Goal: Task Accomplishment & Management: Manage account settings

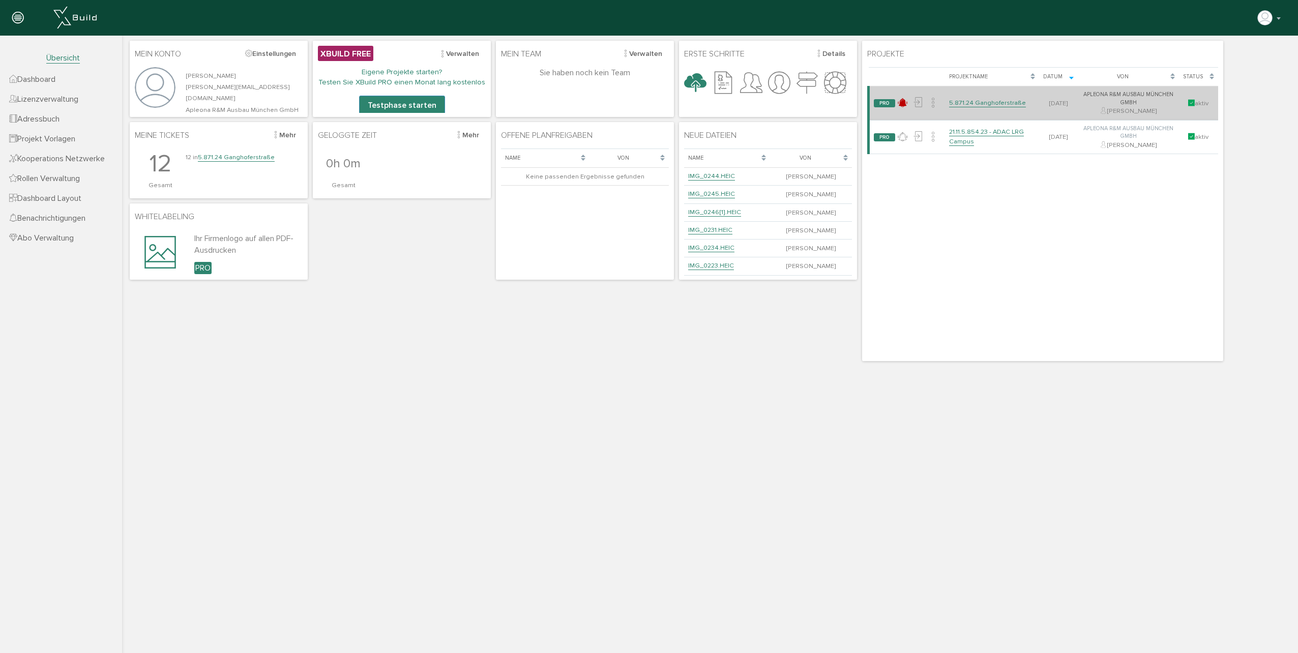
click at [990, 106] on link "5.871.24 Ganghoferstraße" at bounding box center [987, 103] width 77 height 9
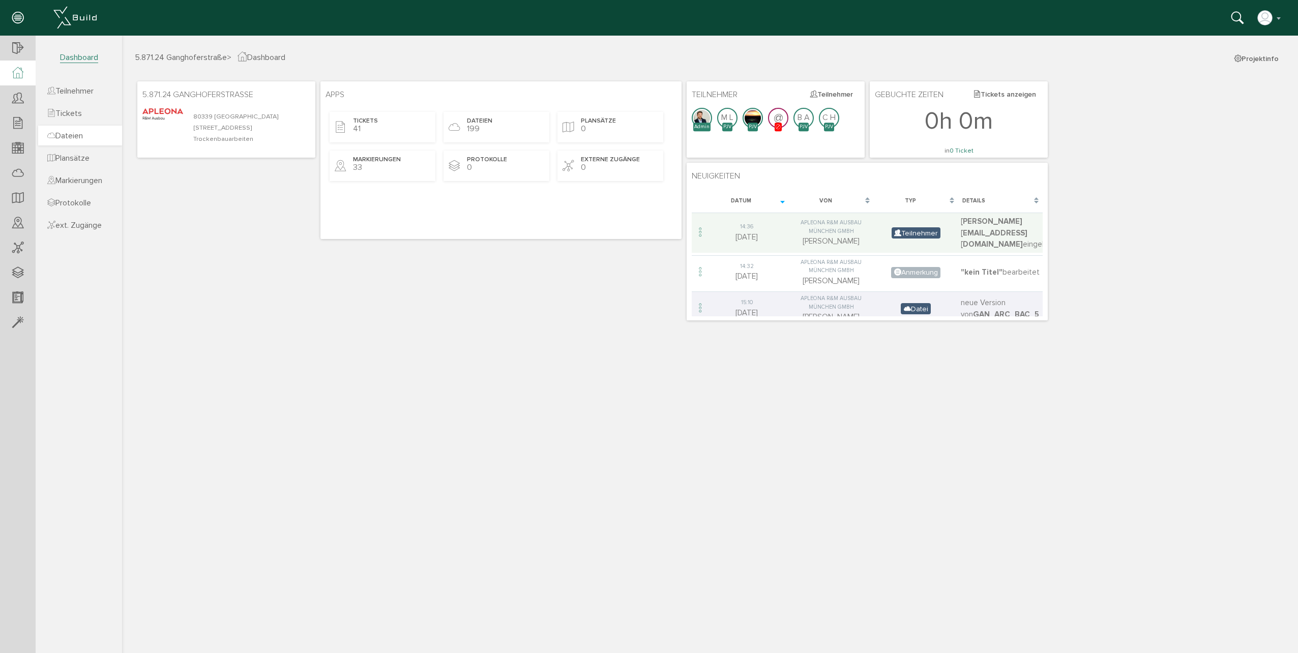
click at [81, 140] on span "Dateien" at bounding box center [65, 136] width 36 height 10
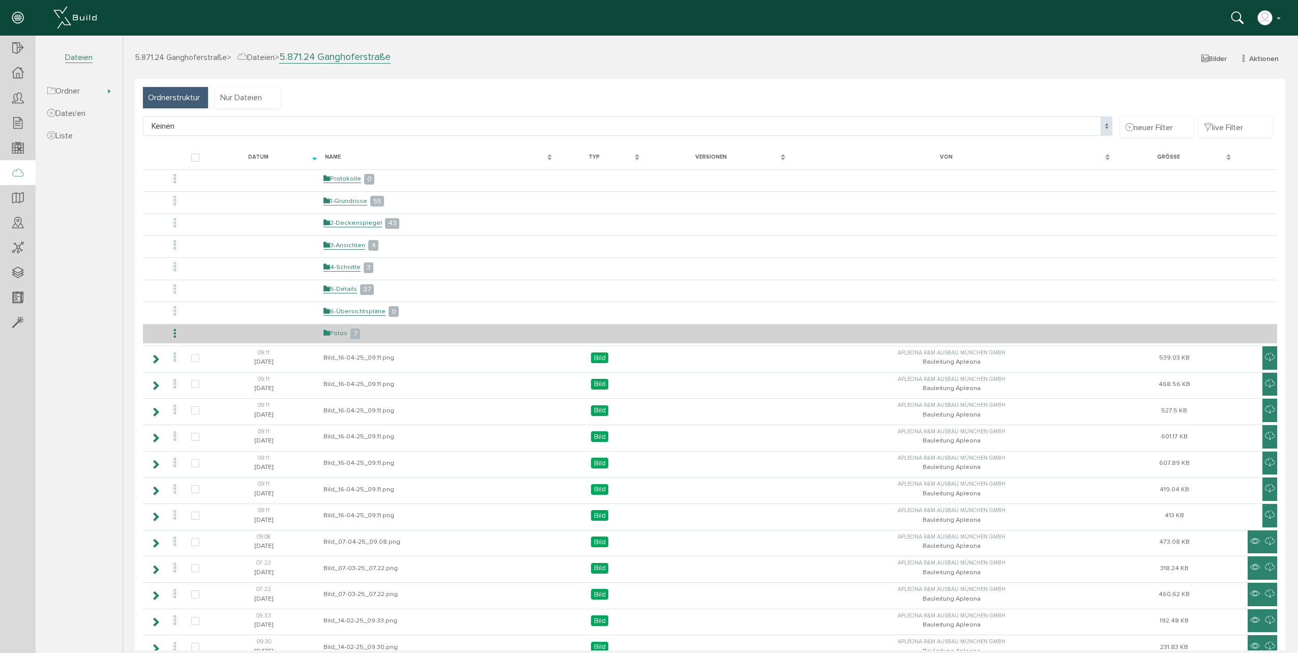
click at [338, 334] on link "Fotos" at bounding box center [335, 333] width 24 height 9
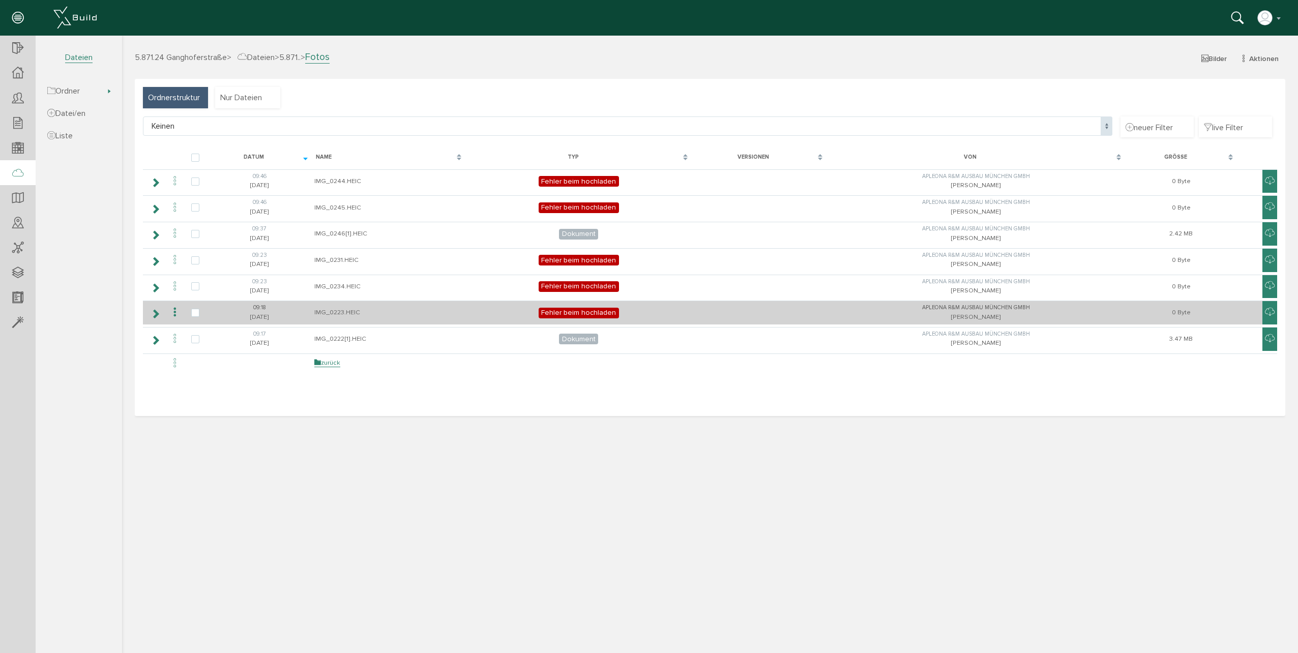
click at [562, 312] on span "Fehler beim hochladen" at bounding box center [579, 313] width 80 height 11
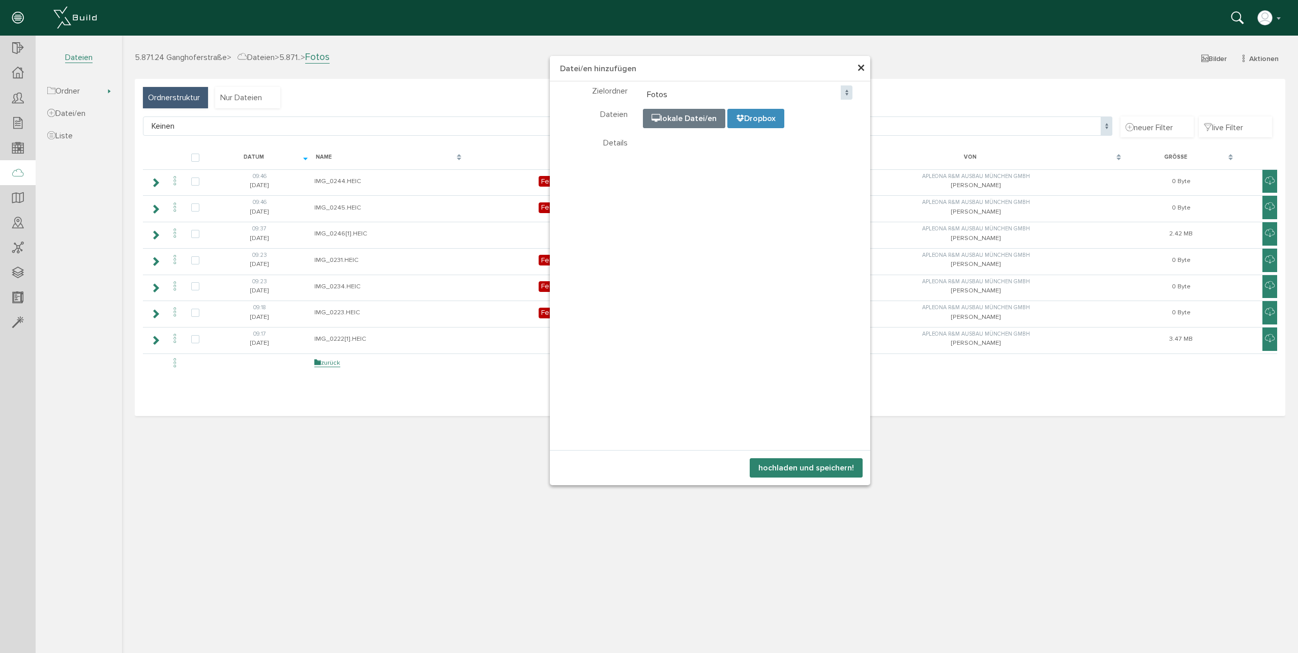
select select "D-68be82e1ab3e54_42199188"
click at [863, 67] on span "×" at bounding box center [861, 68] width 8 height 20
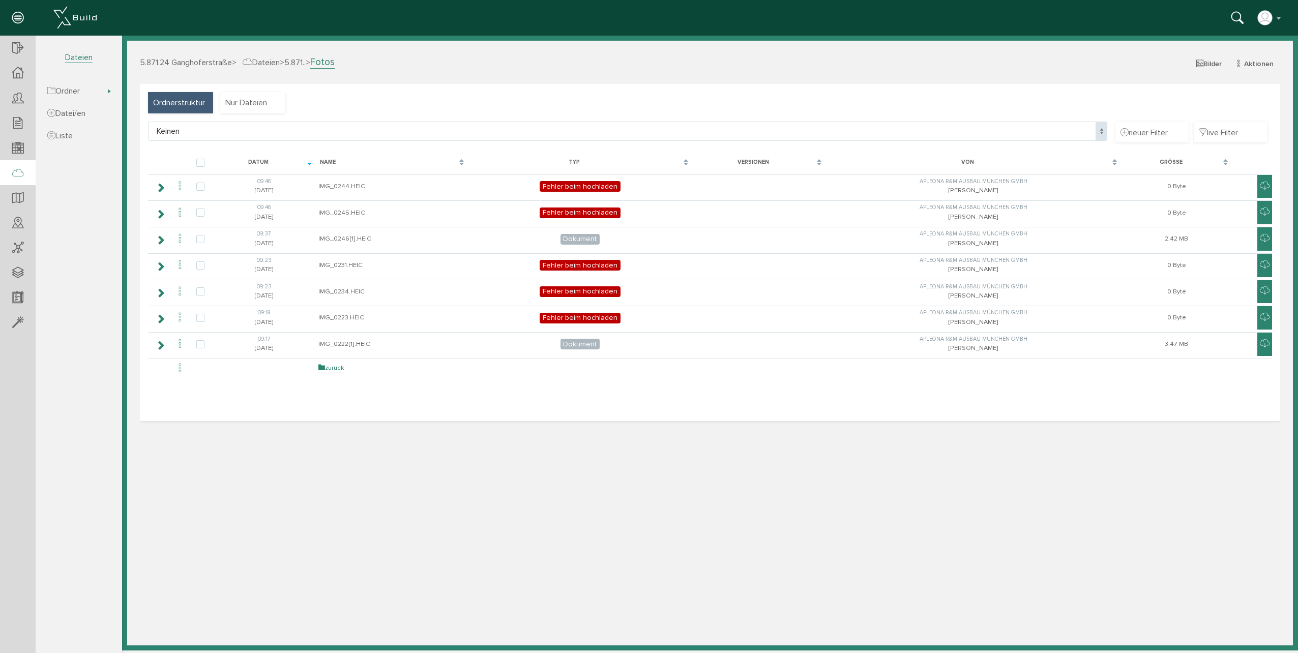
select select "D-68be82e1ab3e54_42199188"
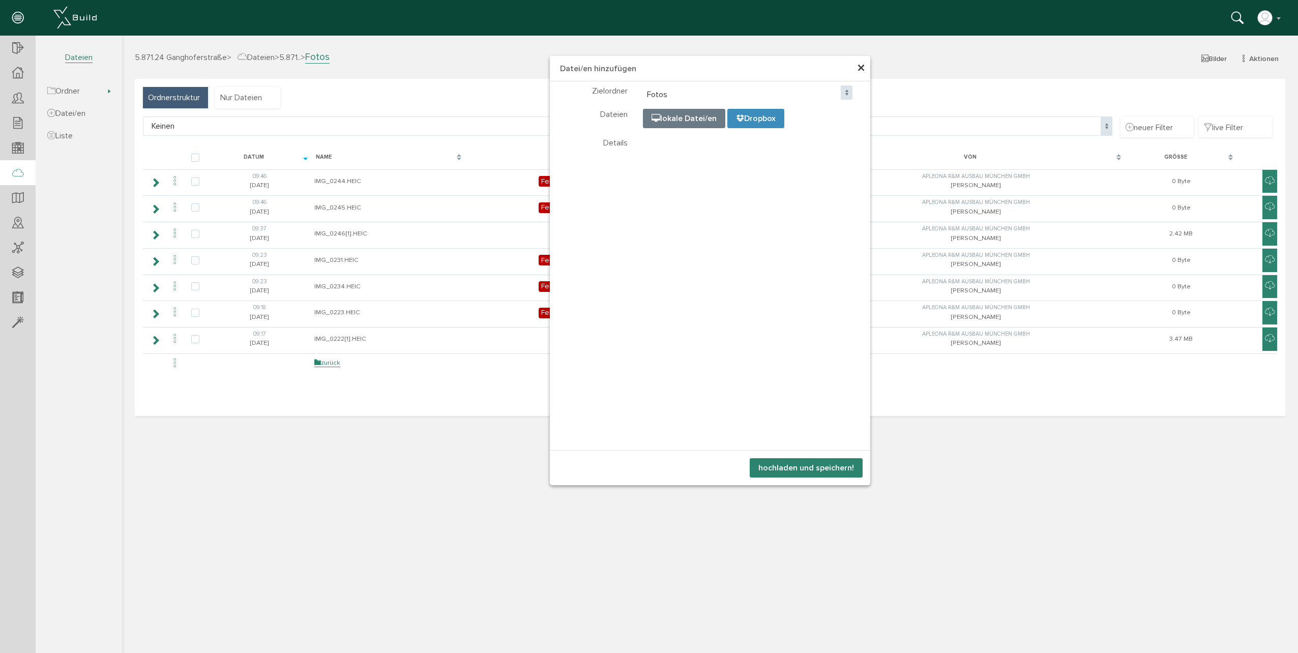
select select "D-68be82e1ab3e54_42199188"
click at [785, 467] on button "hochladen und speichern!" at bounding box center [806, 467] width 113 height 19
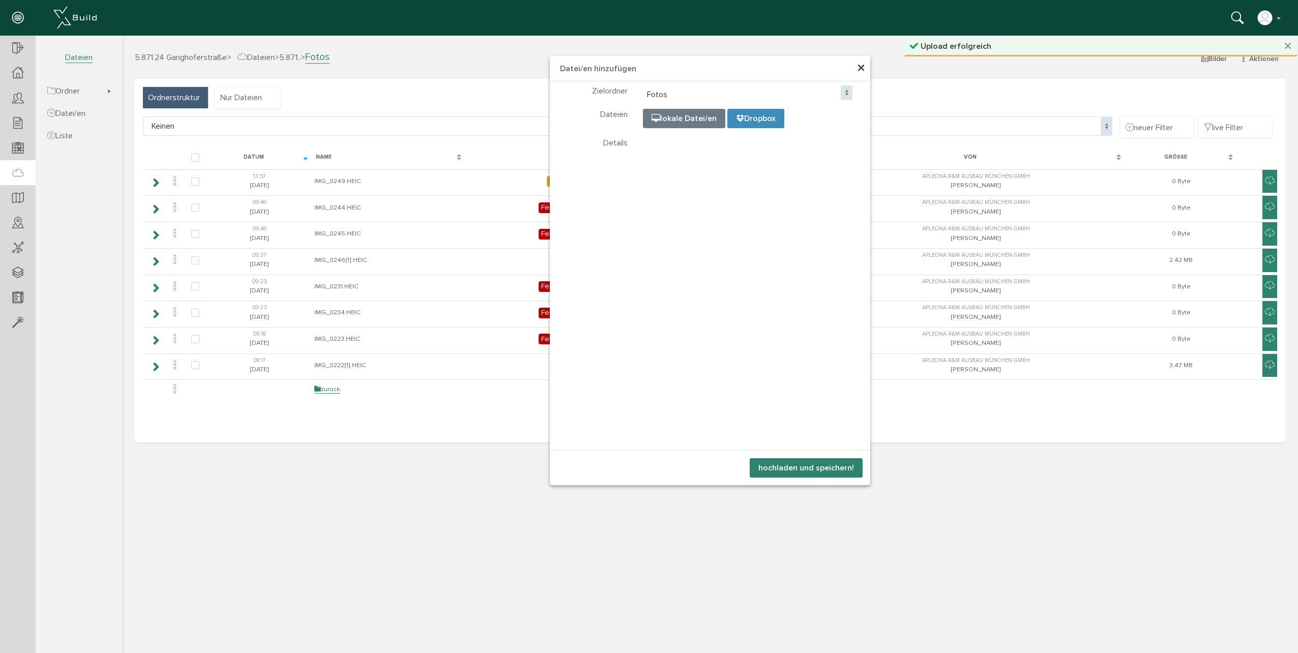
select select "D-68be82e1ab3e54_42199188"
click at [794, 472] on button "hochladen und speichern!" at bounding box center [806, 467] width 113 height 19
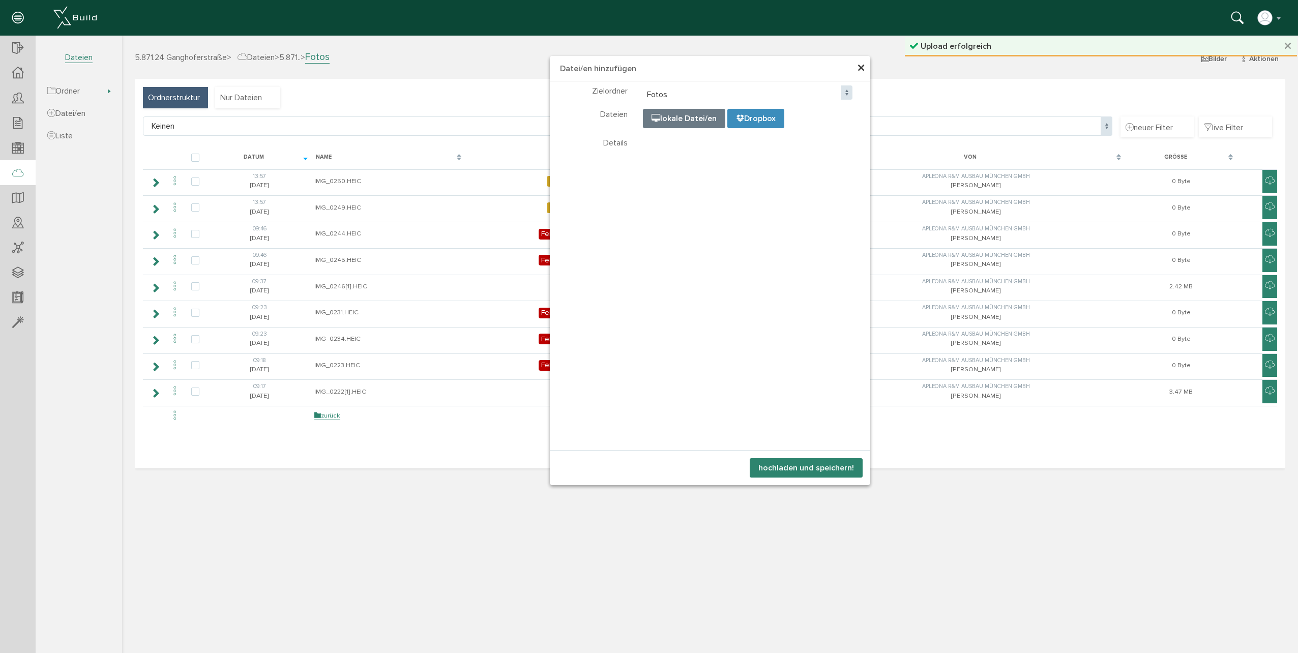
select select "D-68be82e1ab3e54_42199188"
click at [789, 471] on button "hochladen und speichern!" at bounding box center [806, 467] width 113 height 19
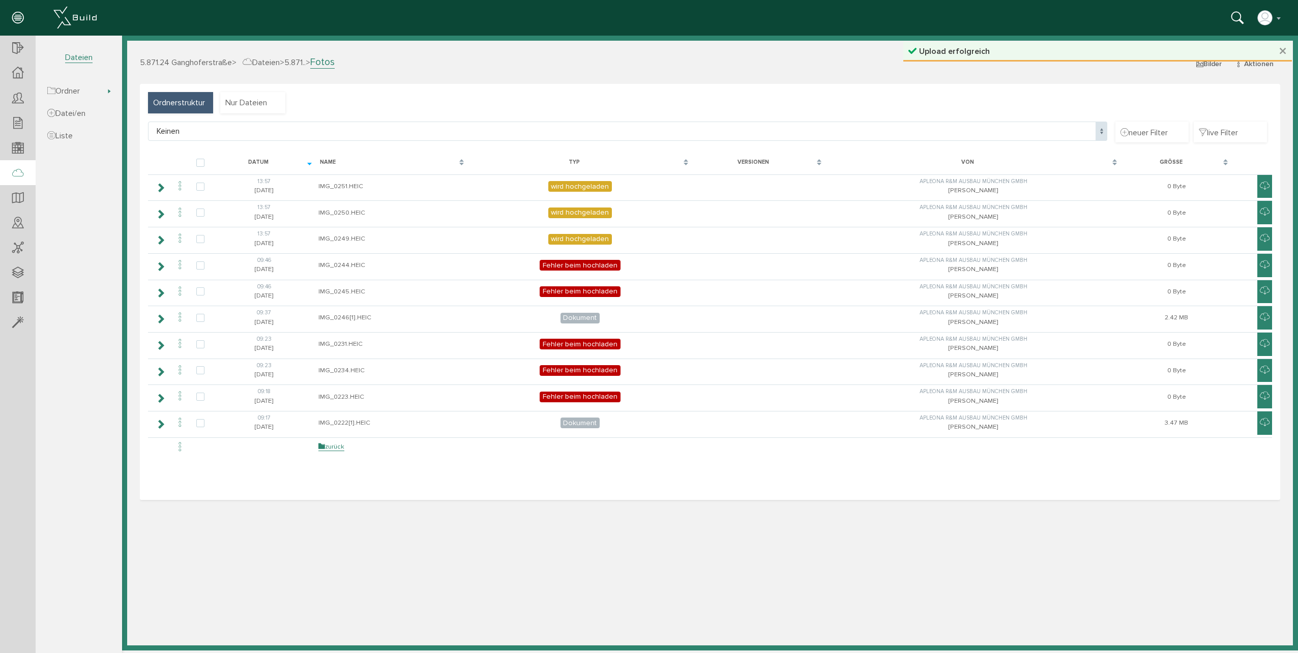
select select "D-68be82e1ab3e54_42199188"
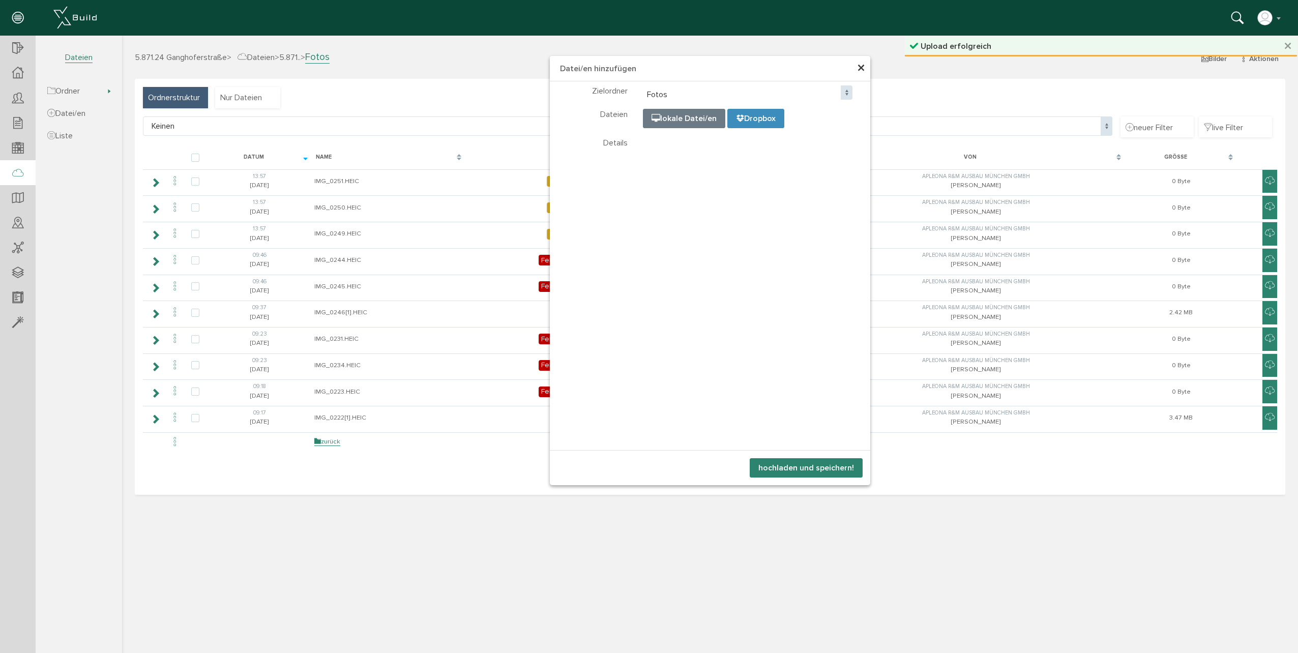
select select "D-68be82e1ab3e54_42199188"
click at [817, 467] on button "hochladen und speichern!" at bounding box center [806, 467] width 113 height 19
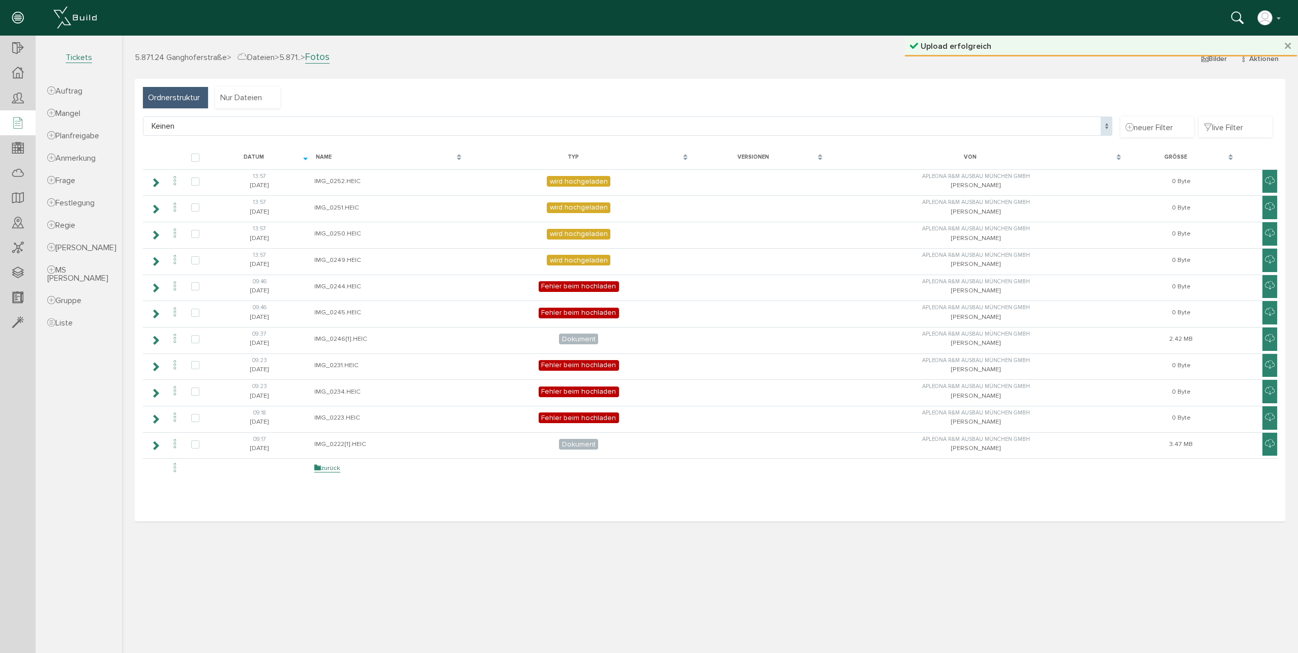
click at [15, 123] on icon at bounding box center [17, 123] width 11 height 14
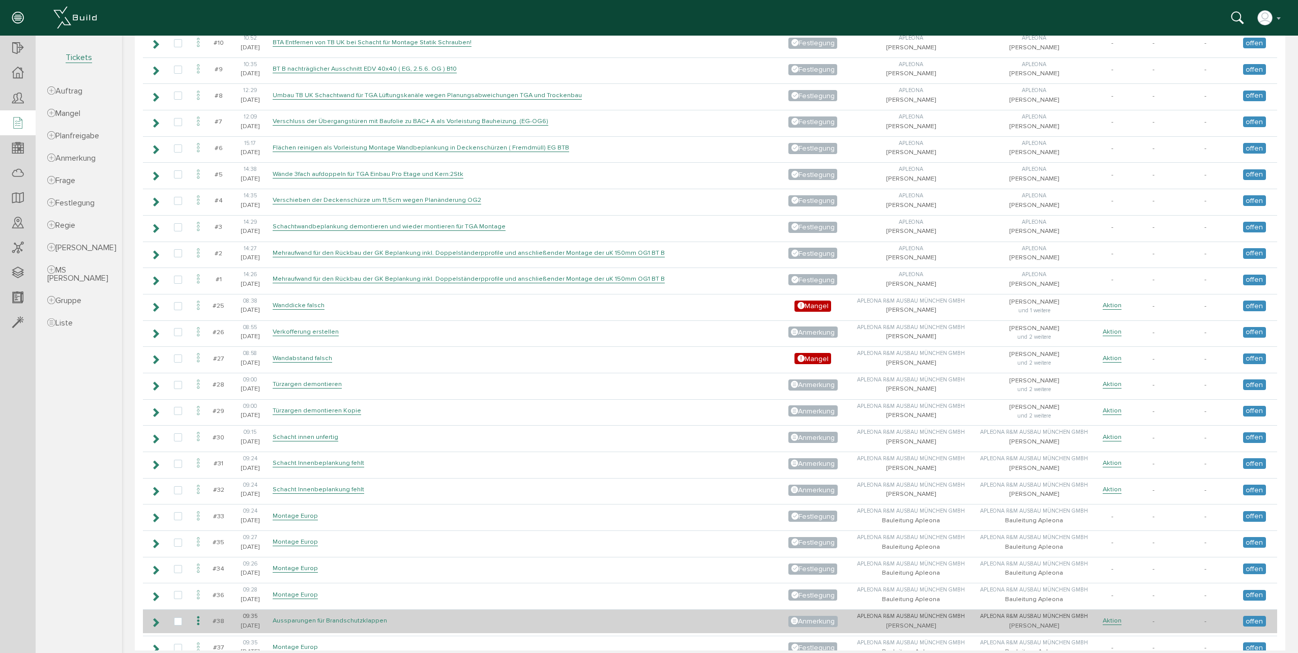
scroll to position [642, 0]
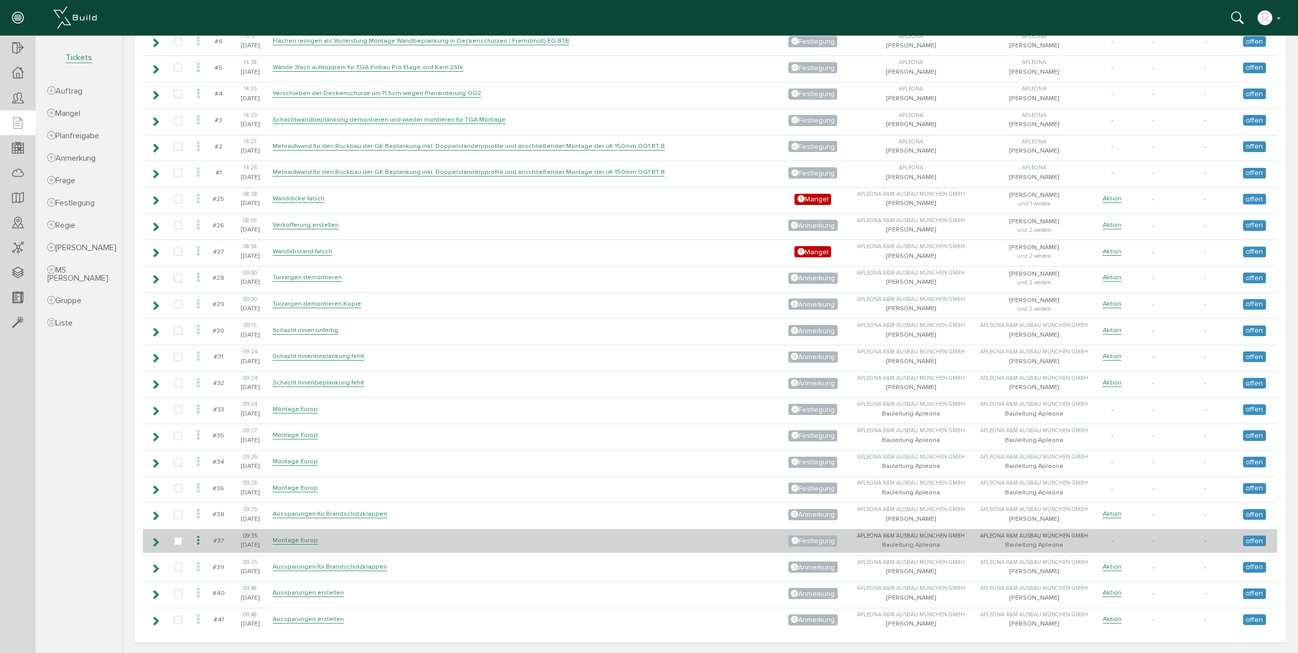
click at [321, 540] on td "Montage Europ" at bounding box center [523, 541] width 506 height 24
click at [284, 539] on link "Montage Europ" at bounding box center [295, 540] width 45 height 9
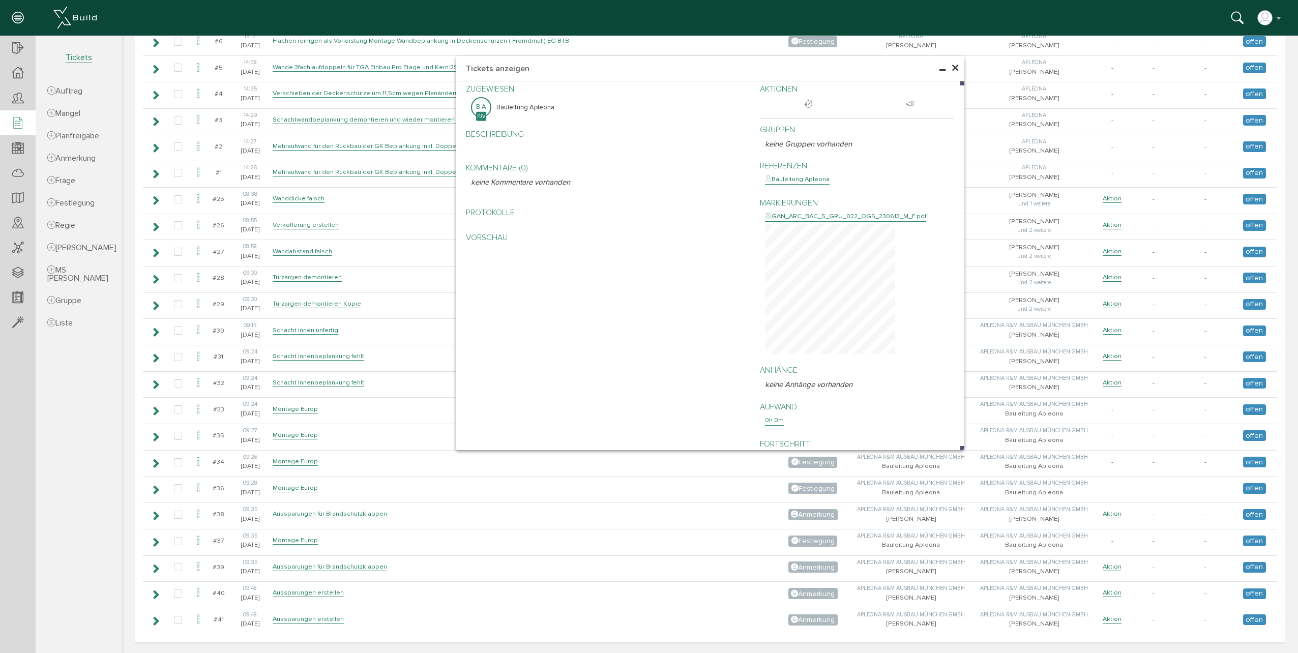
click at [956, 67] on h4 "Tickets anzeigen" at bounding box center [710, 68] width 509 height 25
click at [953, 71] on span "×" at bounding box center [955, 68] width 8 height 20
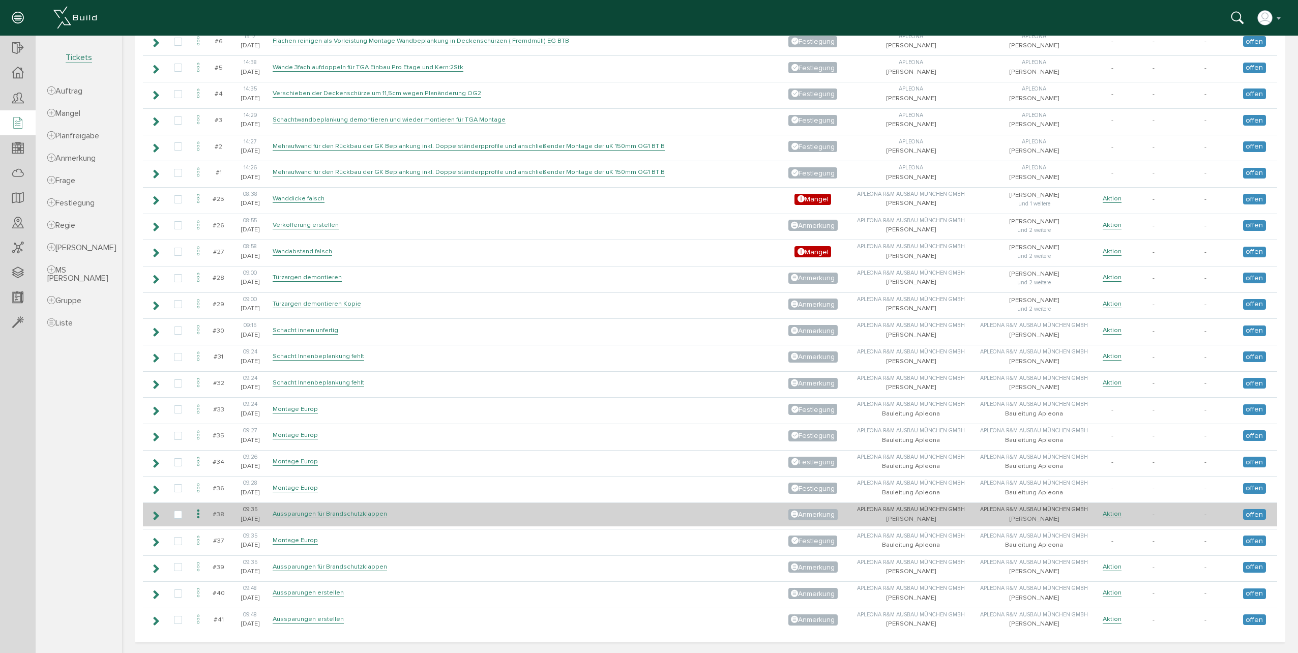
click at [153, 515] on icon at bounding box center [156, 516] width 10 height 8
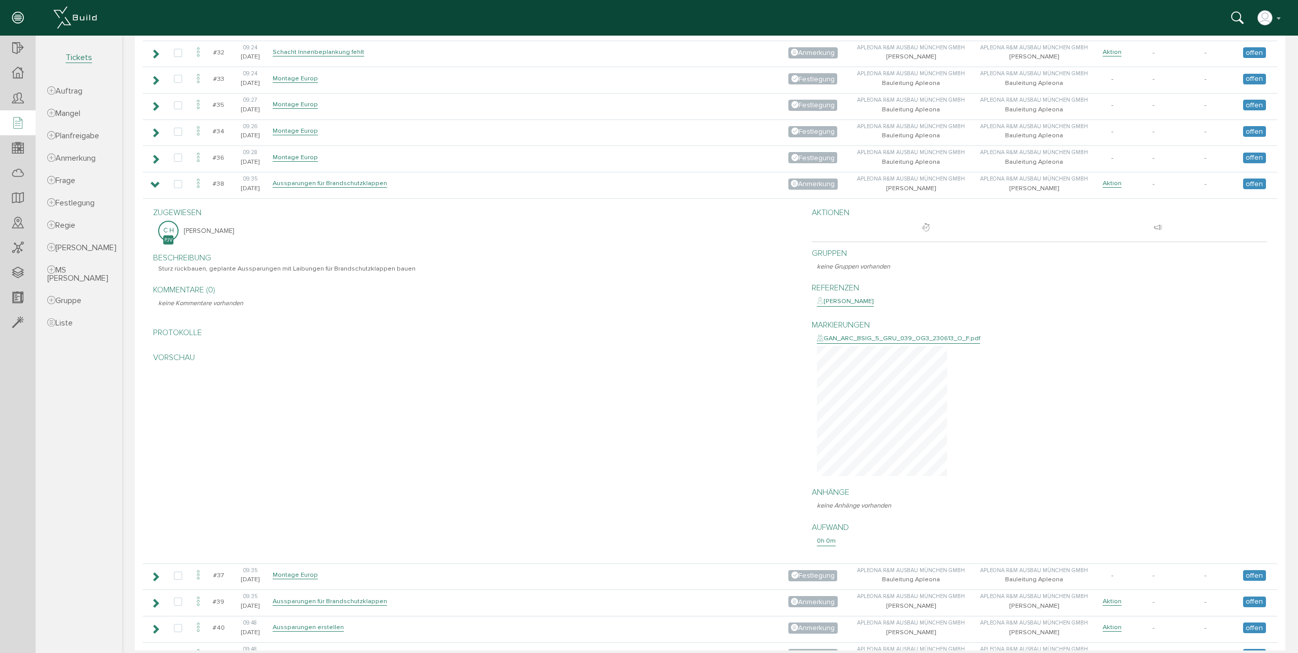
scroll to position [956, 0]
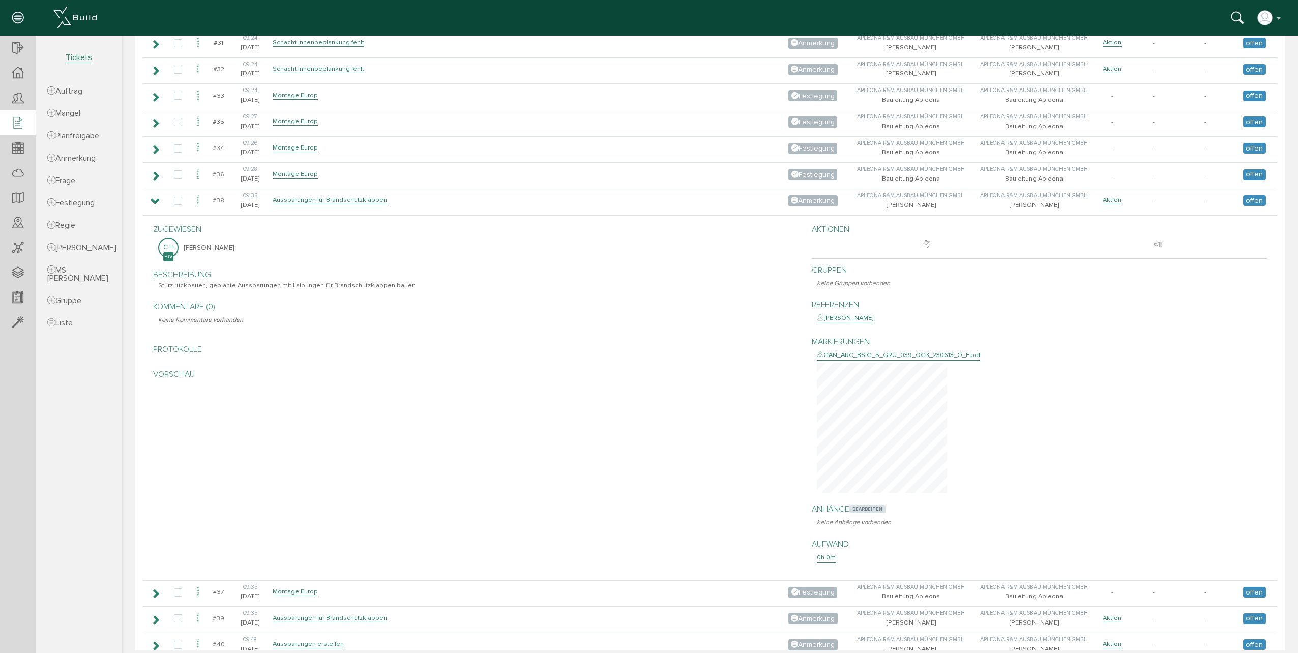
click at [853, 506] on span "bearbeiten" at bounding box center [867, 509] width 36 height 8
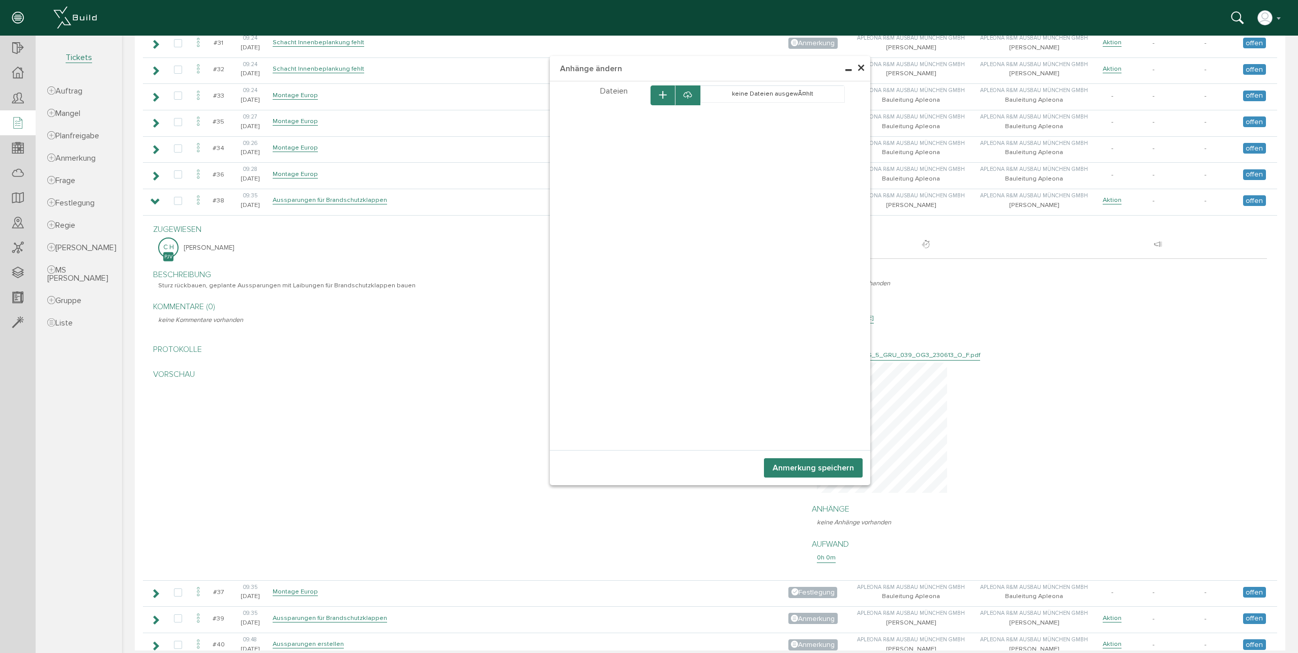
click at [659, 99] on icon "button" at bounding box center [662, 95] width 7 height 9
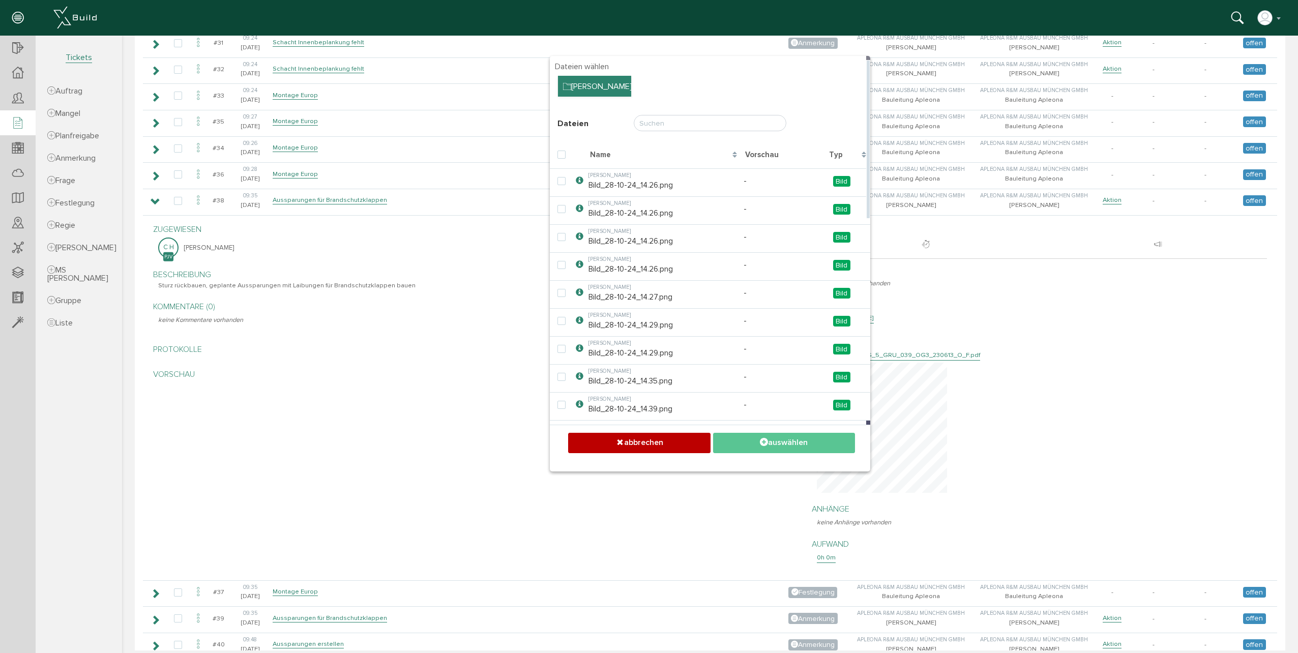
click at [570, 85] on div "[PERSON_NAME]" at bounding box center [594, 86] width 73 height 21
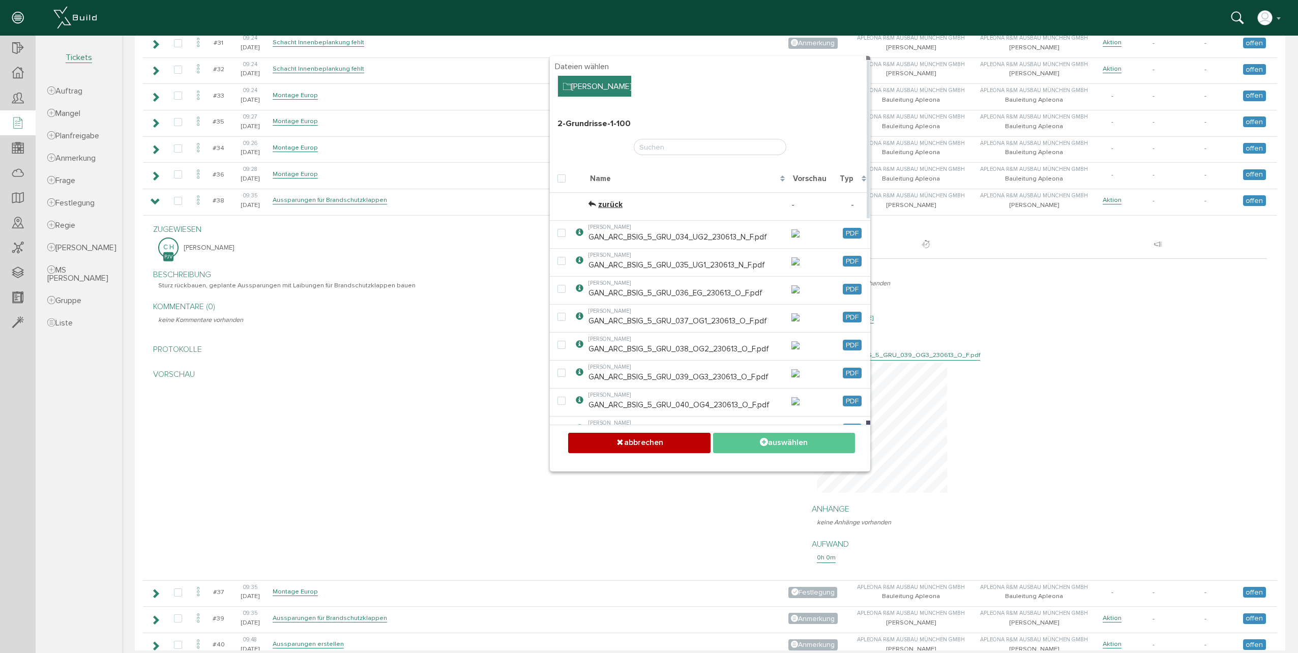
click at [602, 93] on div "[PERSON_NAME]" at bounding box center [594, 86] width 73 height 21
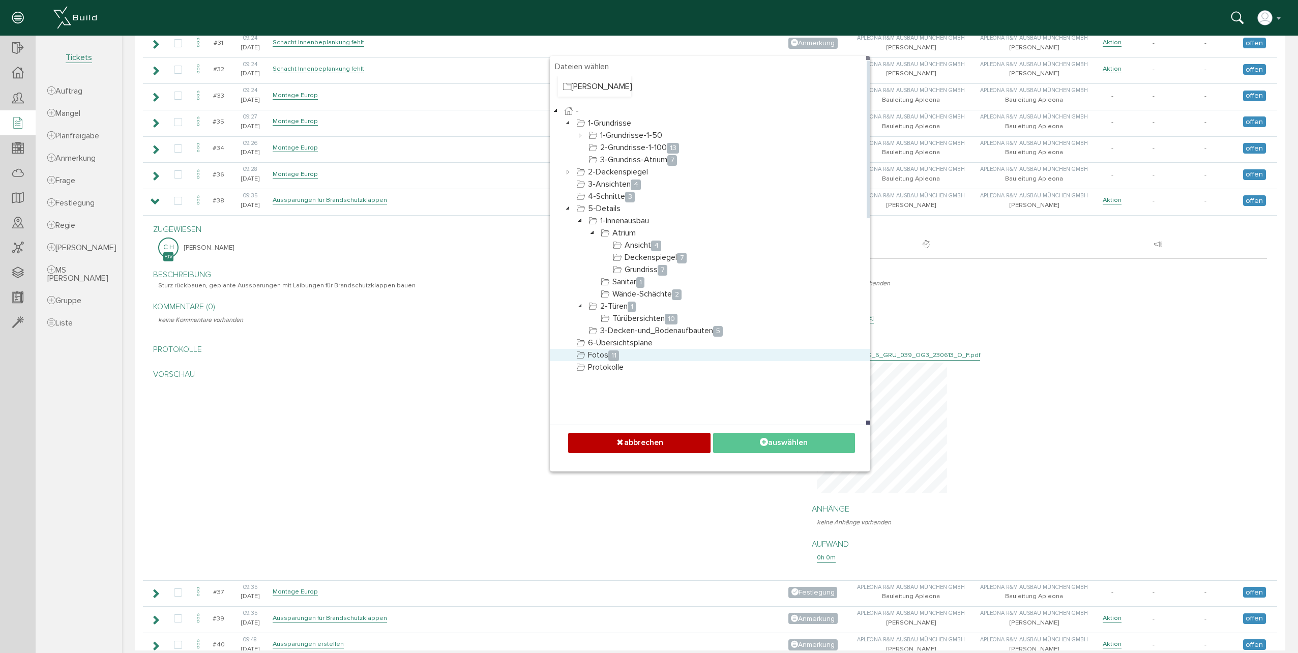
click at [592, 354] on link "Fotos 11" at bounding box center [597, 355] width 47 height 12
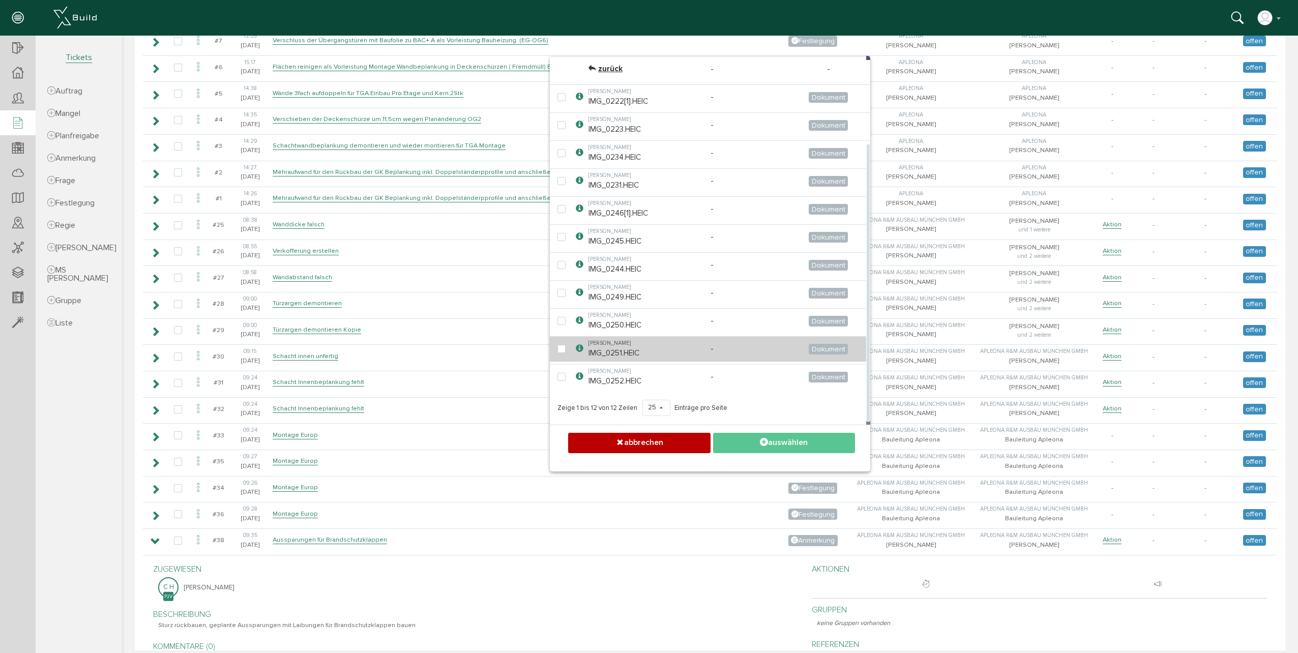
scroll to position [753, 0]
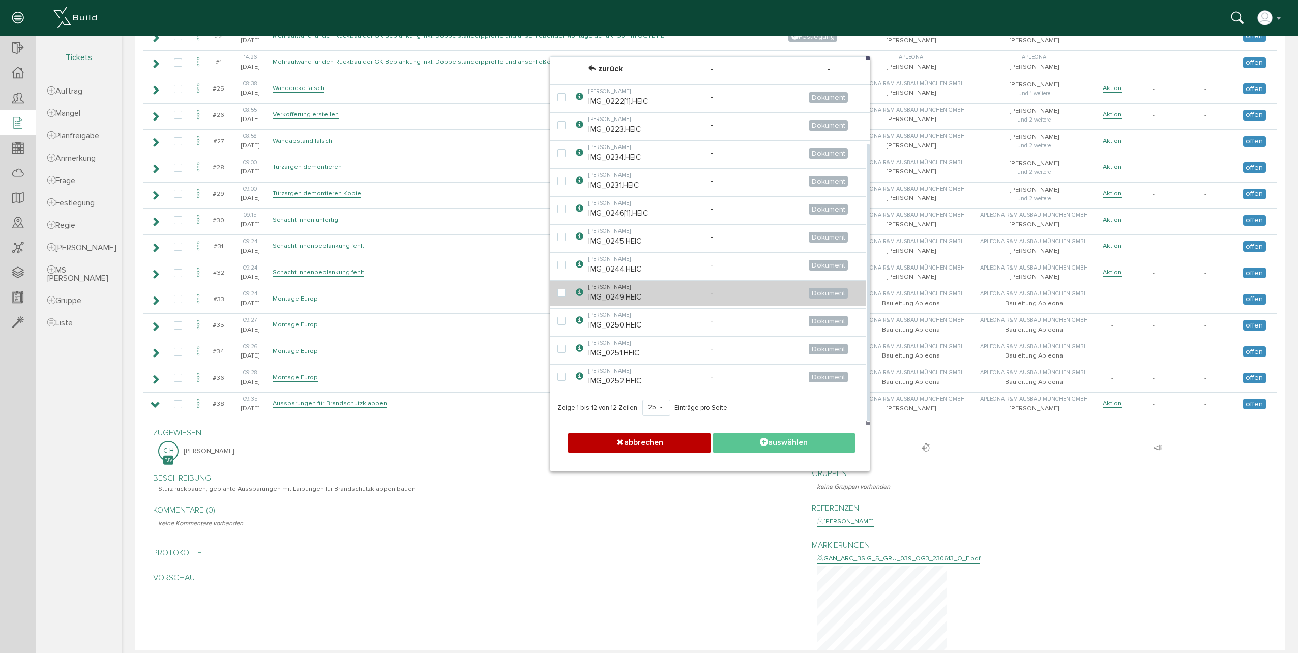
click at [561, 299] on td at bounding box center [561, 292] width 23 height 25
click at [561, 294] on label at bounding box center [563, 293] width 12 height 9
click at [561, 294] on input "checkbox" at bounding box center [560, 292] width 7 height 7
checkbox input "true"
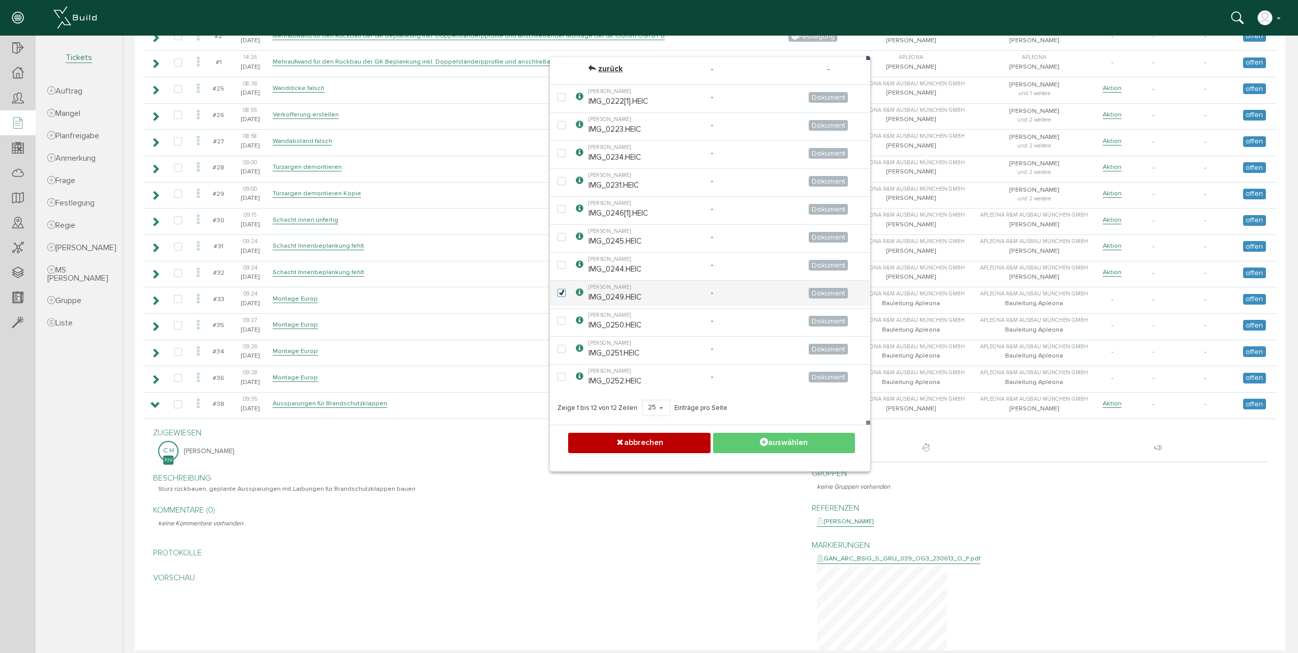
click at [797, 447] on button "auswählen" at bounding box center [784, 443] width 142 height 20
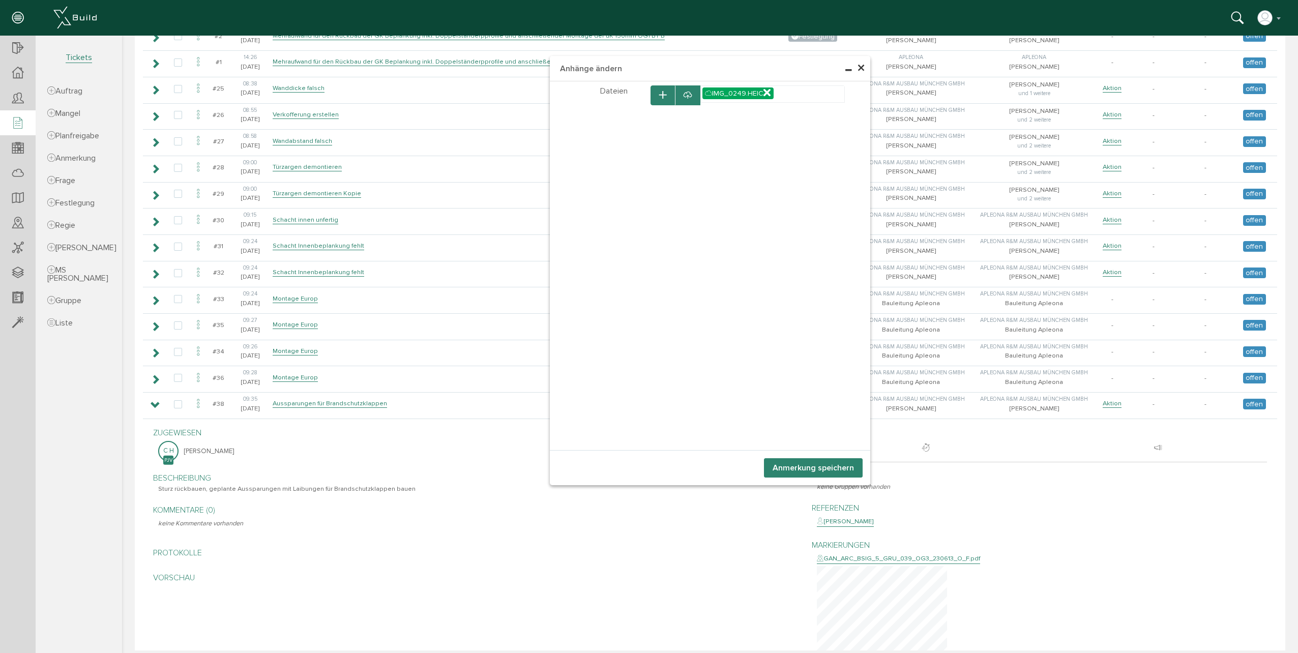
click at [821, 474] on button "Anmerkung speichern" at bounding box center [813, 467] width 99 height 19
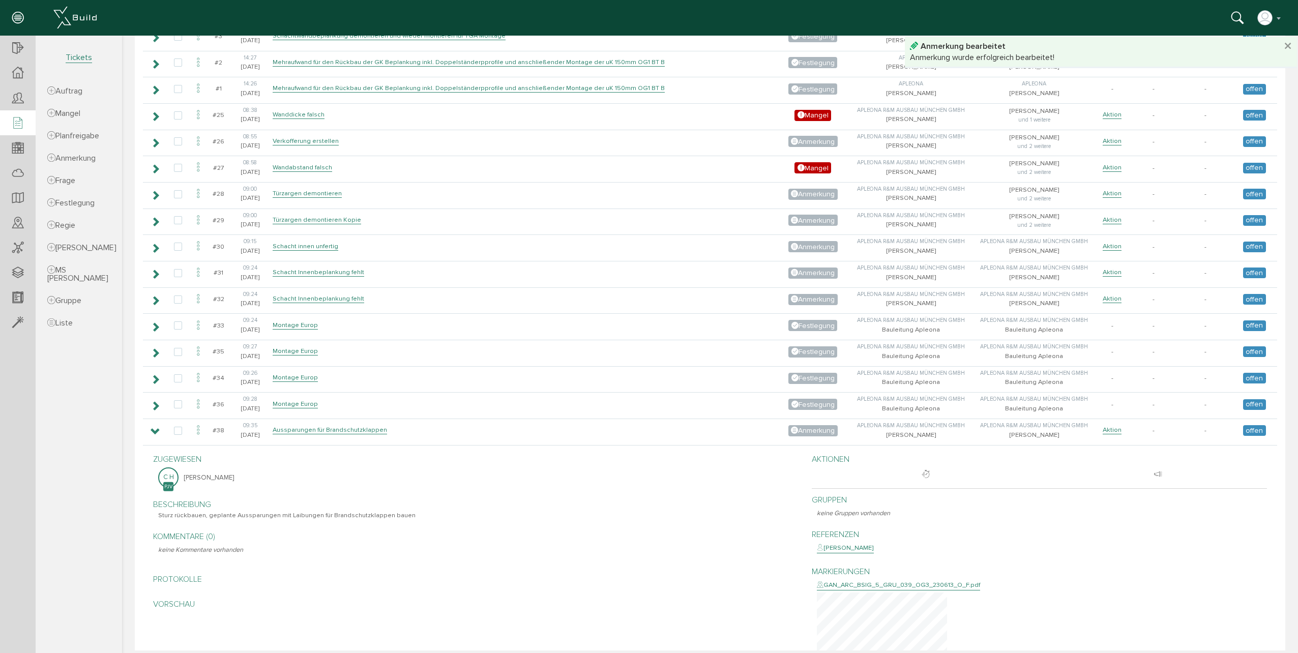
scroll to position [1036, 0]
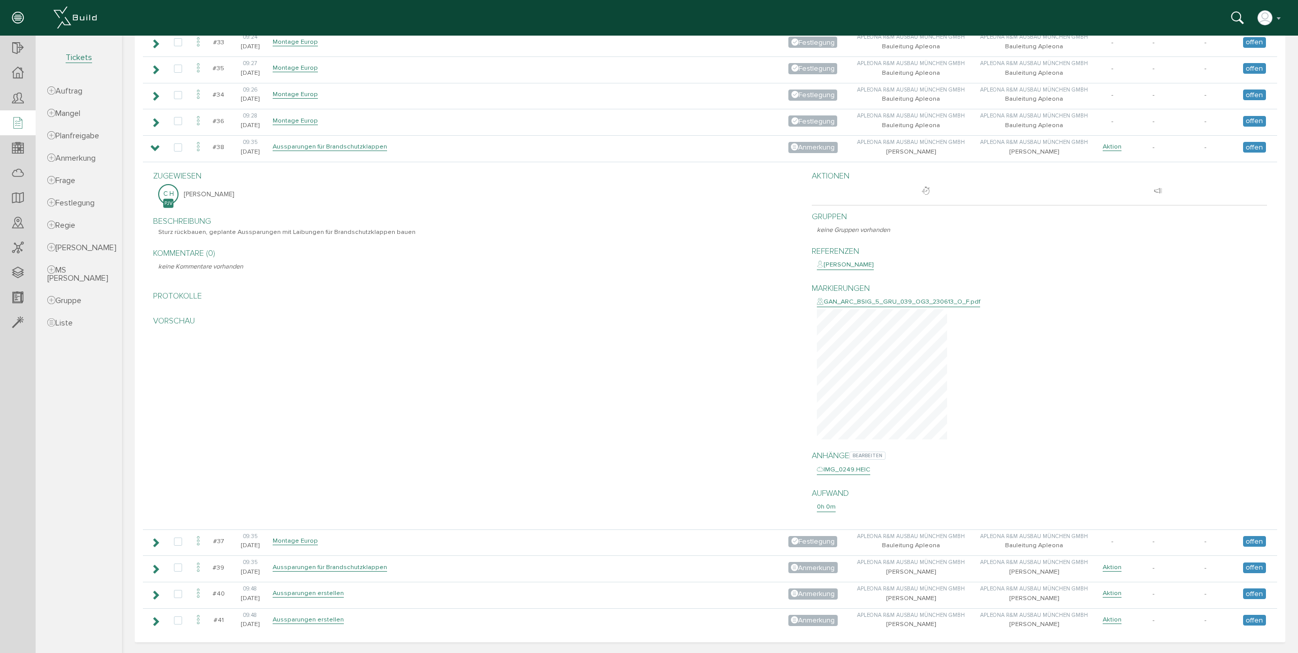
click at [849, 471] on div "IMG_0249.HEIC" at bounding box center [843, 469] width 53 height 10
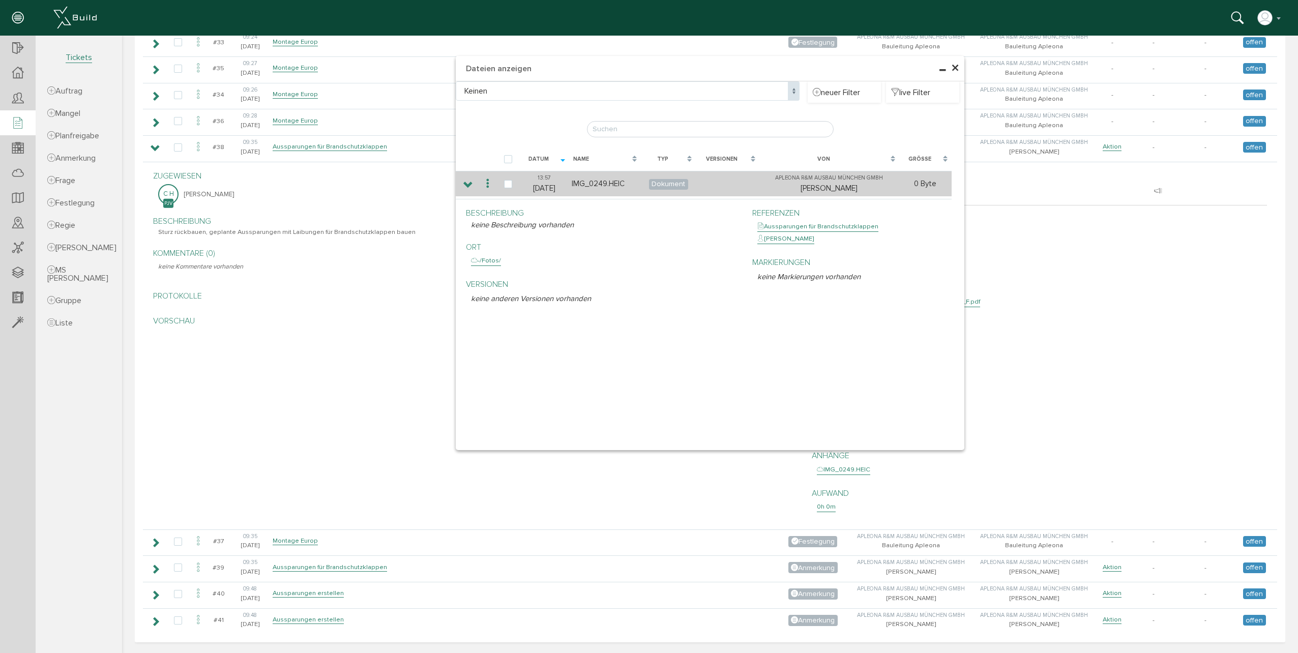
click at [458, 186] on td at bounding box center [467, 183] width 23 height 25
click at [463, 181] on icon at bounding box center [468, 185] width 10 height 8
click at [482, 179] on icon at bounding box center [488, 184] width 12 height 14
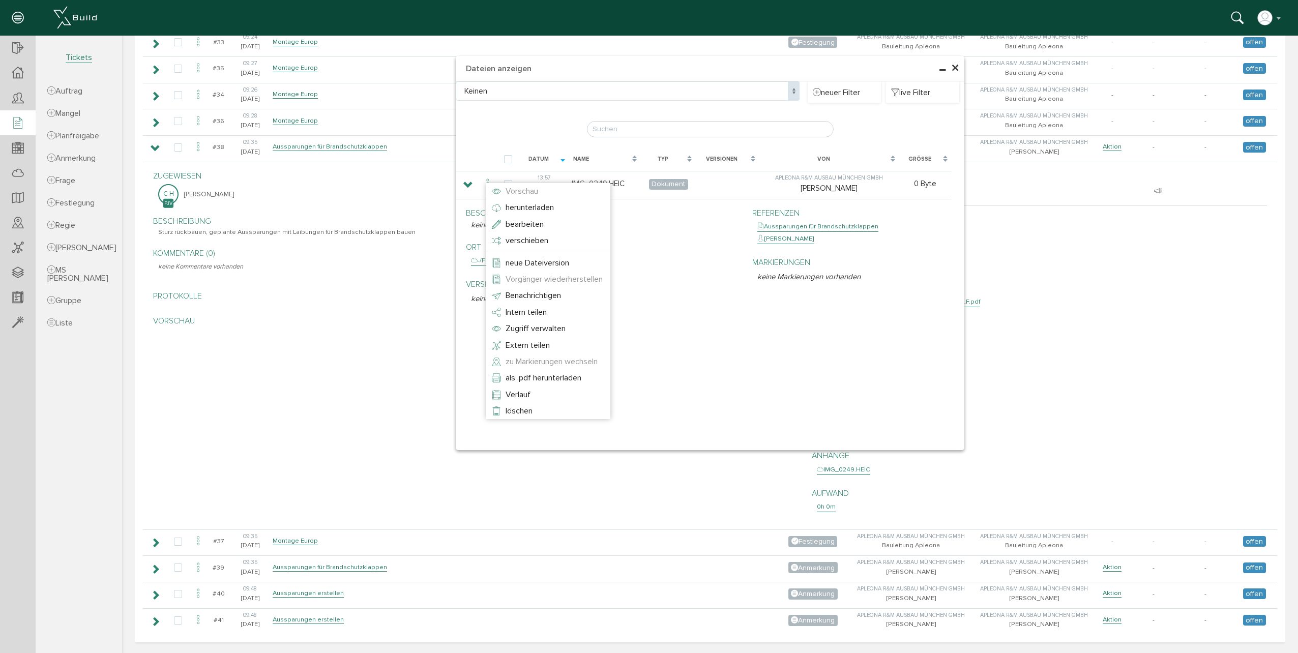
click at [535, 194] on span "Vorschau" at bounding box center [522, 191] width 33 height 10
click at [538, 191] on span "Vorschau" at bounding box center [522, 191] width 33 height 10
click at [686, 254] on div at bounding box center [706, 343] width 1168 height 615
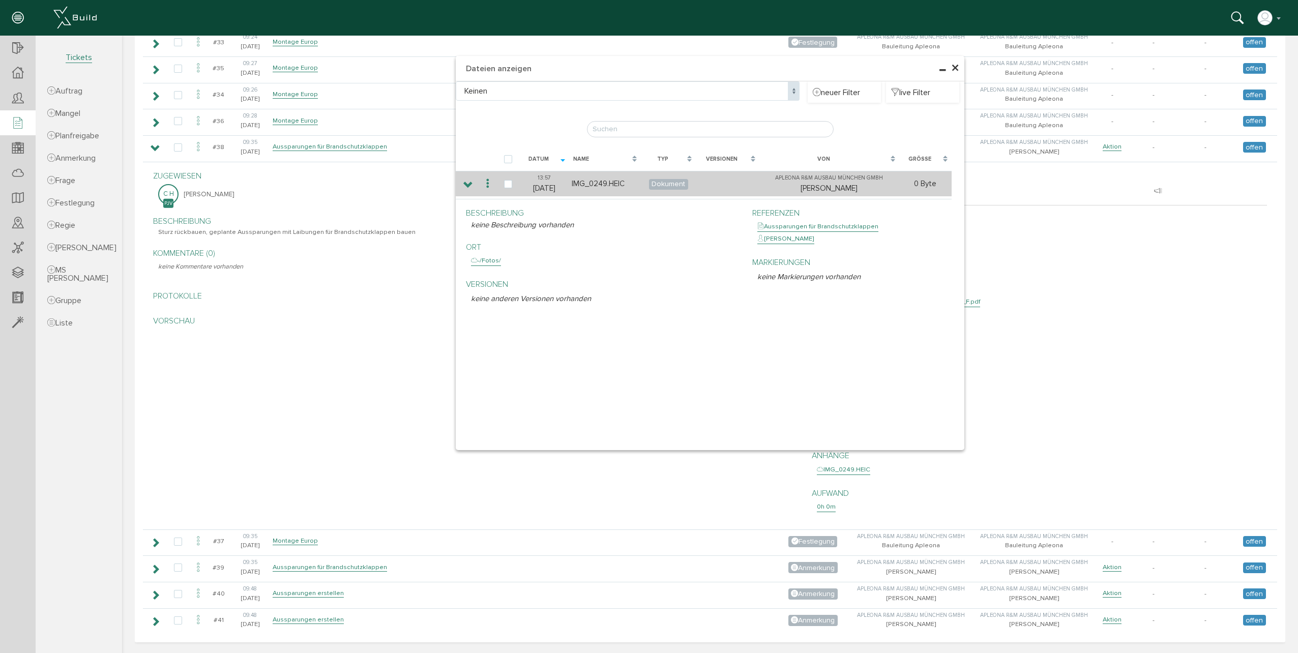
click at [610, 180] on td "IMG_0249.HEIC" at bounding box center [605, 183] width 72 height 25
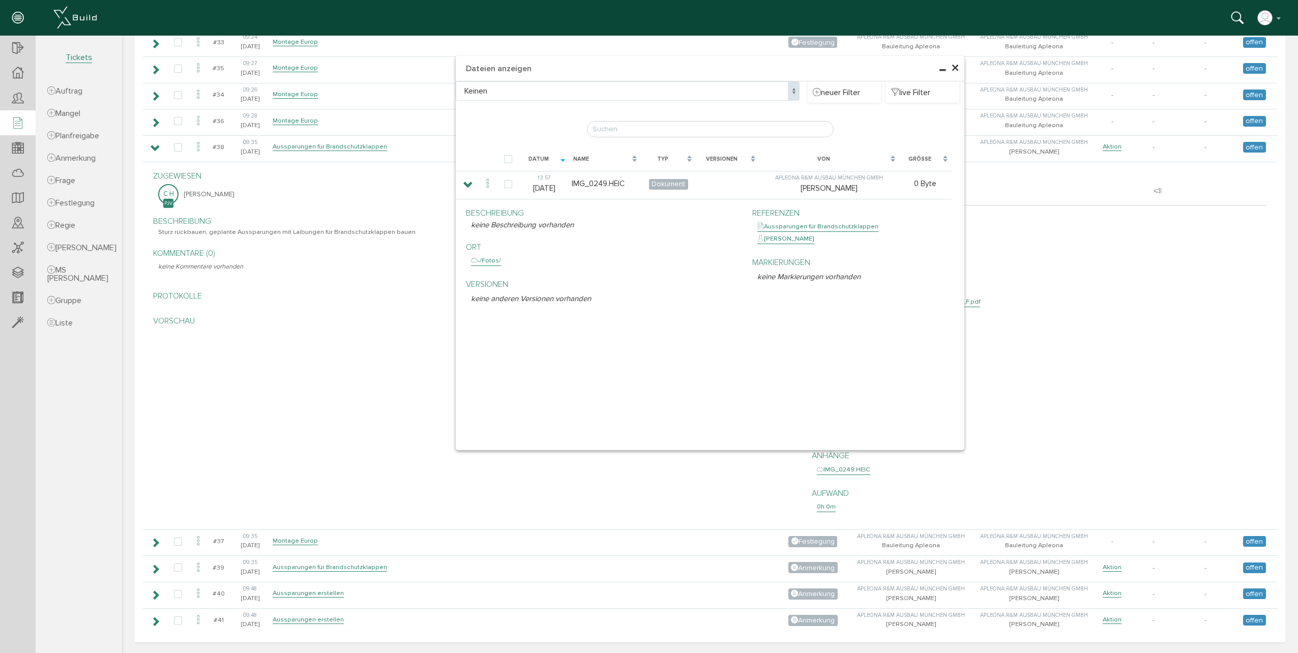
click at [428, 345] on div "zugewiesen C H [PERSON_NAME] Beschreibung bearbeiten Sturz rückbauen, geplante …" at bounding box center [709, 345] width 1129 height 360
click at [428, 344] on div "zugewiesen C H [PERSON_NAME] Beschreibung bearbeiten Sturz rückbauen, geplante …" at bounding box center [709, 345] width 1129 height 360
click at [955, 72] on span "×" at bounding box center [955, 68] width 8 height 20
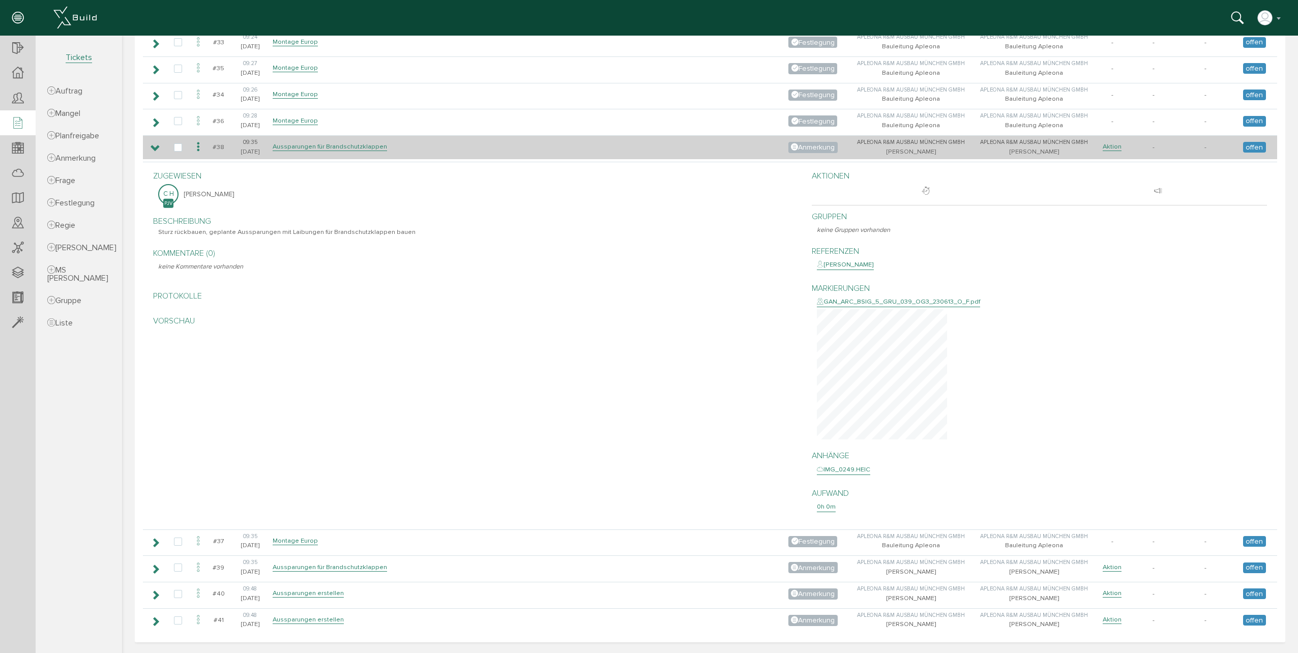
click at [155, 146] on icon at bounding box center [156, 148] width 10 height 8
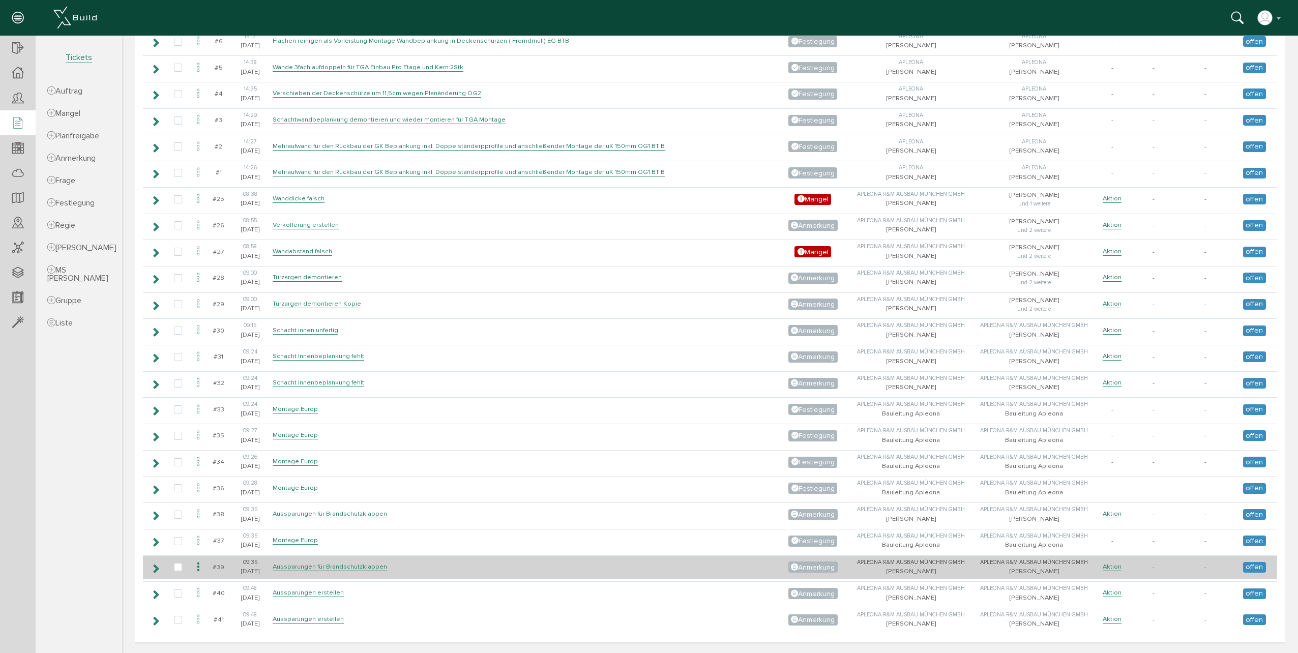
click at [154, 569] on icon at bounding box center [156, 569] width 10 height 8
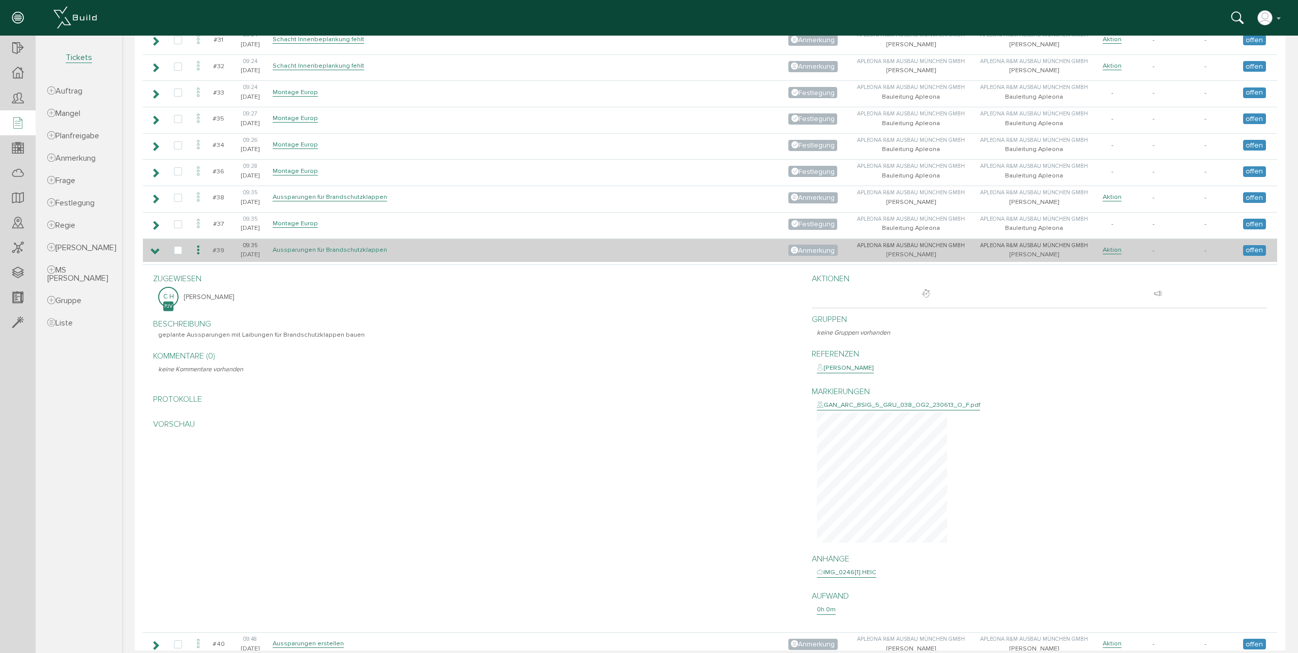
scroll to position [985, 0]
click at [154, 254] on icon at bounding box center [156, 252] width 10 height 8
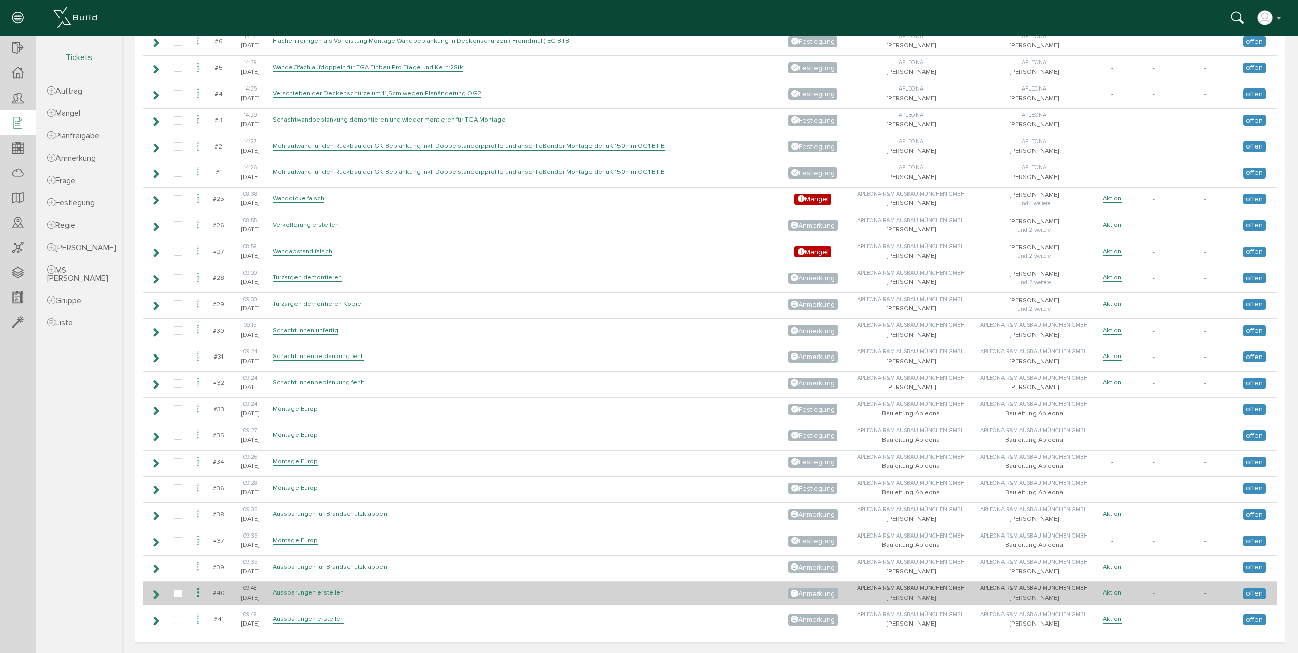
click at [153, 592] on icon at bounding box center [156, 594] width 10 height 8
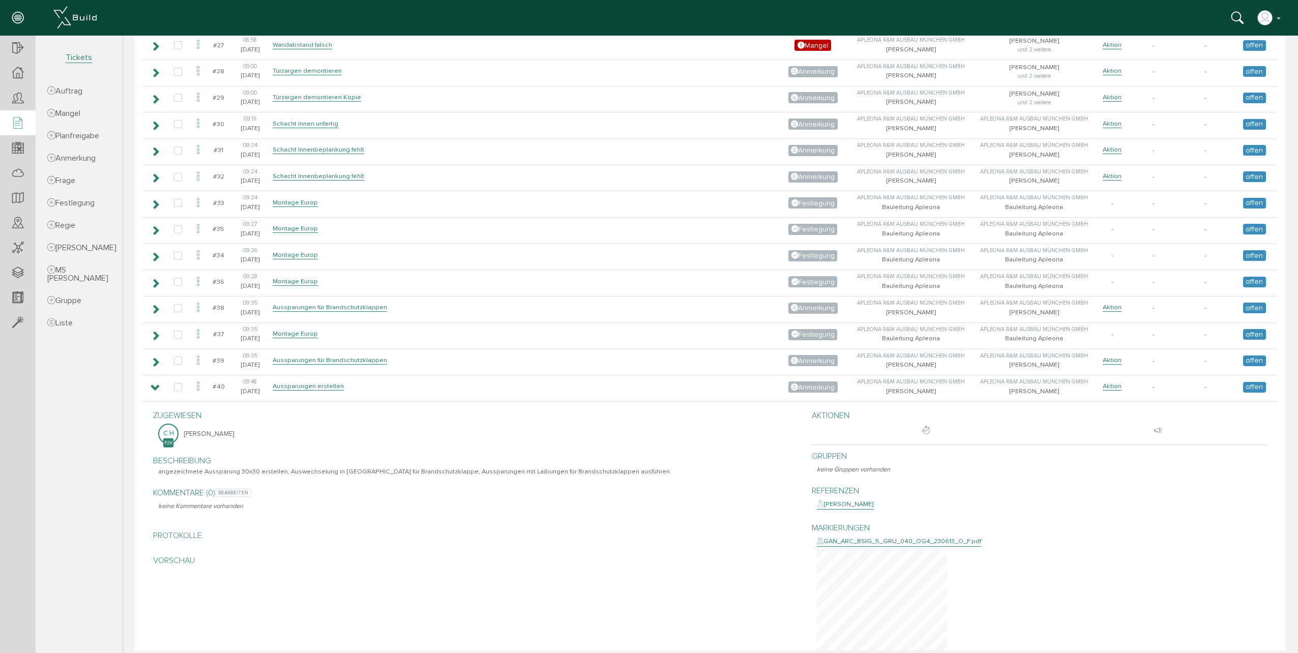
scroll to position [1049, 0]
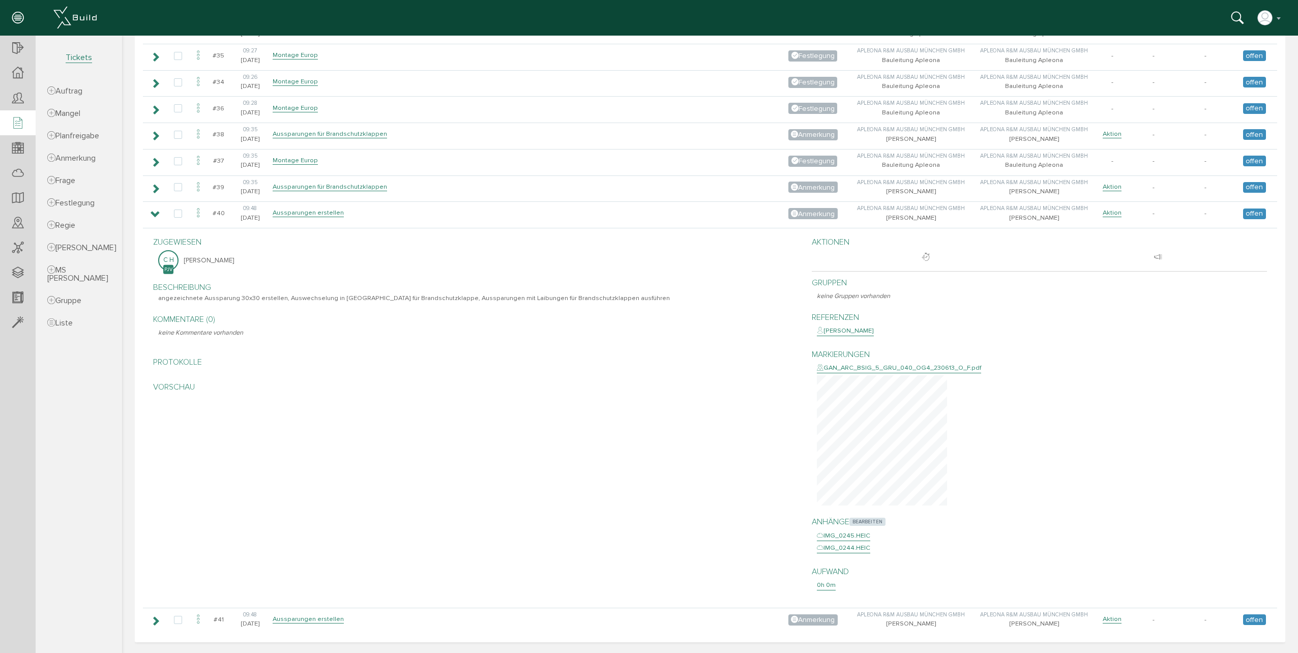
click at [865, 518] on span "bearbeiten" at bounding box center [867, 522] width 36 height 8
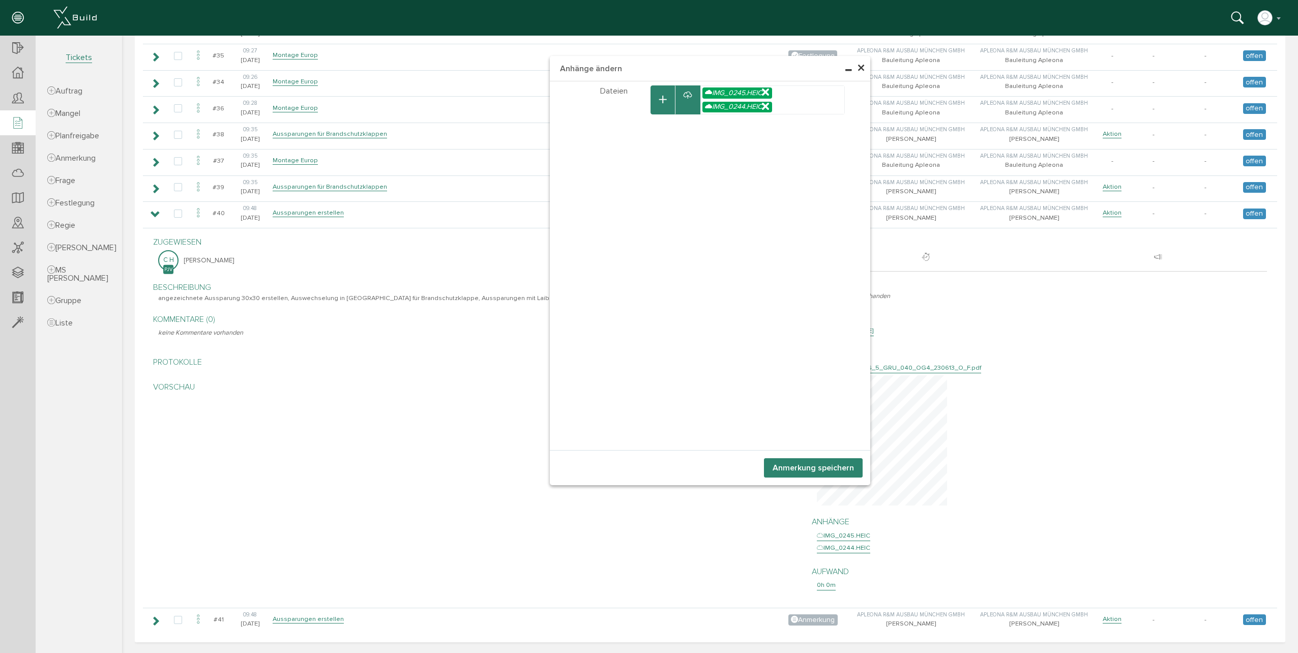
click at [653, 112] on button "button" at bounding box center [662, 99] width 24 height 29
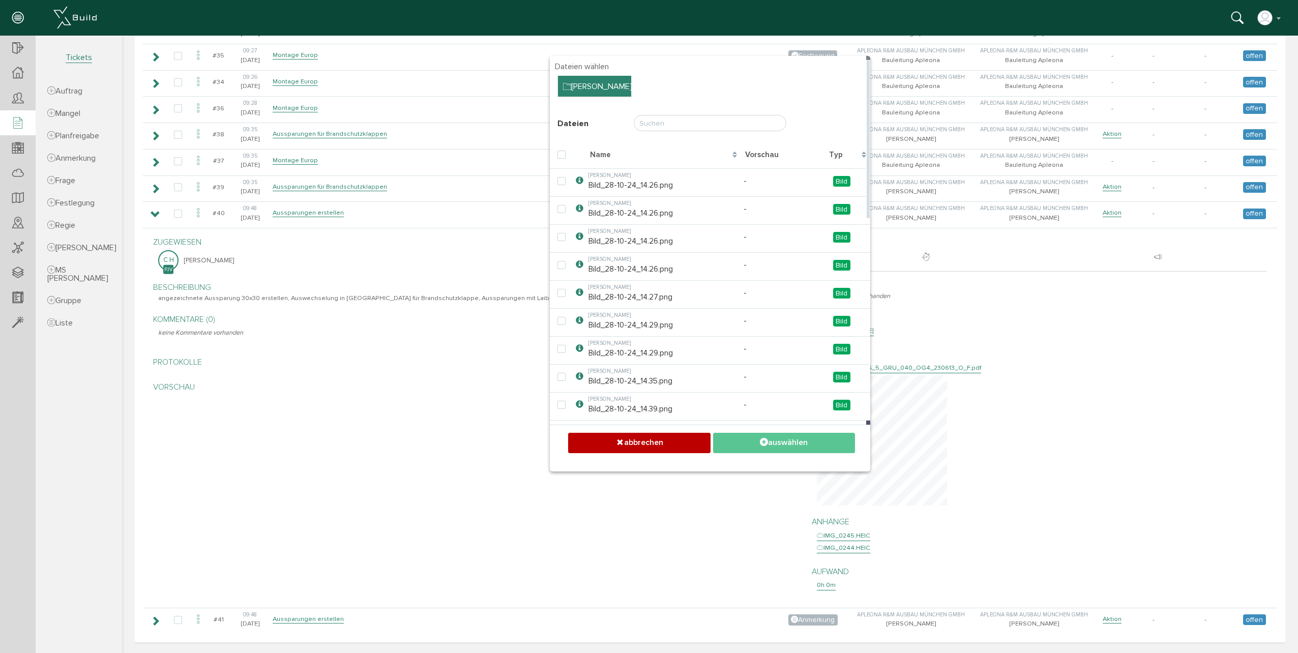
click at [587, 82] on div "[PERSON_NAME]" at bounding box center [594, 86] width 73 height 21
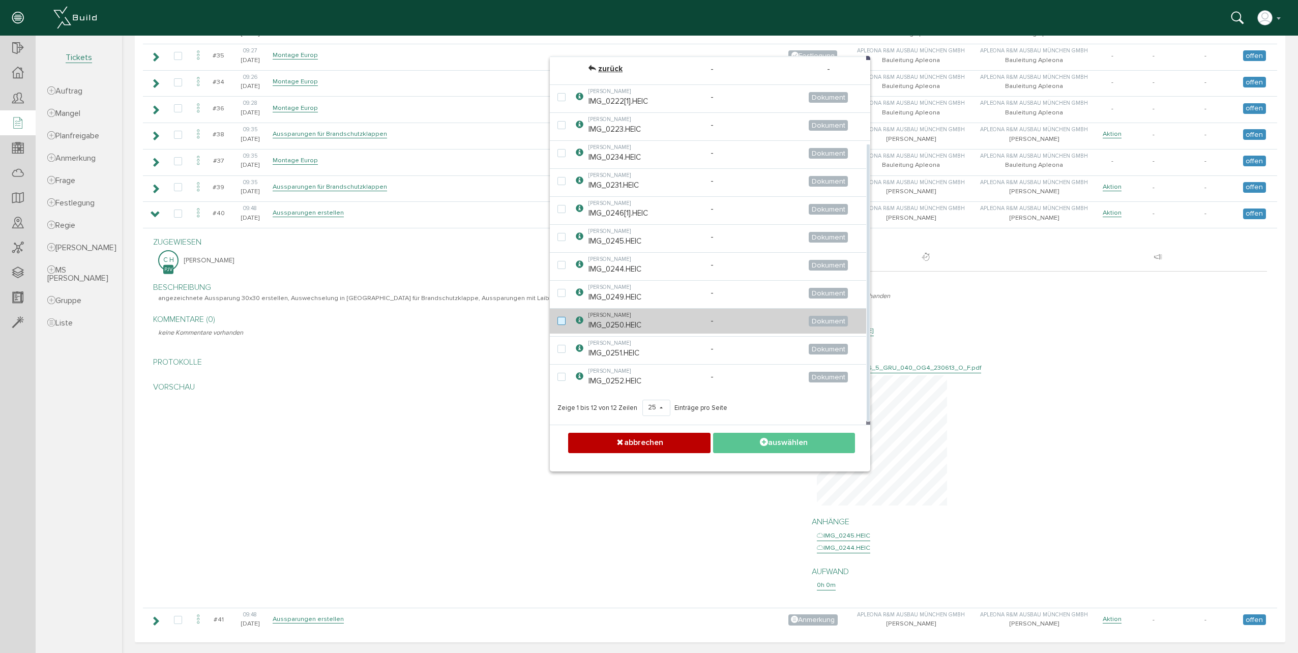
click at [558, 322] on label at bounding box center [563, 321] width 12 height 9
click at [558, 322] on input "checkbox" at bounding box center [560, 320] width 7 height 7
checkbox input "true"
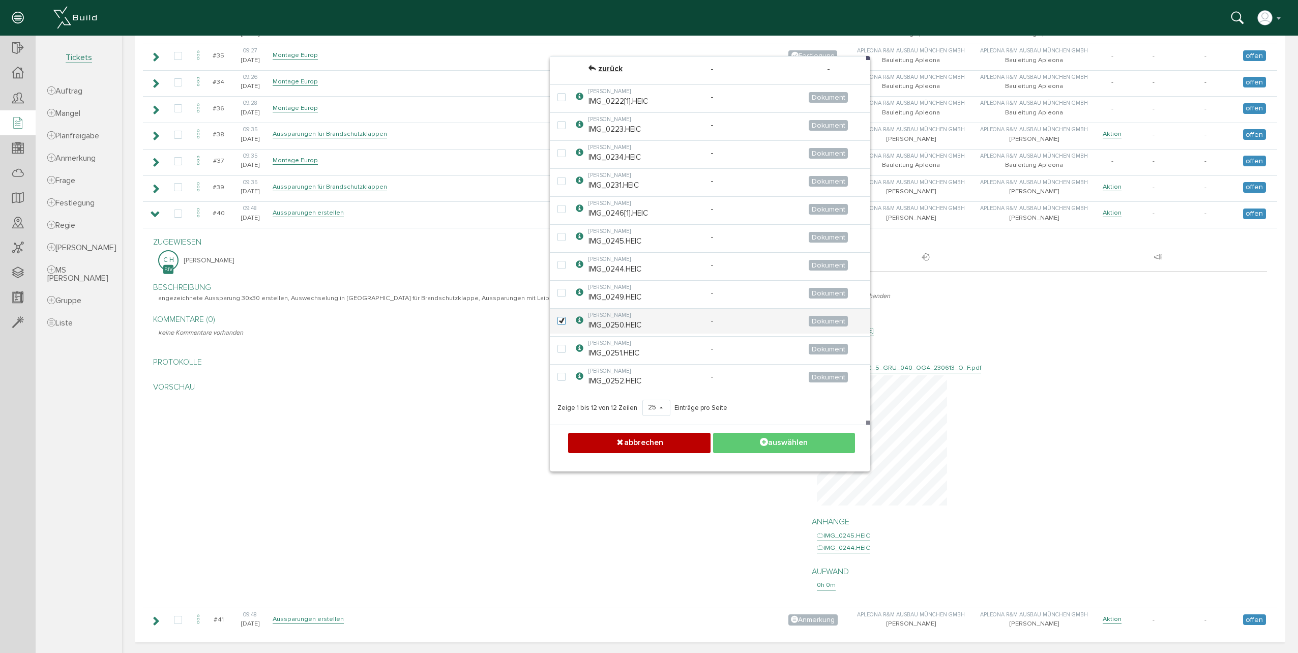
click at [783, 438] on button "auswählen" at bounding box center [784, 443] width 142 height 20
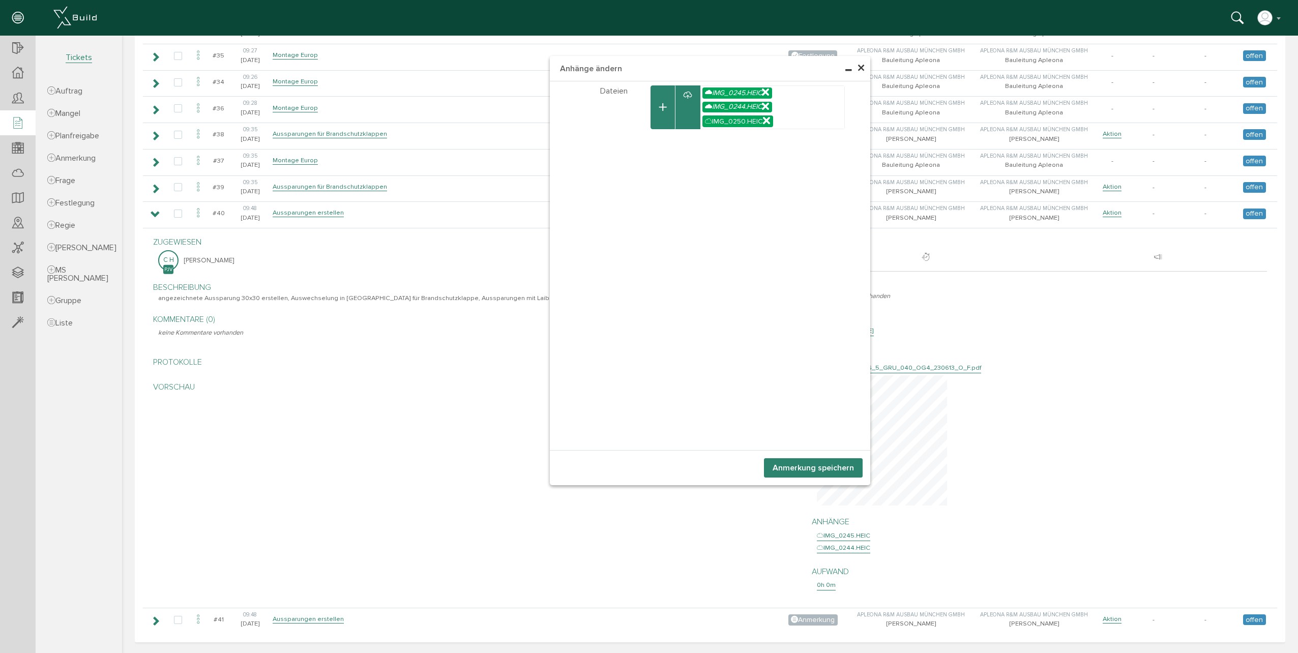
click at [787, 470] on button "Anmerkung speichern" at bounding box center [813, 467] width 99 height 19
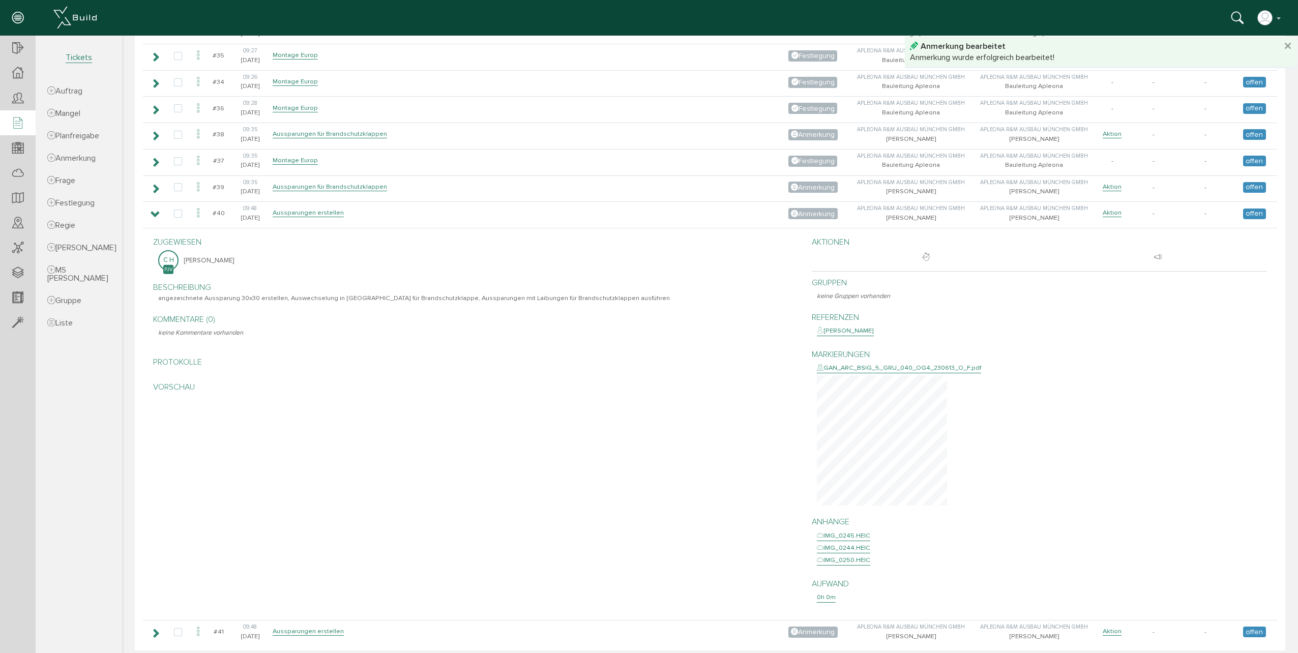
scroll to position [1061, 0]
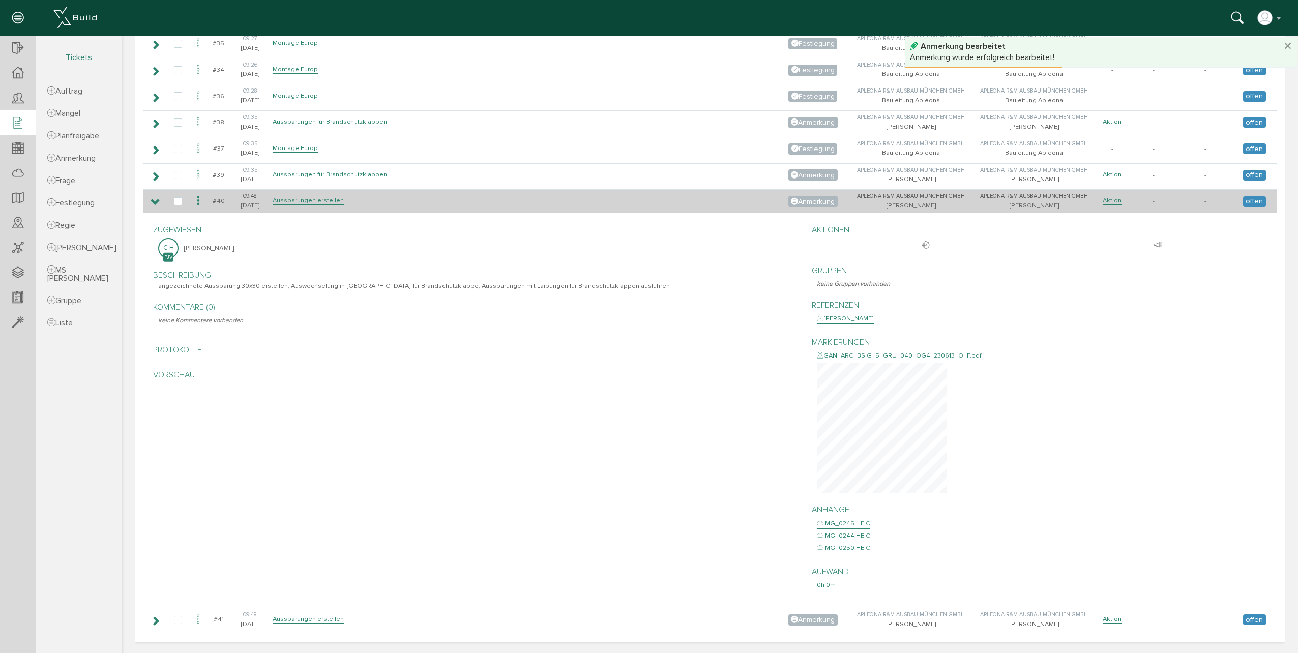
click at [153, 205] on icon at bounding box center [156, 202] width 10 height 8
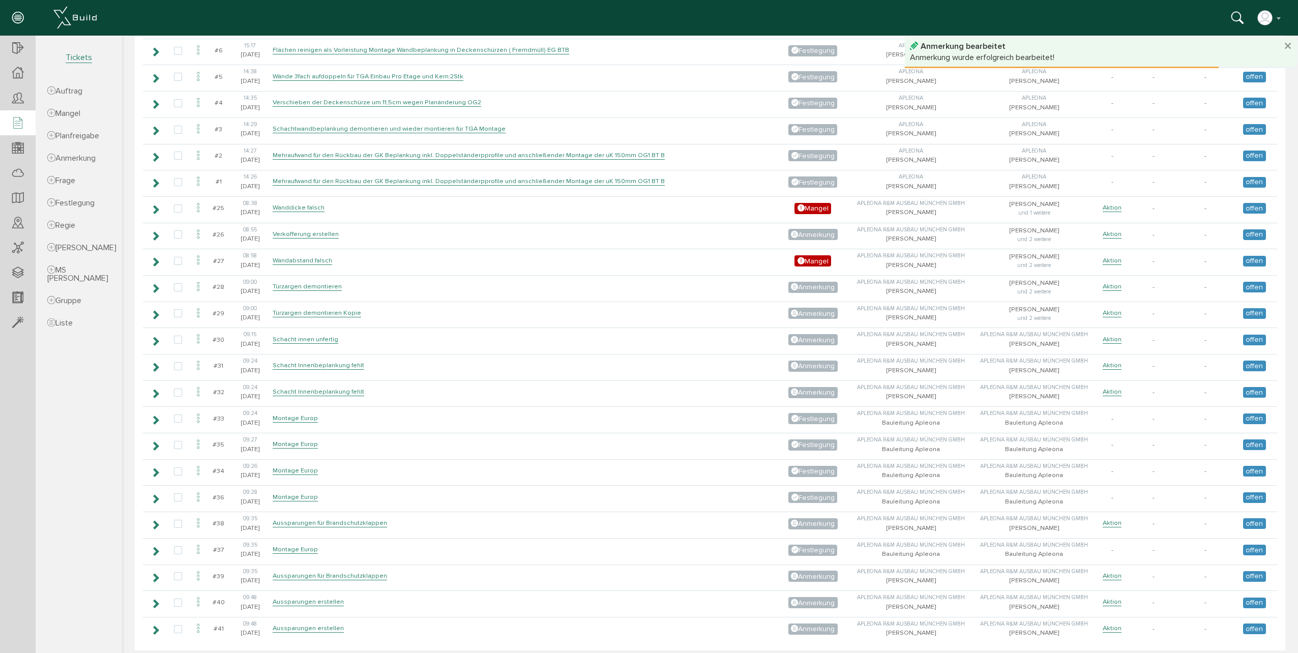
scroll to position [669, 0]
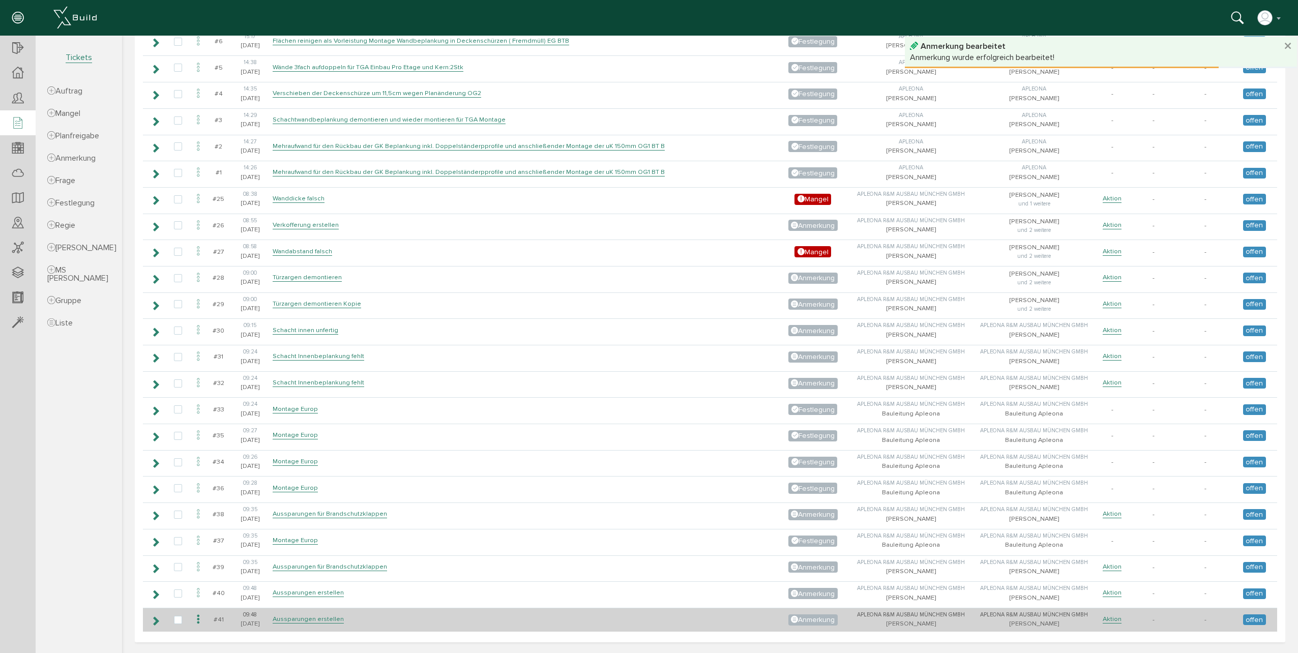
click at [153, 621] on icon at bounding box center [156, 621] width 10 height 8
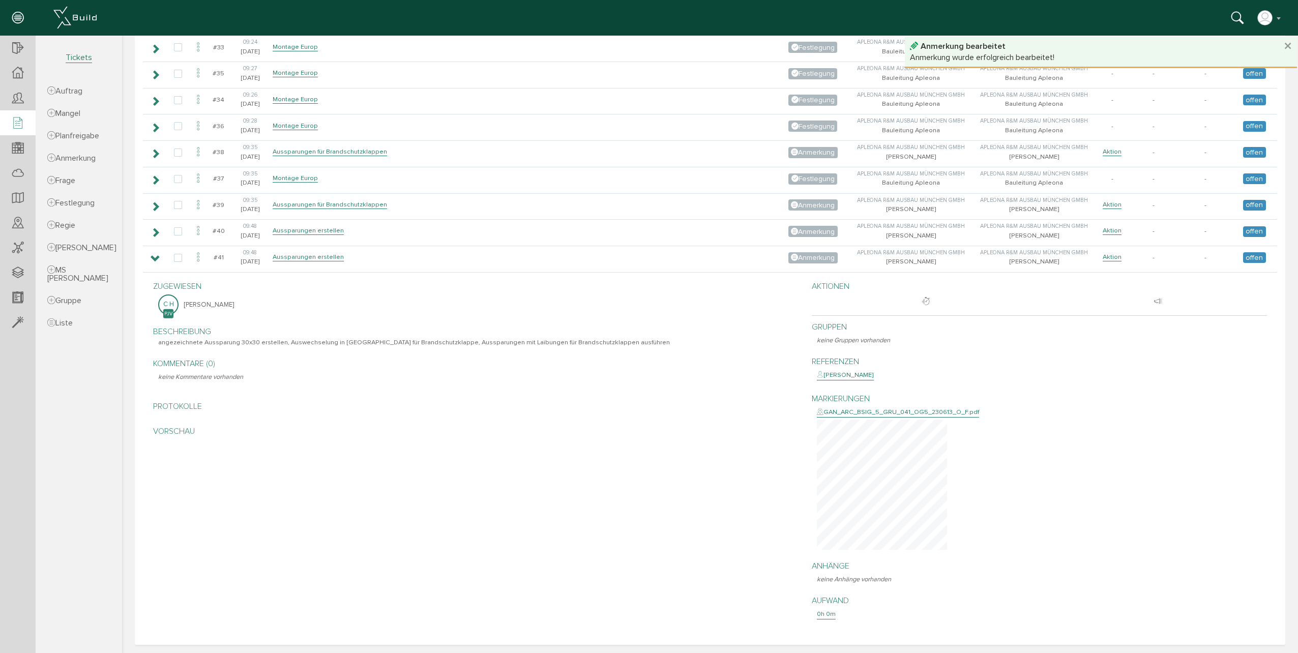
scroll to position [1033, 0]
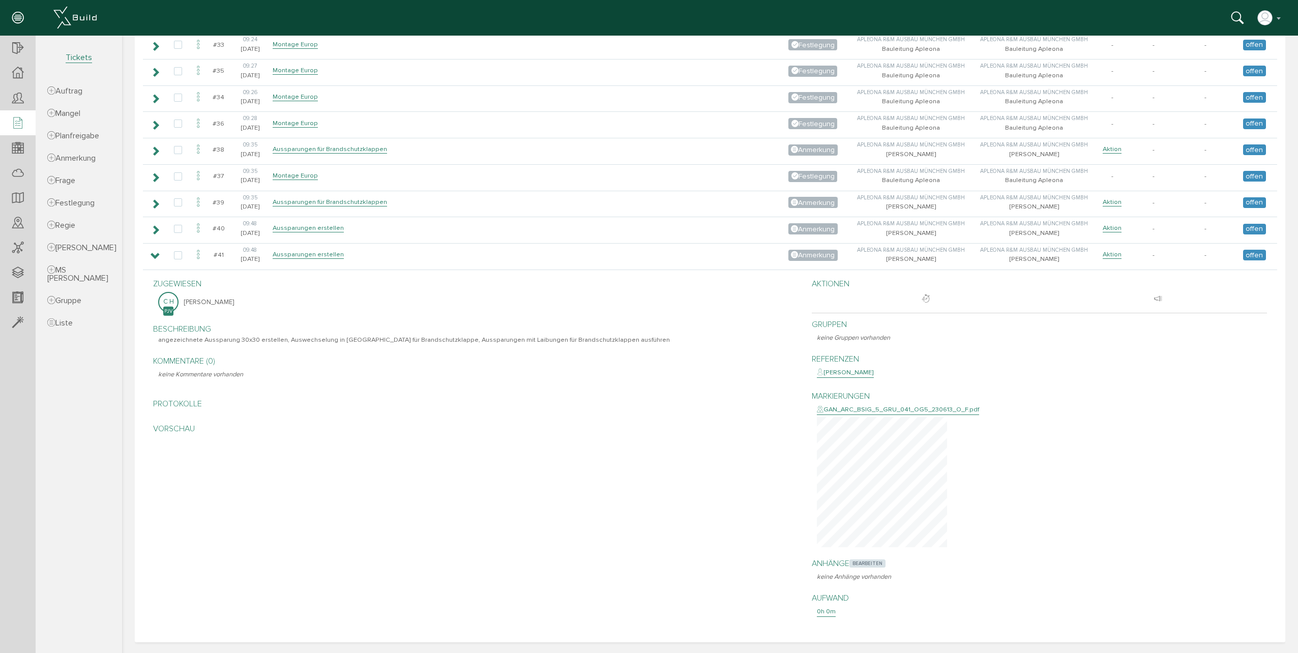
click at [860, 562] on span "bearbeiten" at bounding box center [867, 563] width 36 height 8
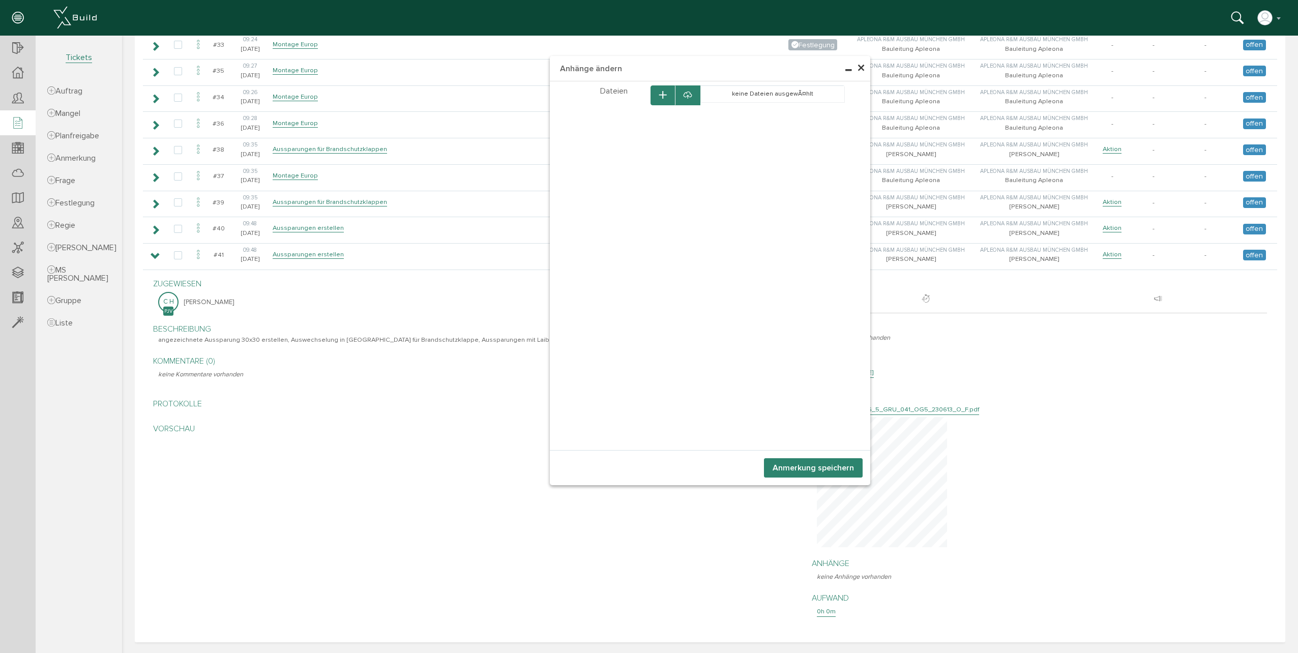
click at [653, 99] on button "button" at bounding box center [662, 95] width 24 height 20
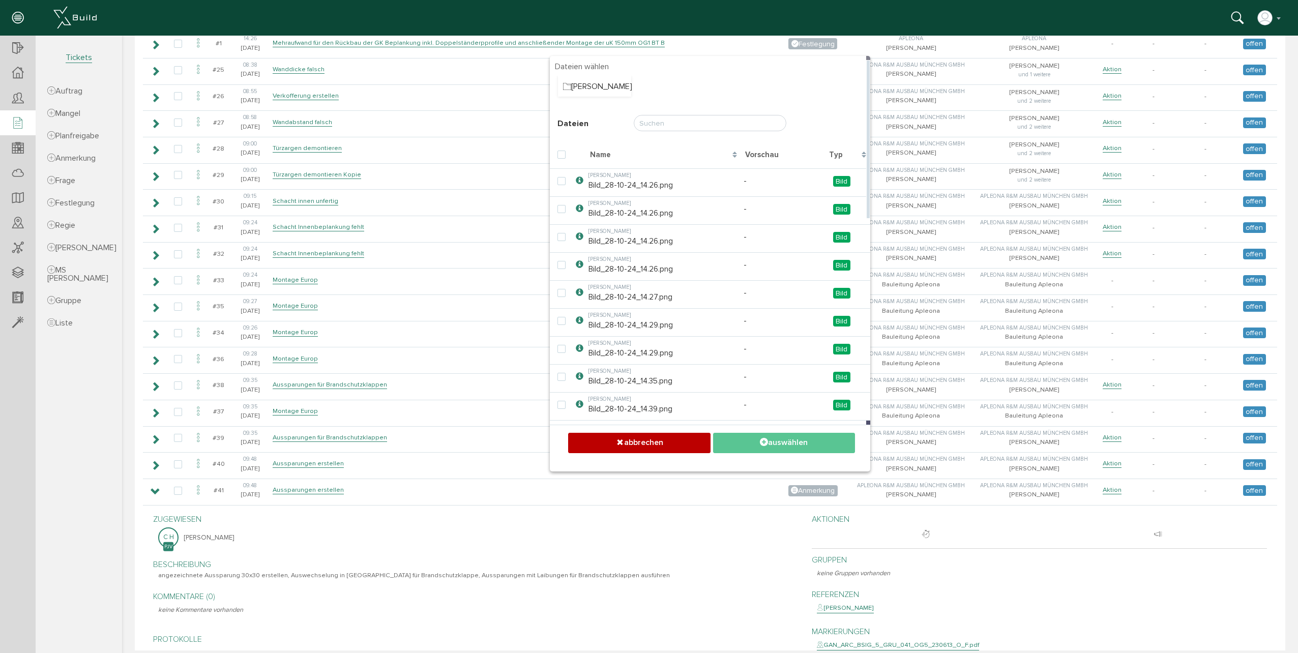
scroll to position [779, 0]
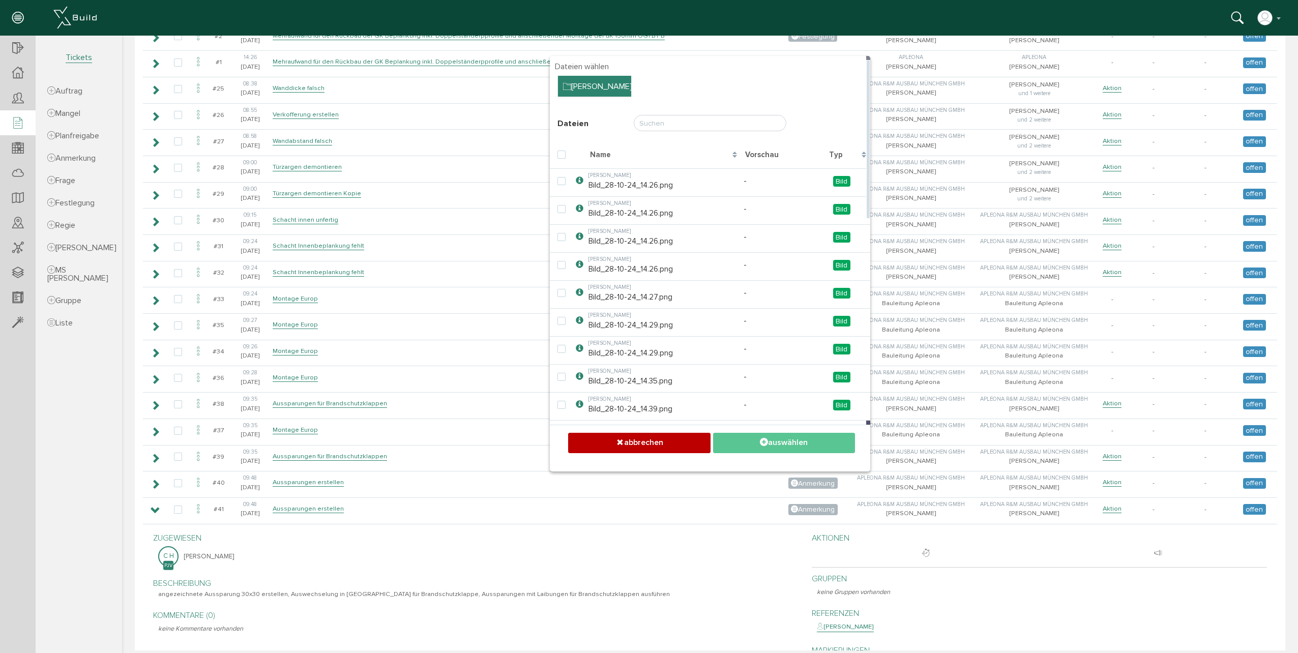
click at [587, 86] on div "[PERSON_NAME]" at bounding box center [594, 86] width 73 height 21
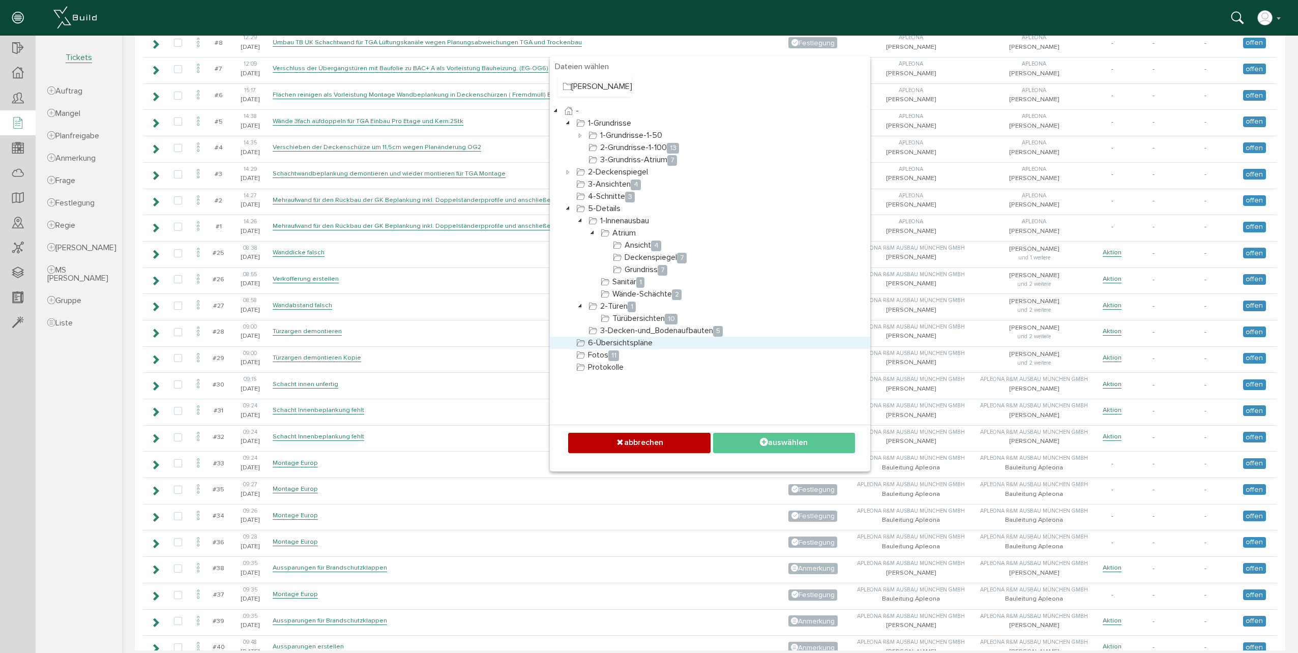
scroll to position [627, 0]
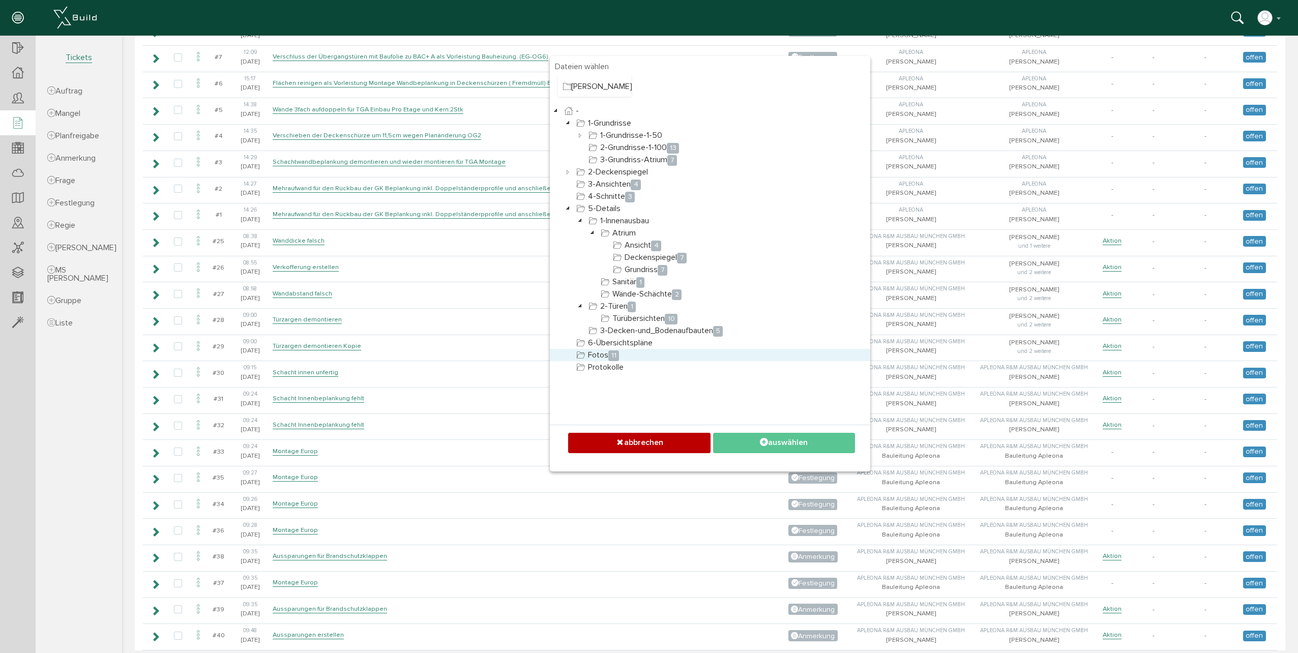
click at [595, 357] on link "Fotos 11" at bounding box center [597, 355] width 47 height 12
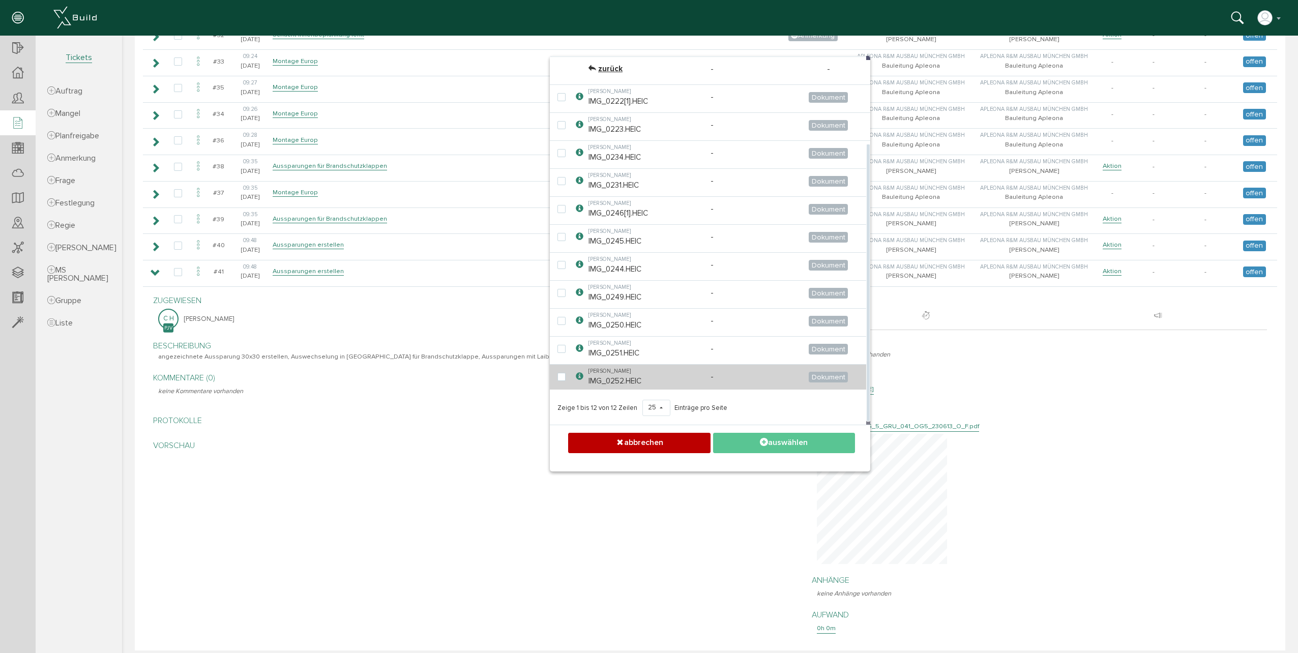
scroll to position [1033, 0]
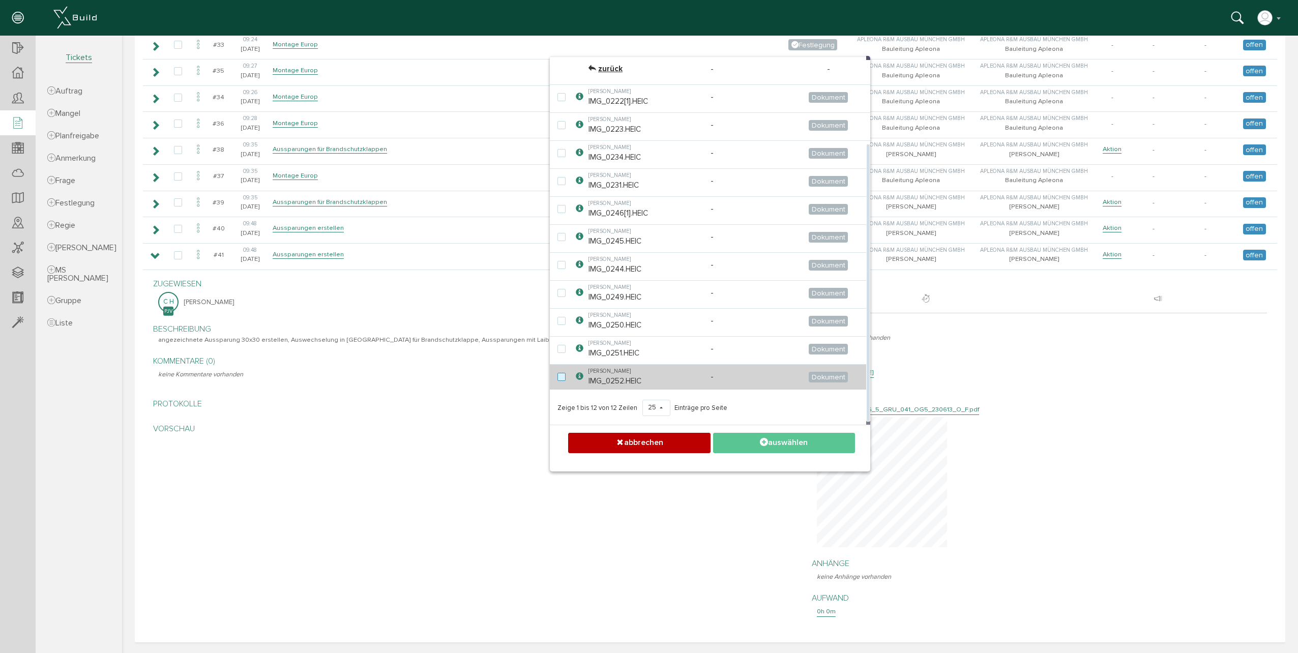
drag, startPoint x: 560, startPoint y: 379, endPoint x: 556, endPoint y: 365, distance: 14.8
click at [560, 378] on label at bounding box center [563, 377] width 12 height 9
click at [560, 378] on input "checkbox" at bounding box center [560, 376] width 7 height 7
checkbox input "true"
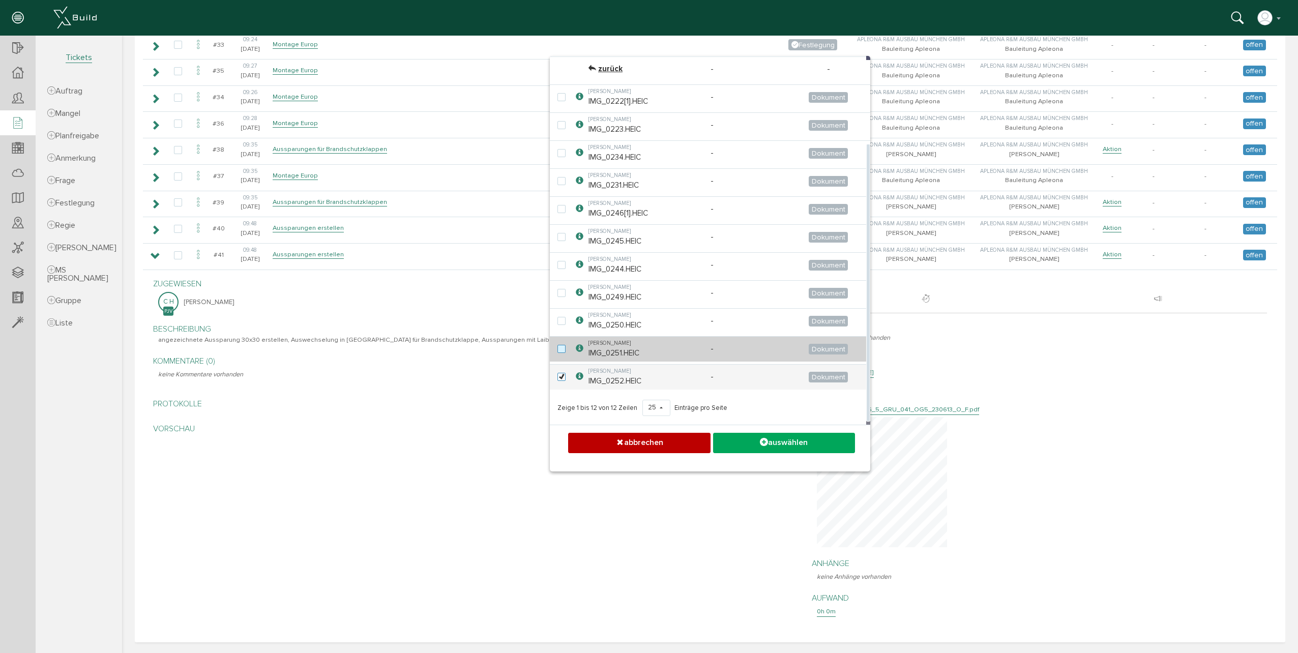
click at [557, 353] on label at bounding box center [563, 349] width 12 height 9
click at [557, 351] on input "checkbox" at bounding box center [560, 348] width 7 height 7
checkbox input "true"
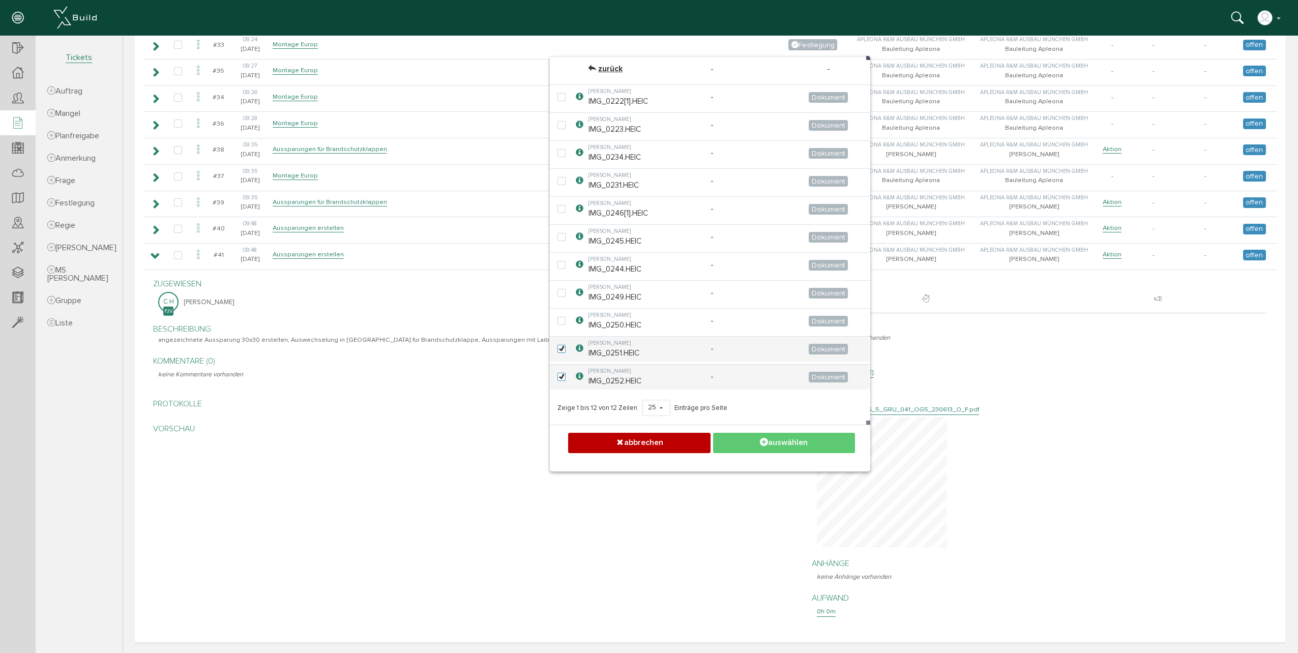
click at [765, 441] on button "auswählen" at bounding box center [784, 443] width 142 height 20
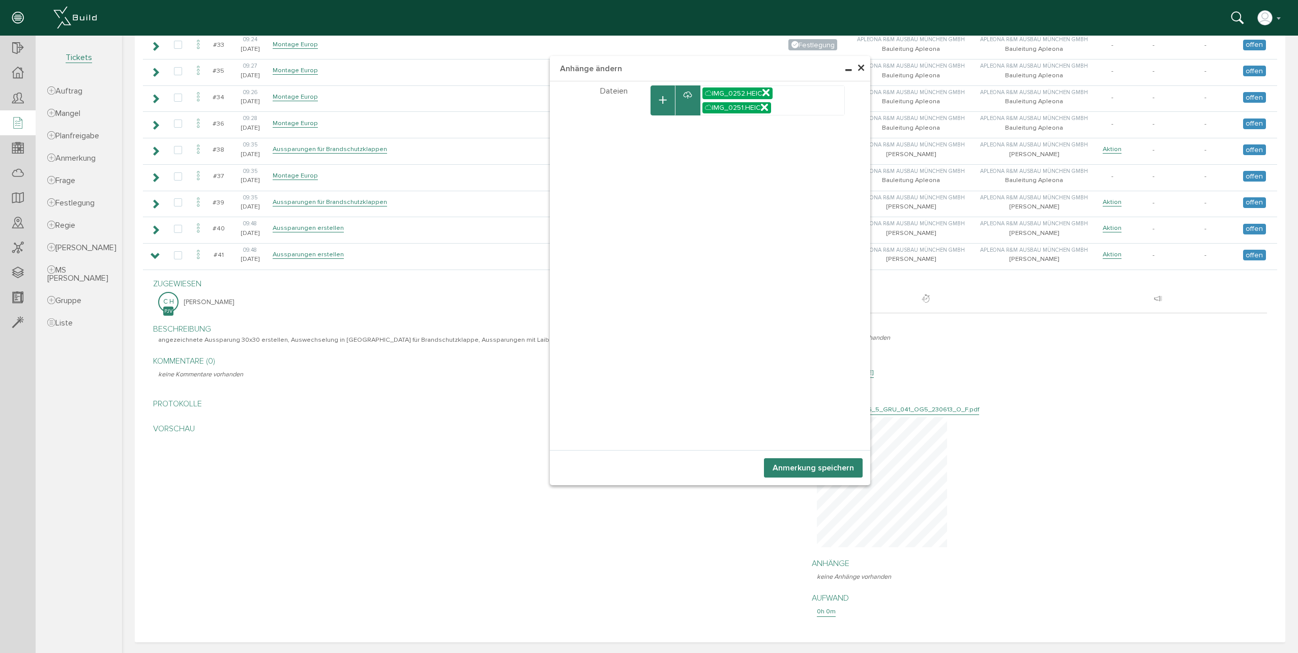
click at [800, 466] on button "Anmerkung speichern" at bounding box center [813, 467] width 99 height 19
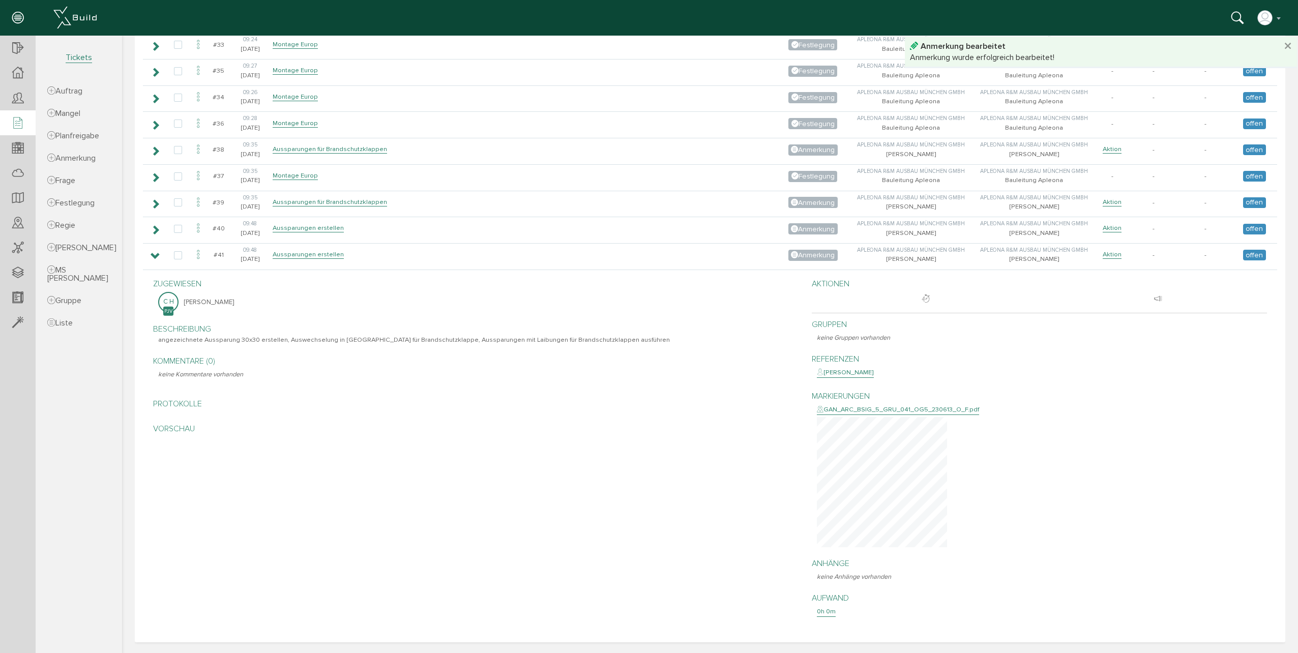
scroll to position [1049, 0]
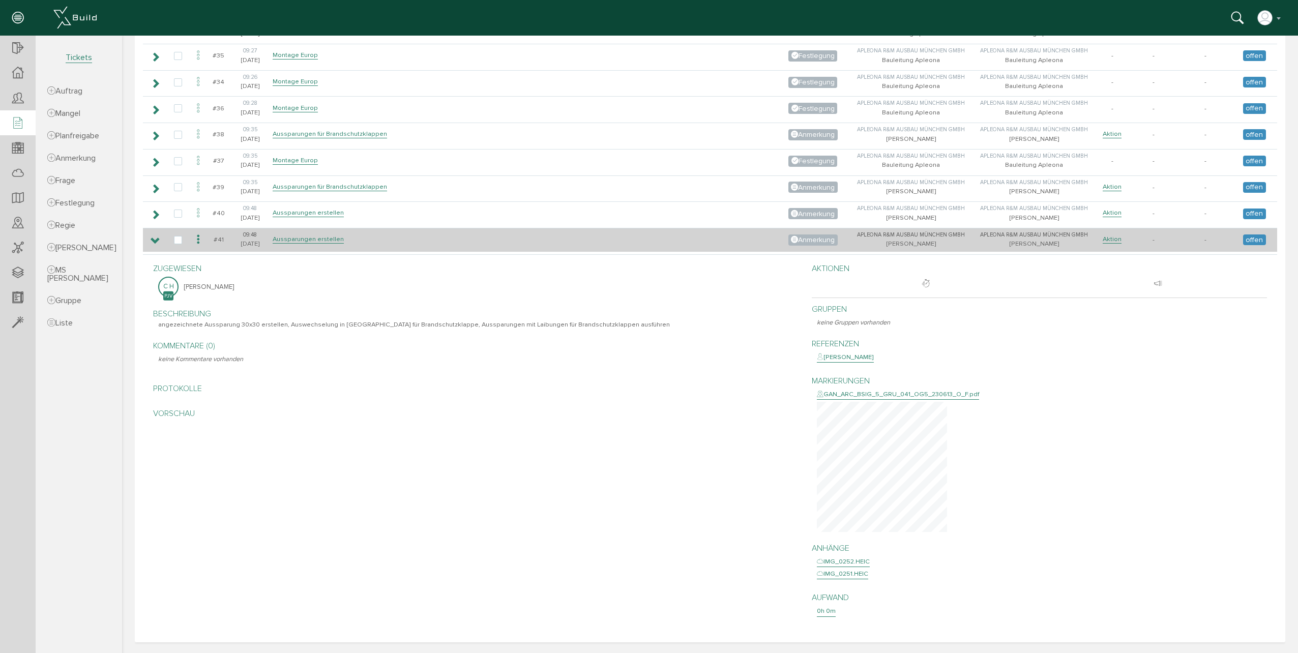
click at [150, 247] on td at bounding box center [154, 240] width 23 height 24
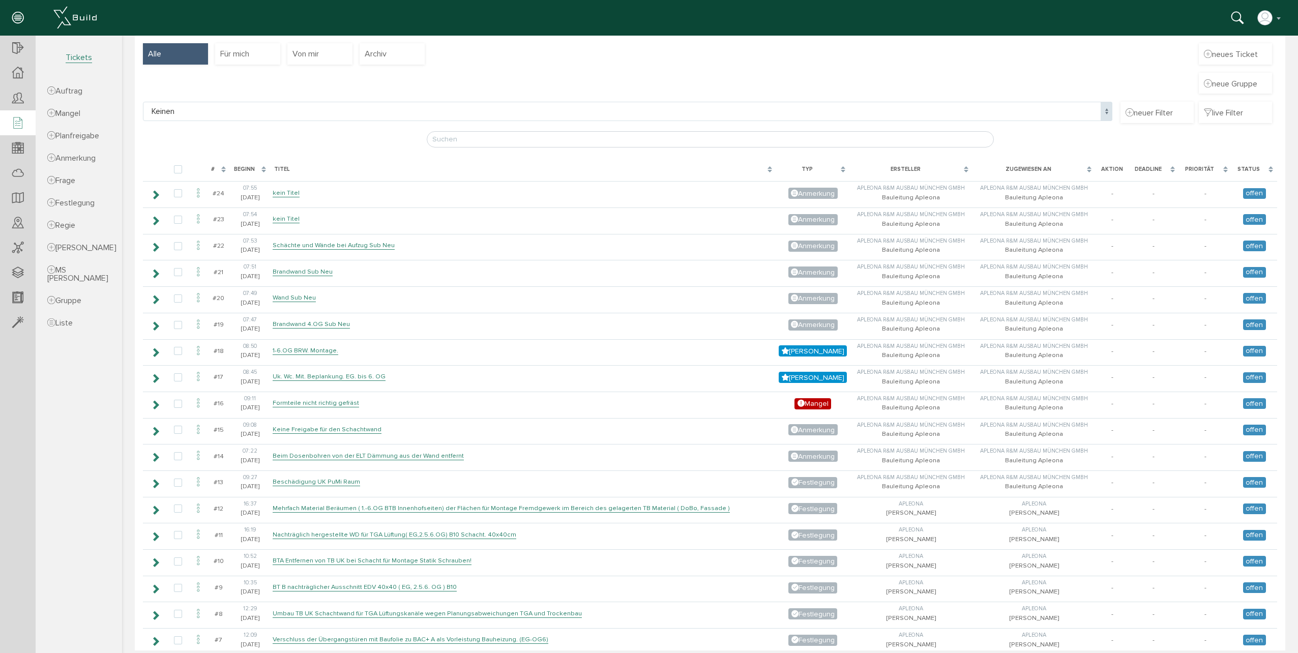
scroll to position [0, 0]
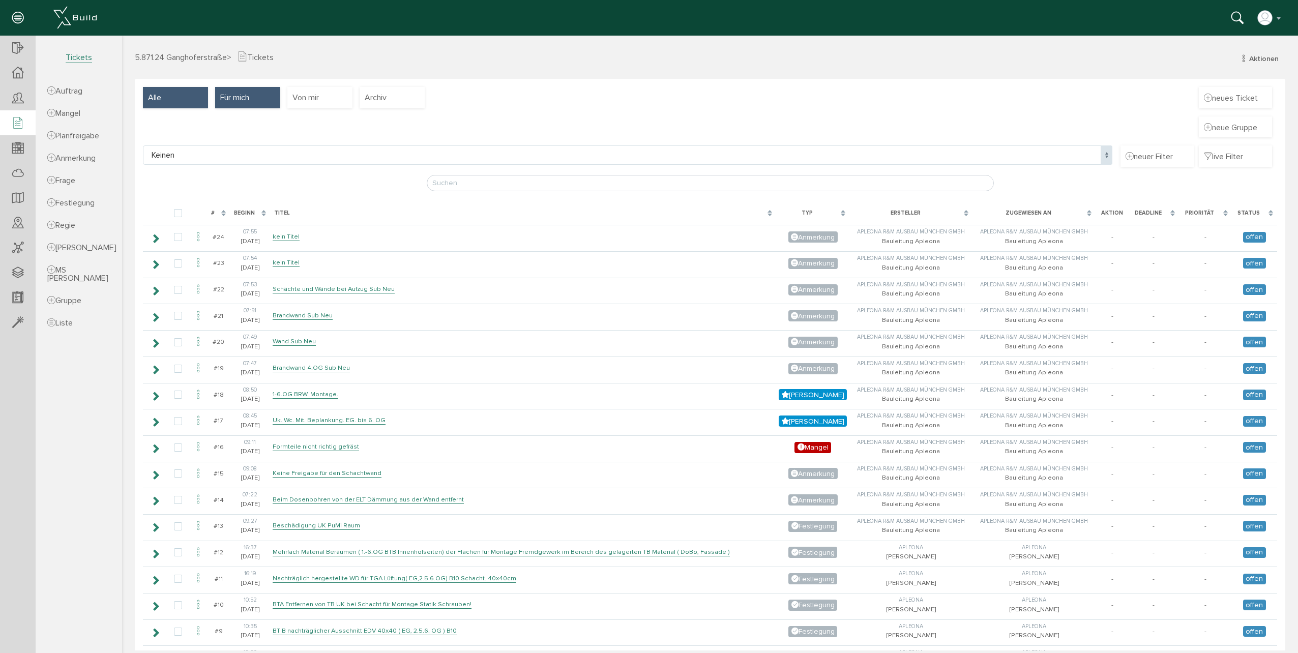
click at [262, 93] on div "Für mich" at bounding box center [247, 97] width 65 height 21
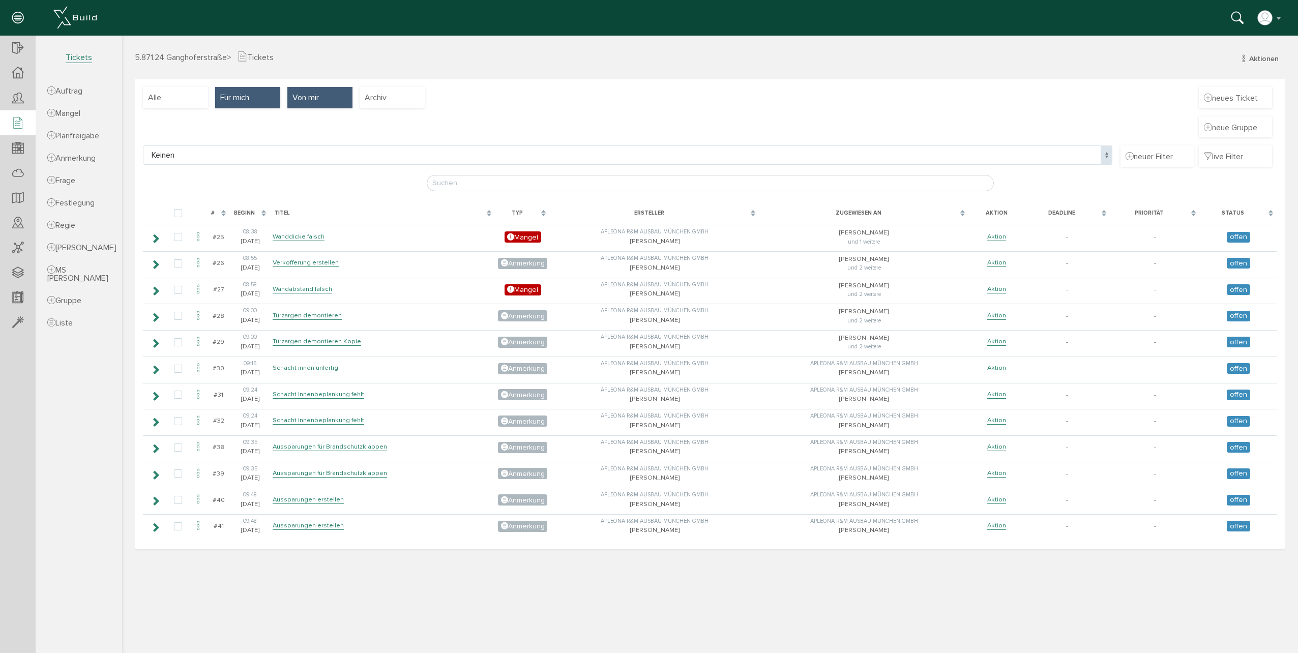
click at [310, 96] on span "Von mir" at bounding box center [305, 97] width 26 height 11
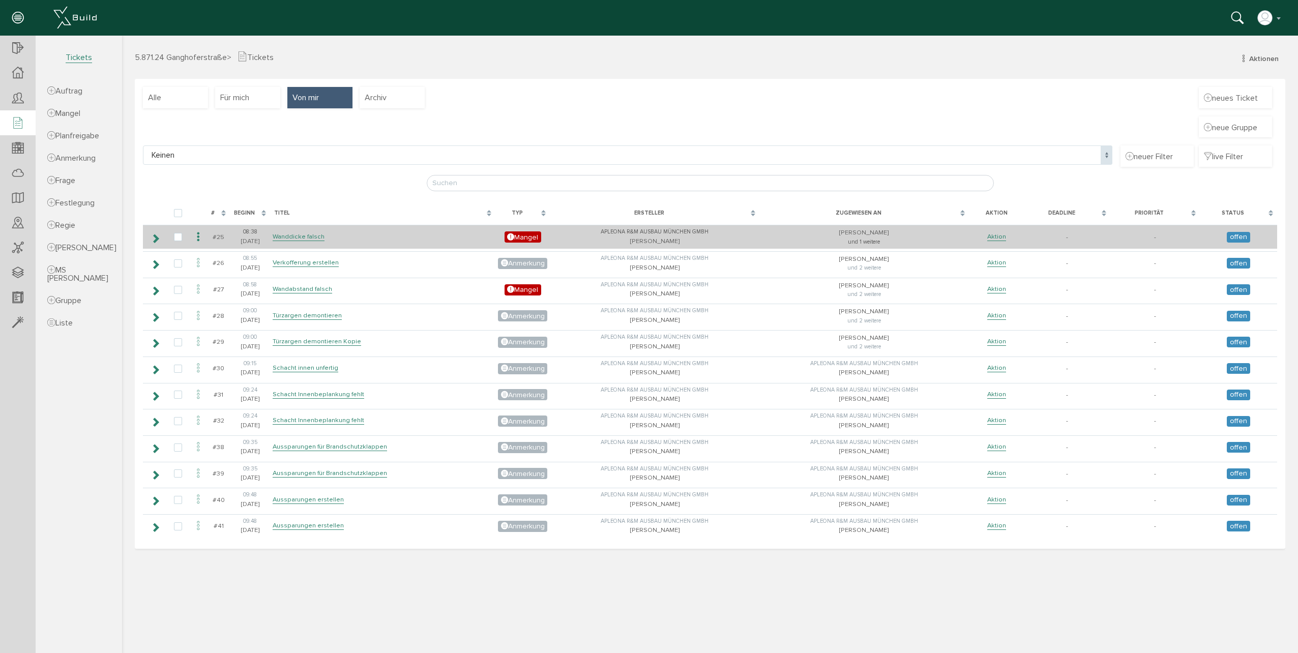
click at [155, 240] on icon at bounding box center [156, 238] width 10 height 8
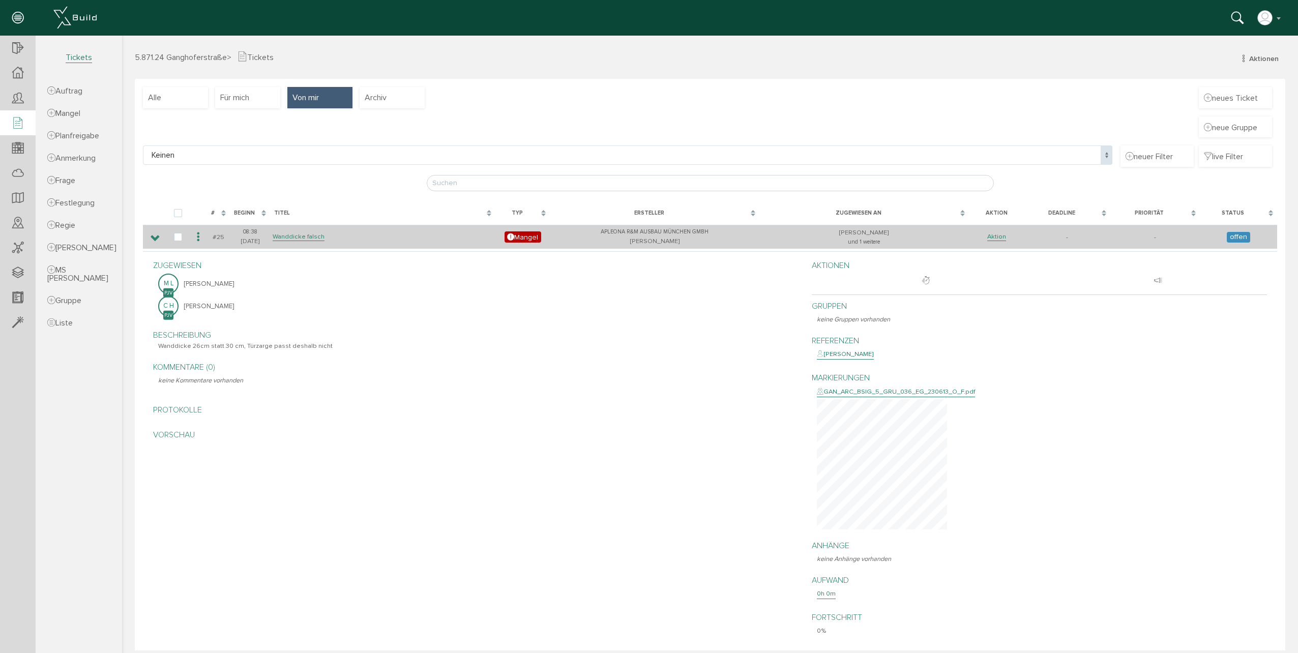
click at [1227, 237] on span "offen" at bounding box center [1238, 237] width 23 height 11
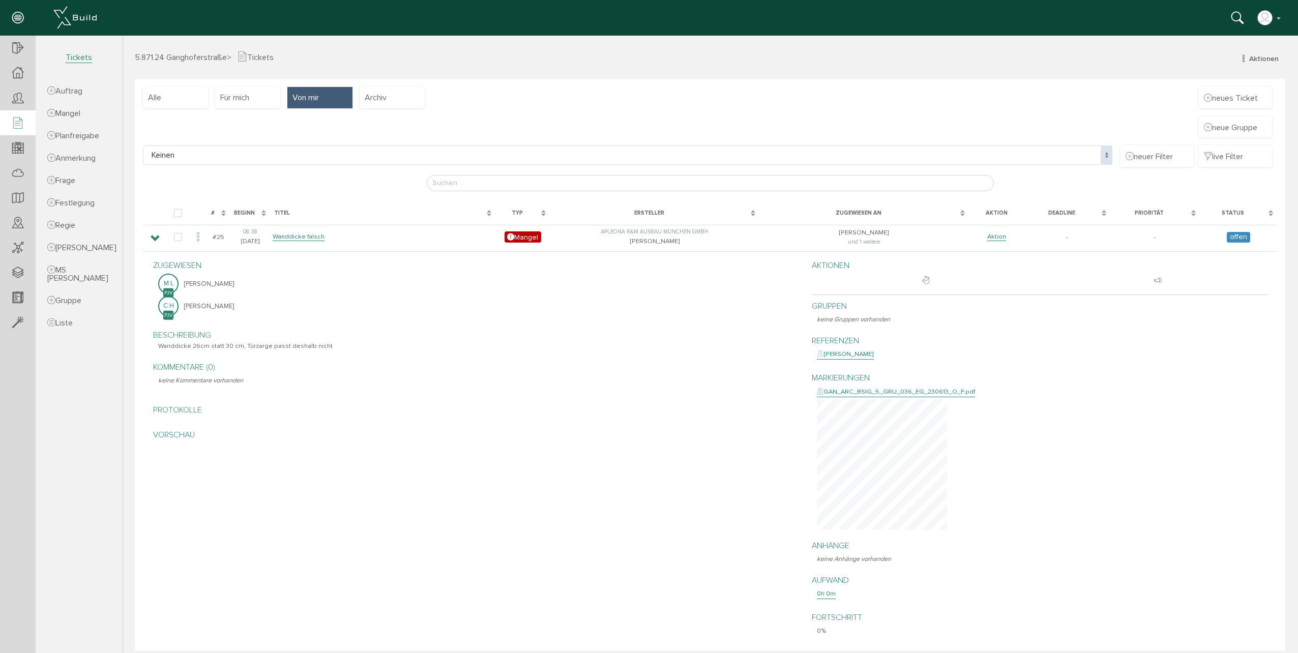
click at [1233, 213] on div "Status" at bounding box center [1233, 213] width 58 height 9
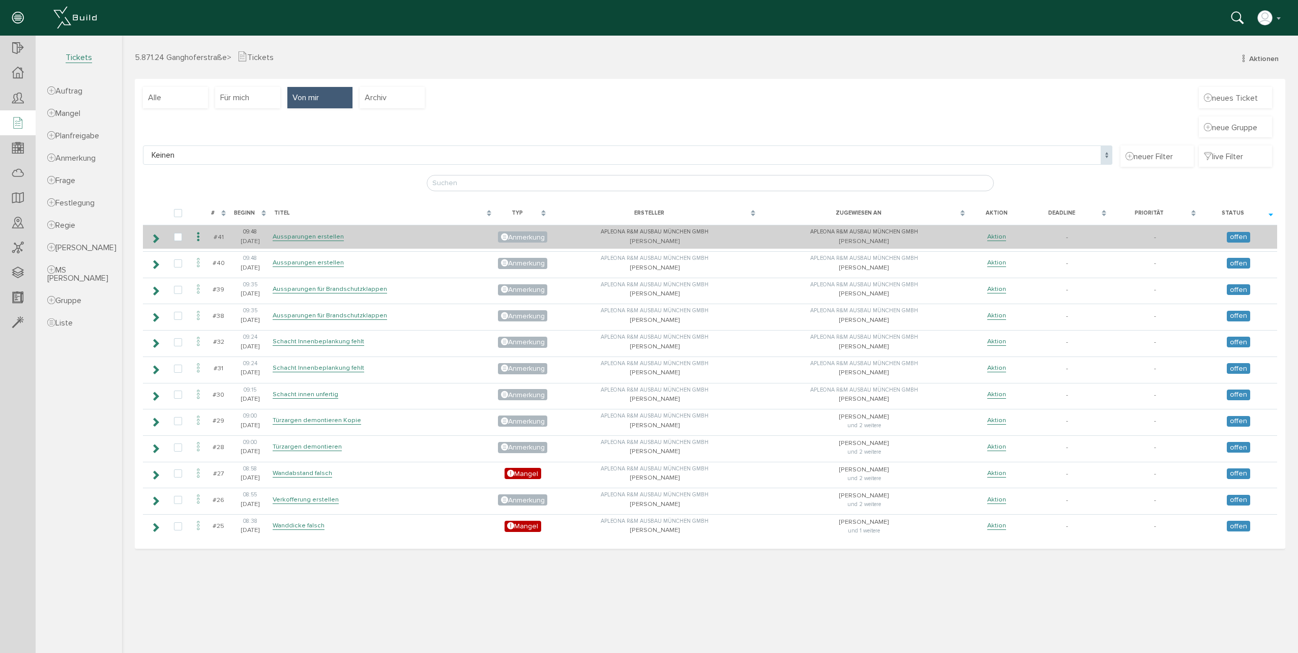
click at [196, 237] on icon at bounding box center [198, 237] width 12 height 14
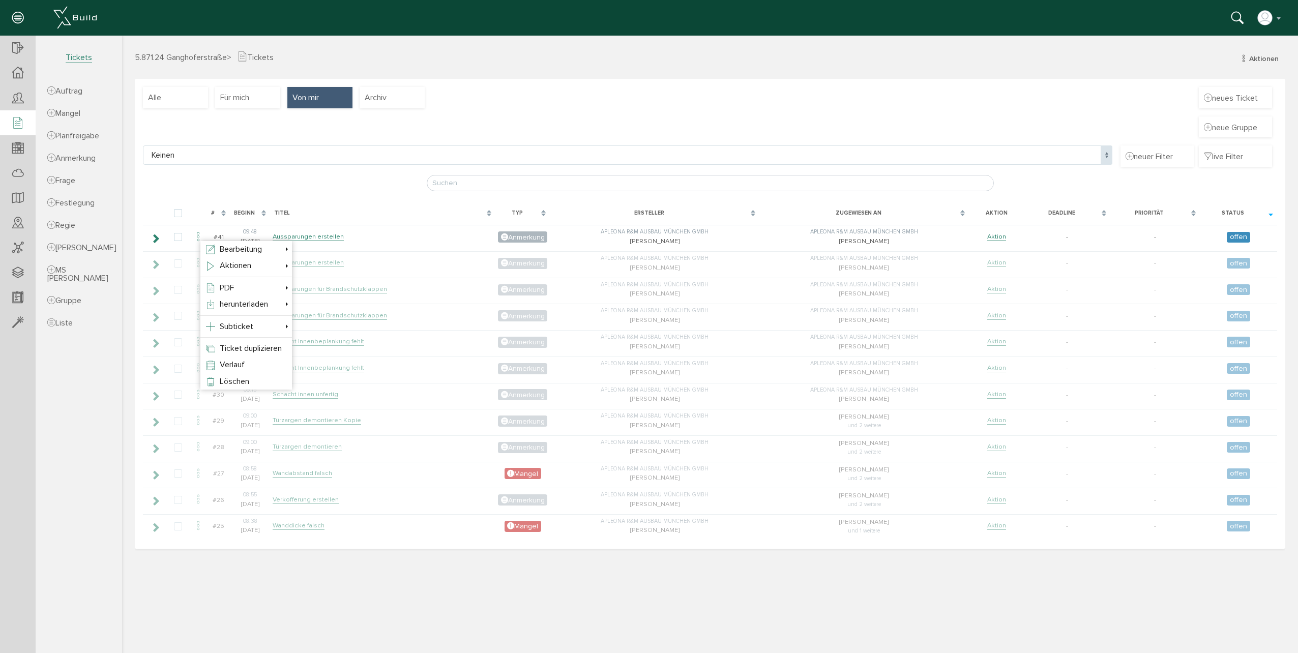
click at [390, 260] on div at bounding box center [710, 343] width 1176 height 615
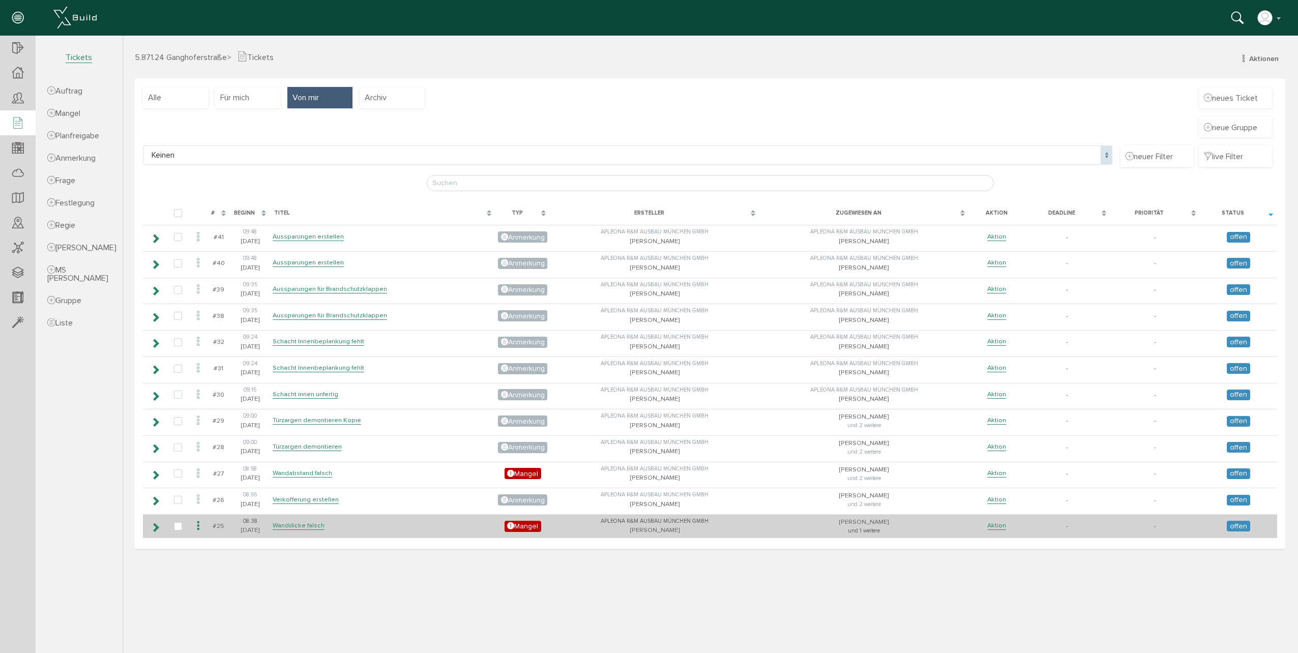
click at [196, 526] on icon at bounding box center [198, 526] width 12 height 14
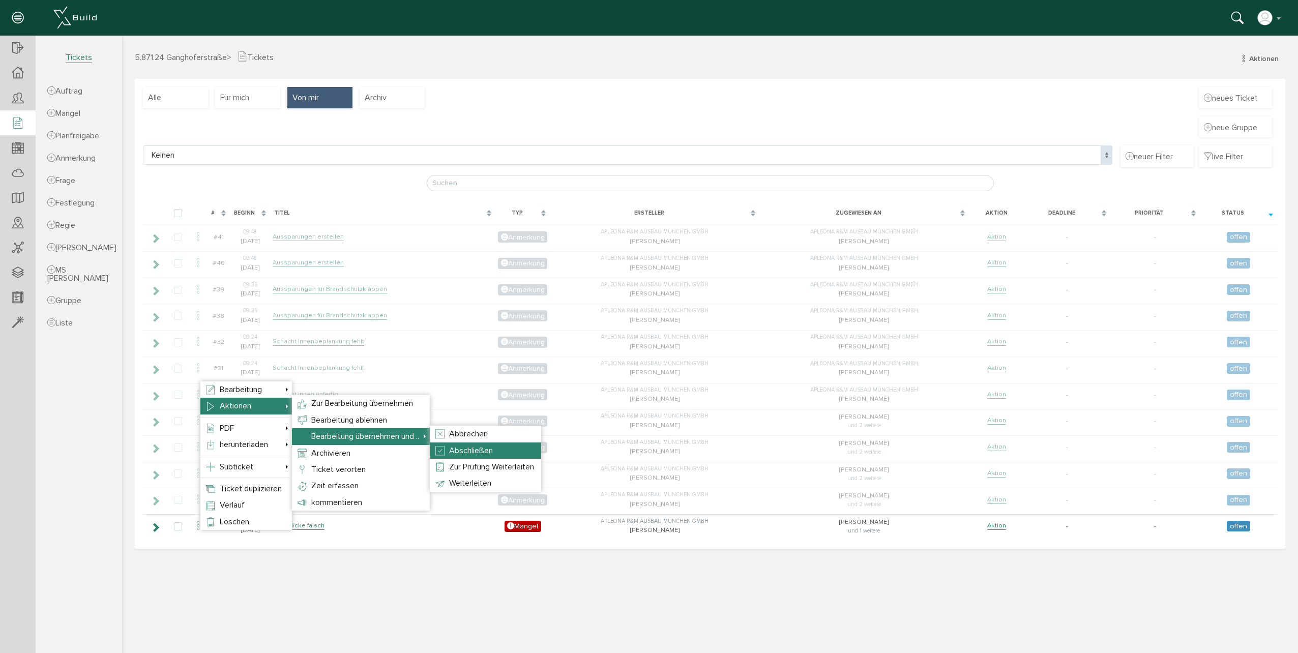
click at [481, 453] on span "Abschließen" at bounding box center [471, 451] width 44 height 10
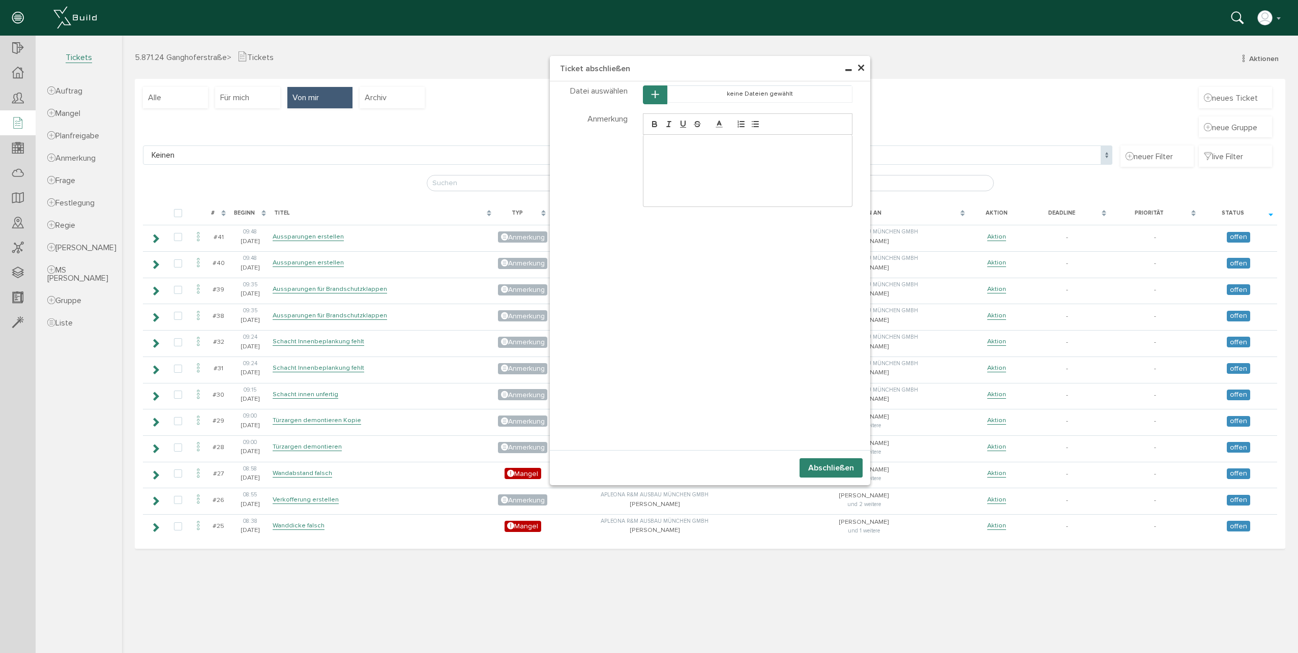
click at [811, 468] on button "Abschließen" at bounding box center [830, 467] width 63 height 19
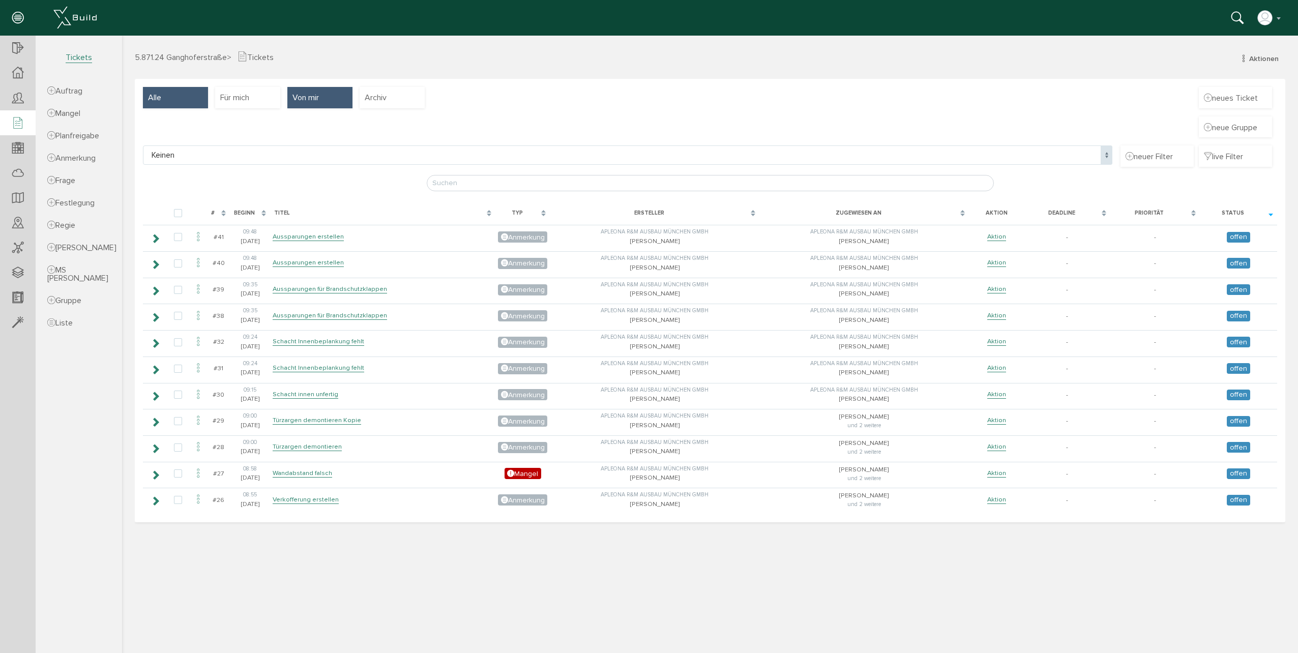
click at [176, 95] on div "Alle" at bounding box center [175, 97] width 65 height 21
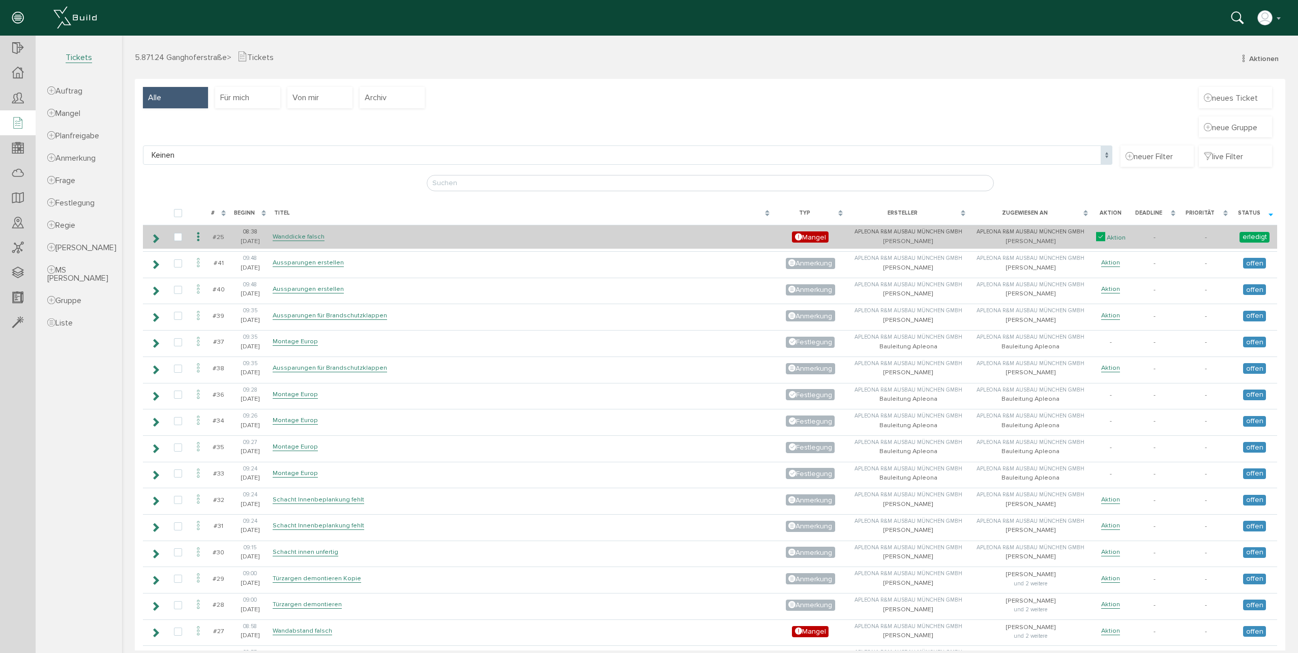
click at [1107, 238] on link "Aktion" at bounding box center [1116, 237] width 19 height 9
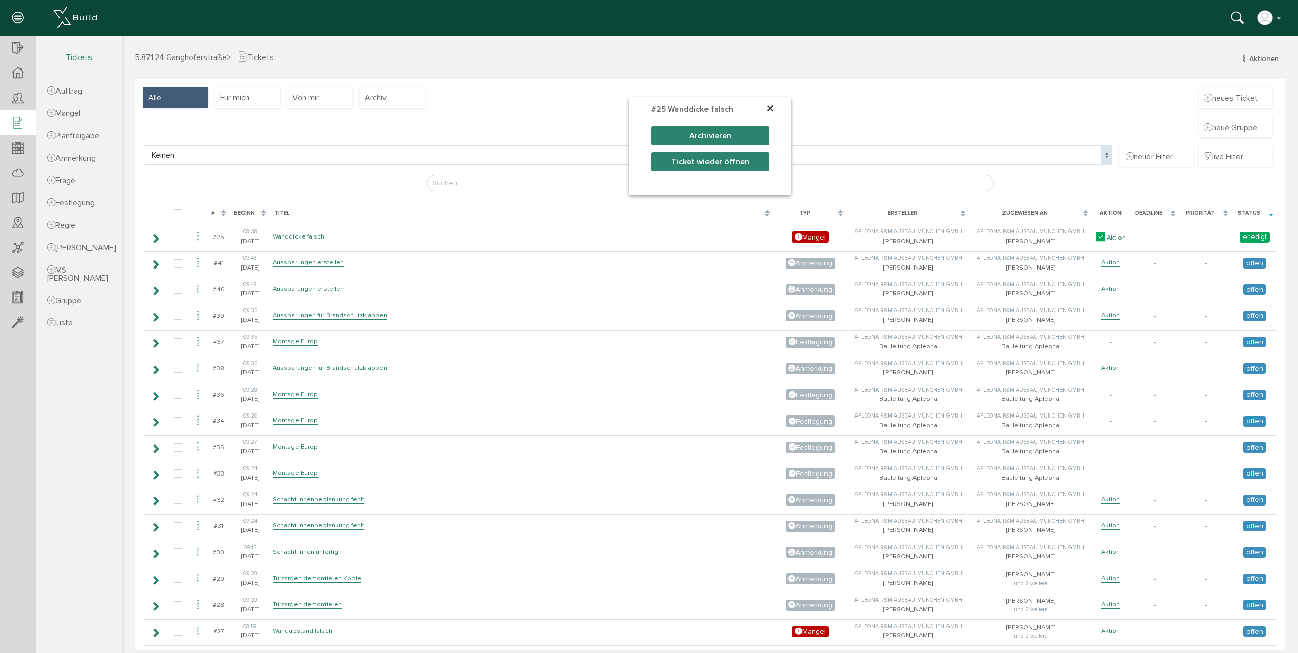
click at [766, 108] on span "×" at bounding box center [770, 109] width 8 height 20
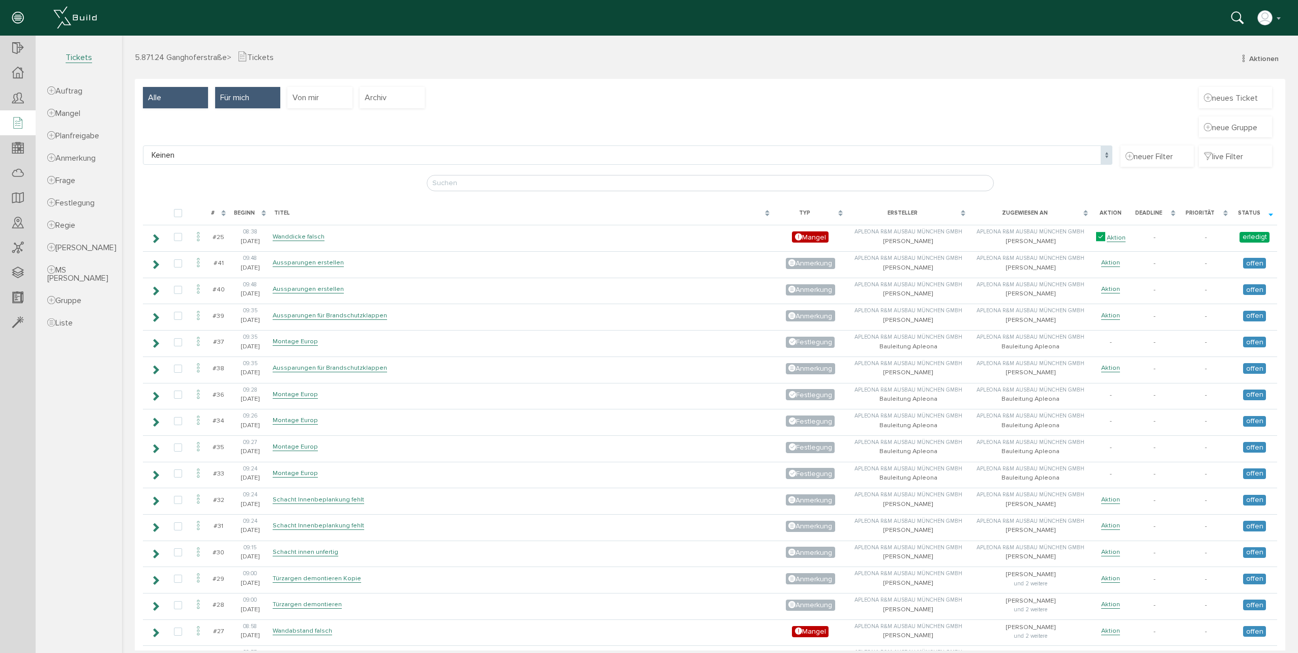
click at [252, 101] on div "Für mich" at bounding box center [247, 97] width 65 height 21
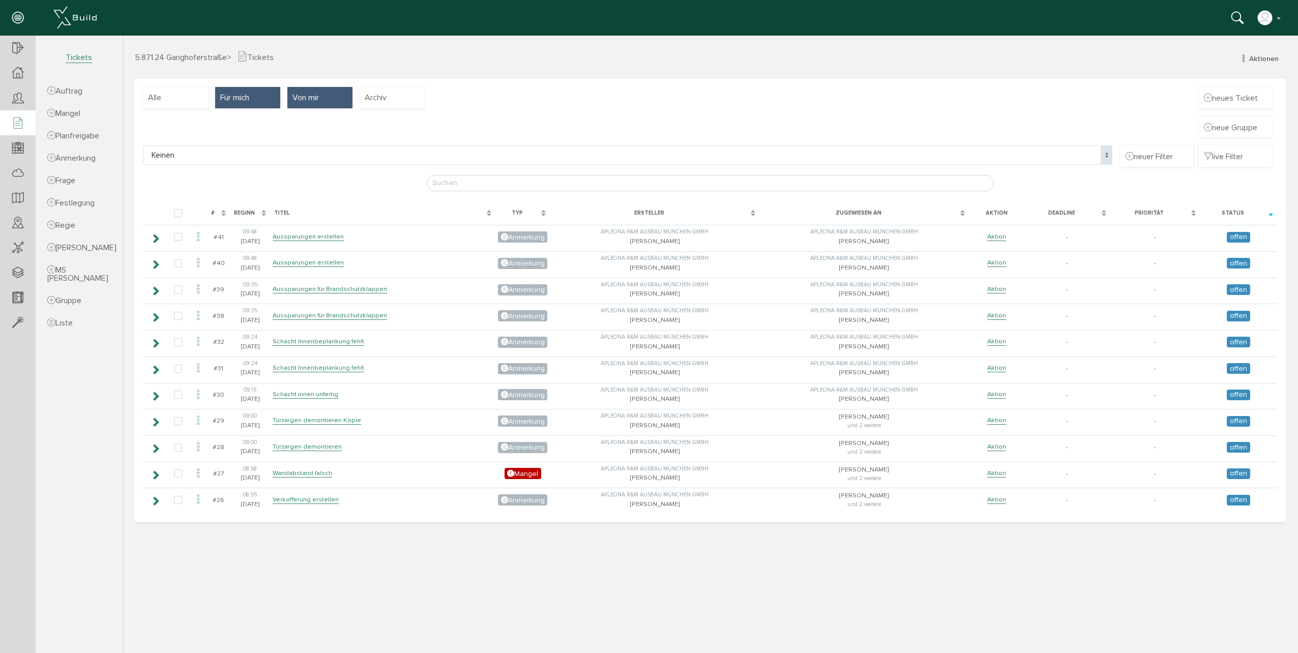
click at [306, 100] on span "Von mir" at bounding box center [305, 97] width 26 height 11
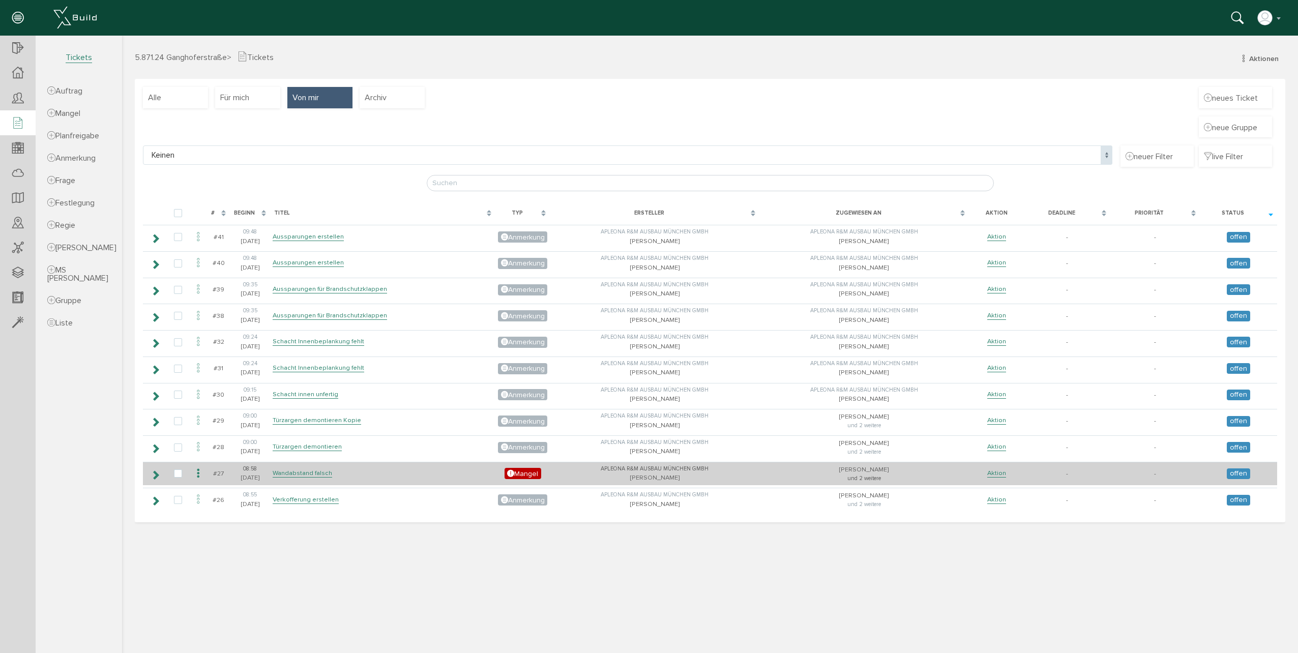
click at [150, 474] on td at bounding box center [154, 474] width 23 height 24
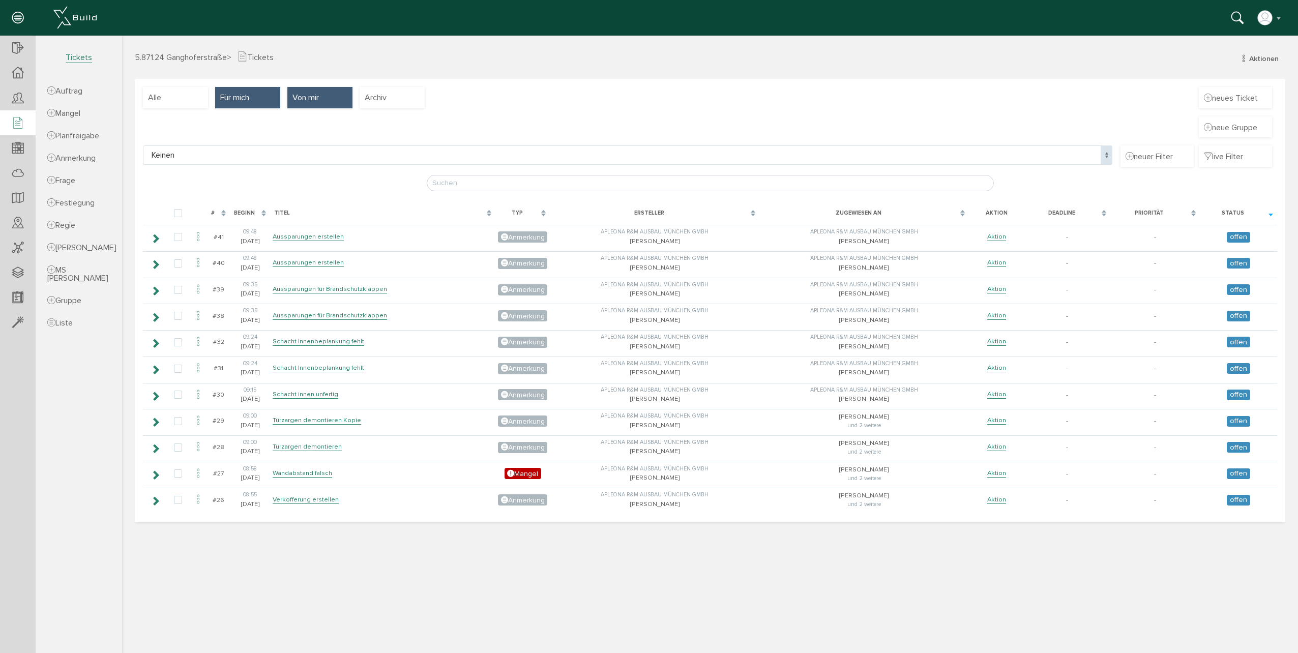
click at [246, 105] on div "Für mich" at bounding box center [247, 97] width 65 height 21
click at [189, 97] on div "Alle" at bounding box center [175, 97] width 65 height 21
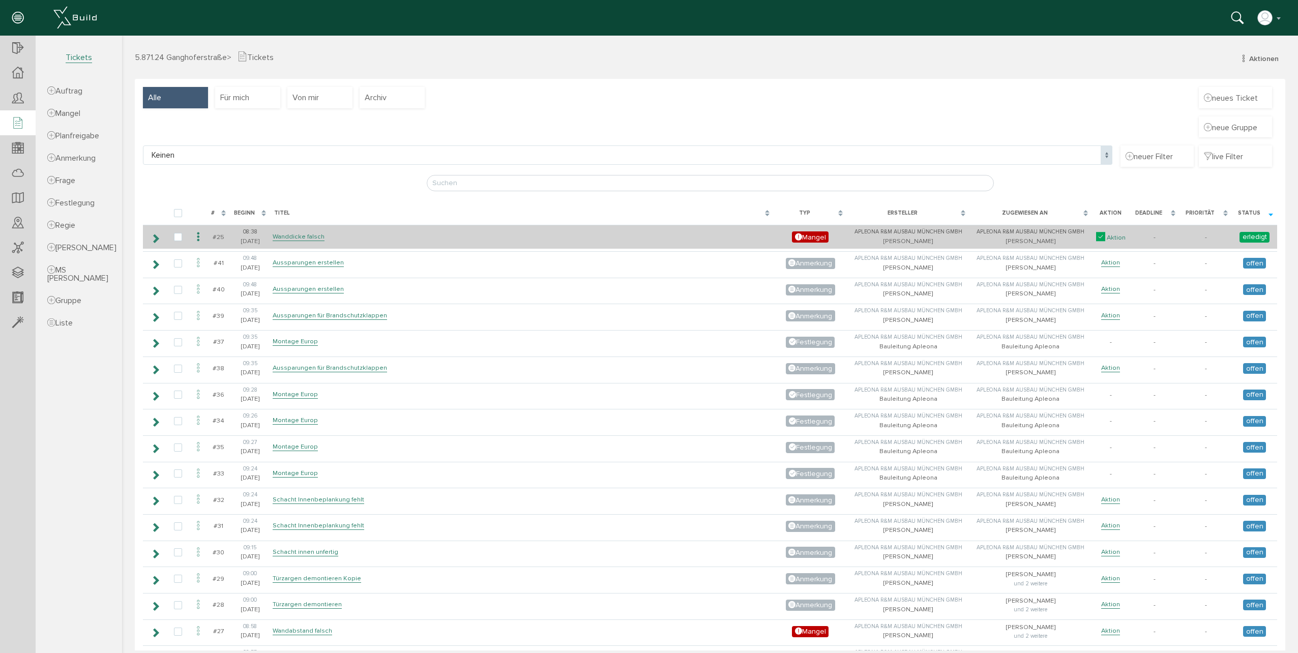
click at [1107, 236] on link "Aktion" at bounding box center [1116, 237] width 19 height 9
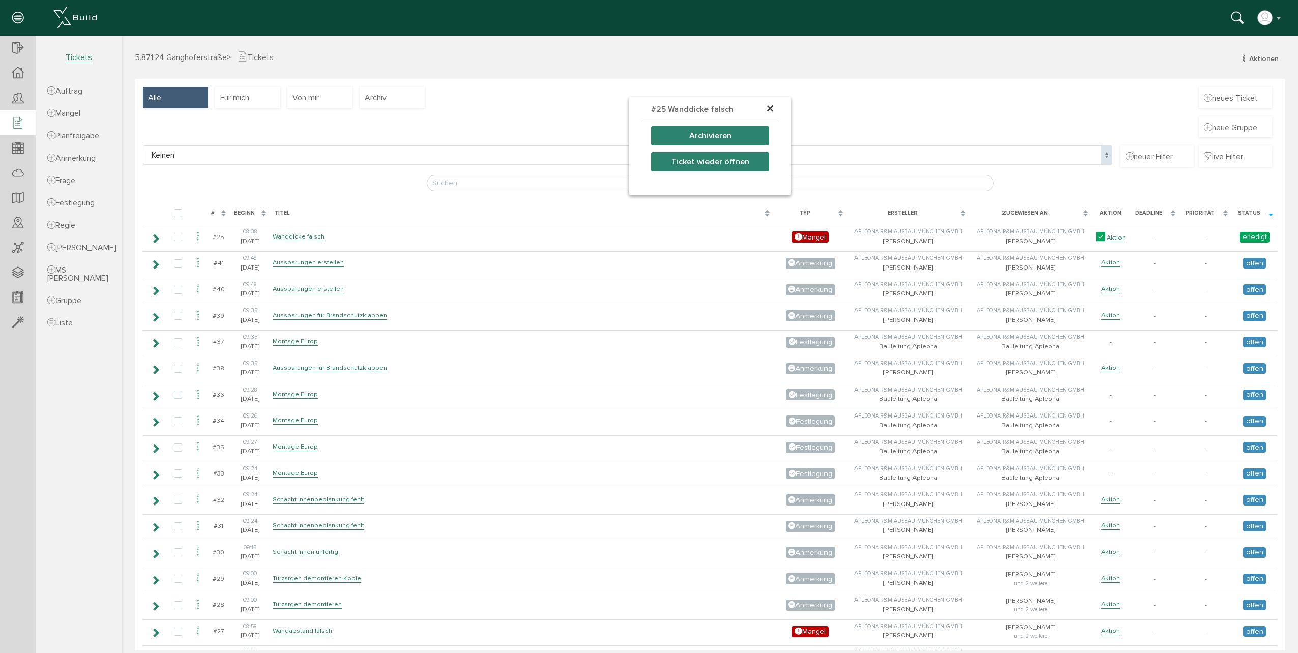
click at [1245, 235] on div "× #25 Wanddicke falsch Archivieren Ticket wieder öffnen" at bounding box center [710, 363] width 1176 height 574
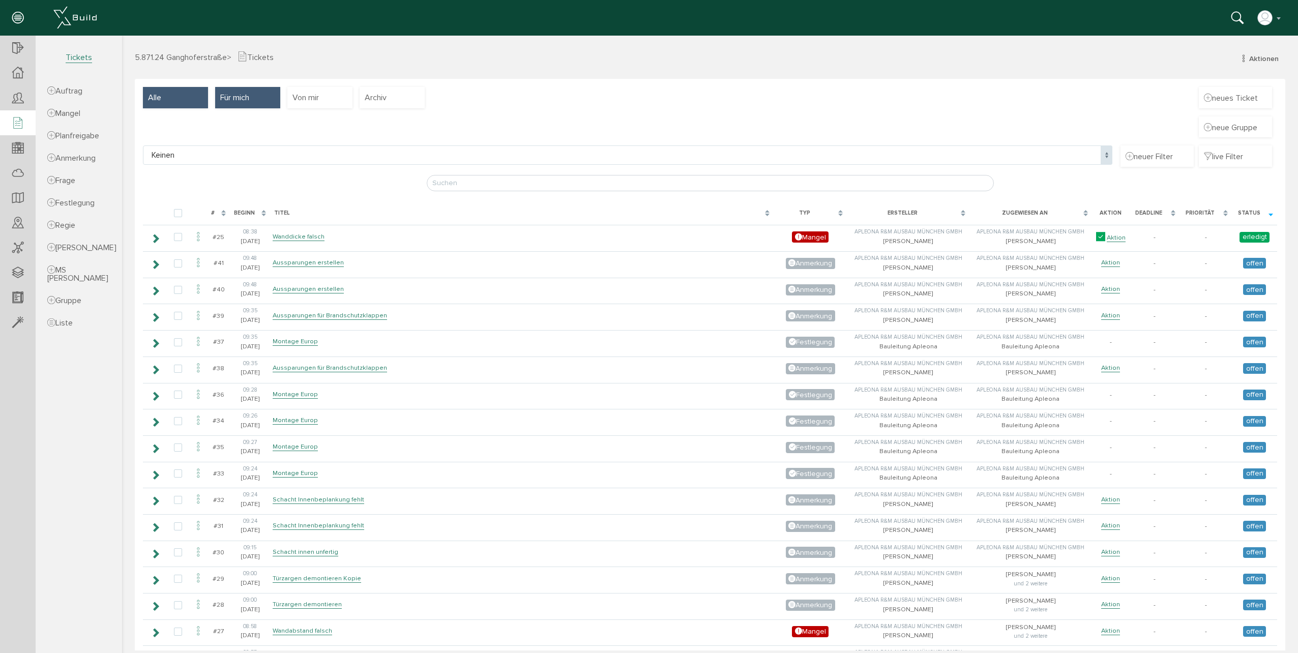
click at [250, 105] on div "Für mich" at bounding box center [247, 97] width 65 height 21
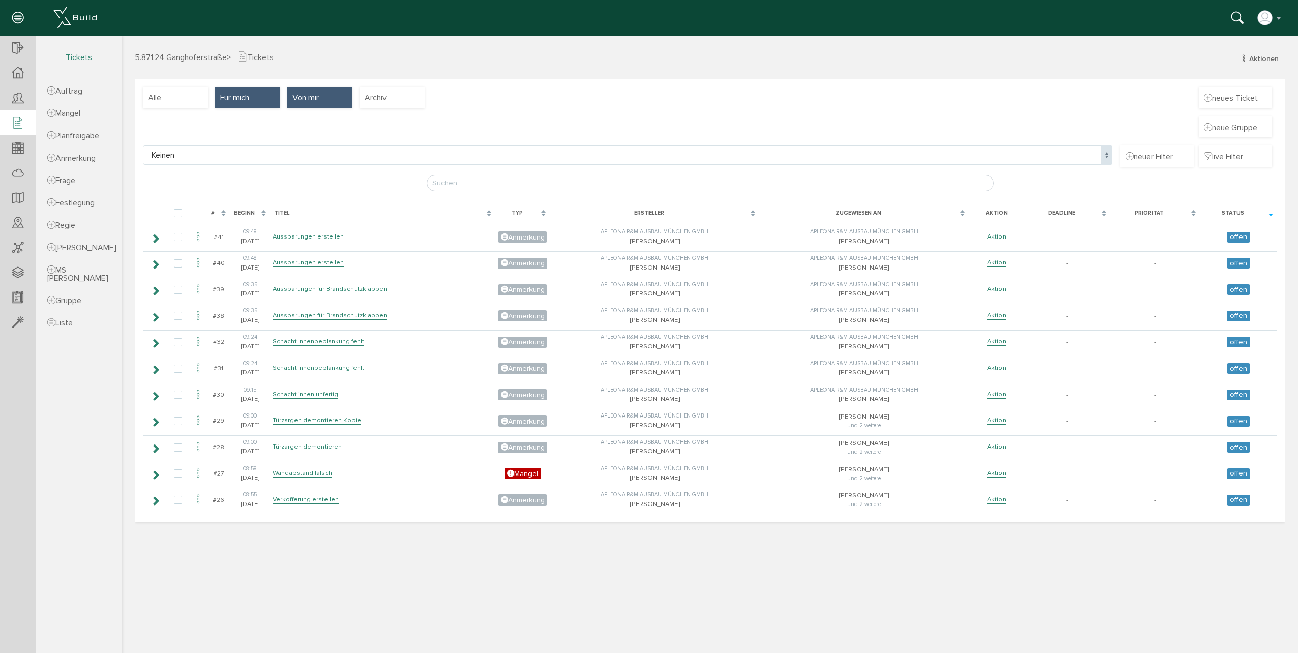
click at [304, 98] on span "Von mir" at bounding box center [305, 97] width 26 height 11
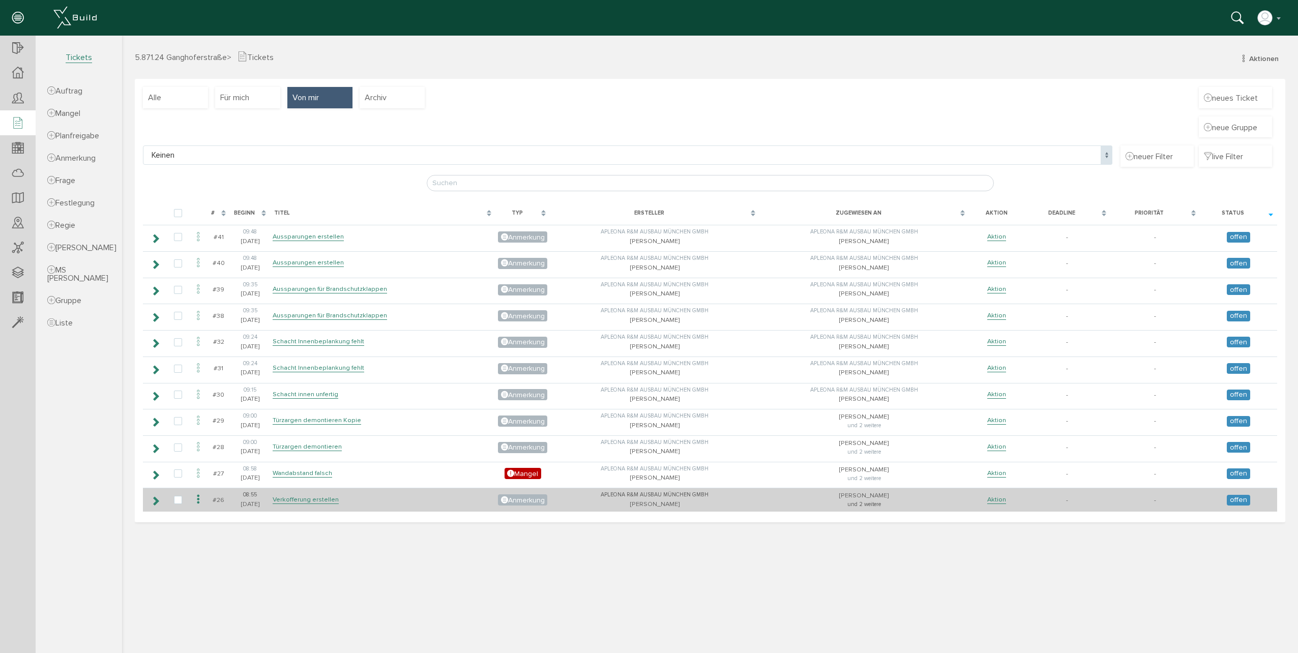
click at [154, 501] on icon at bounding box center [156, 501] width 10 height 8
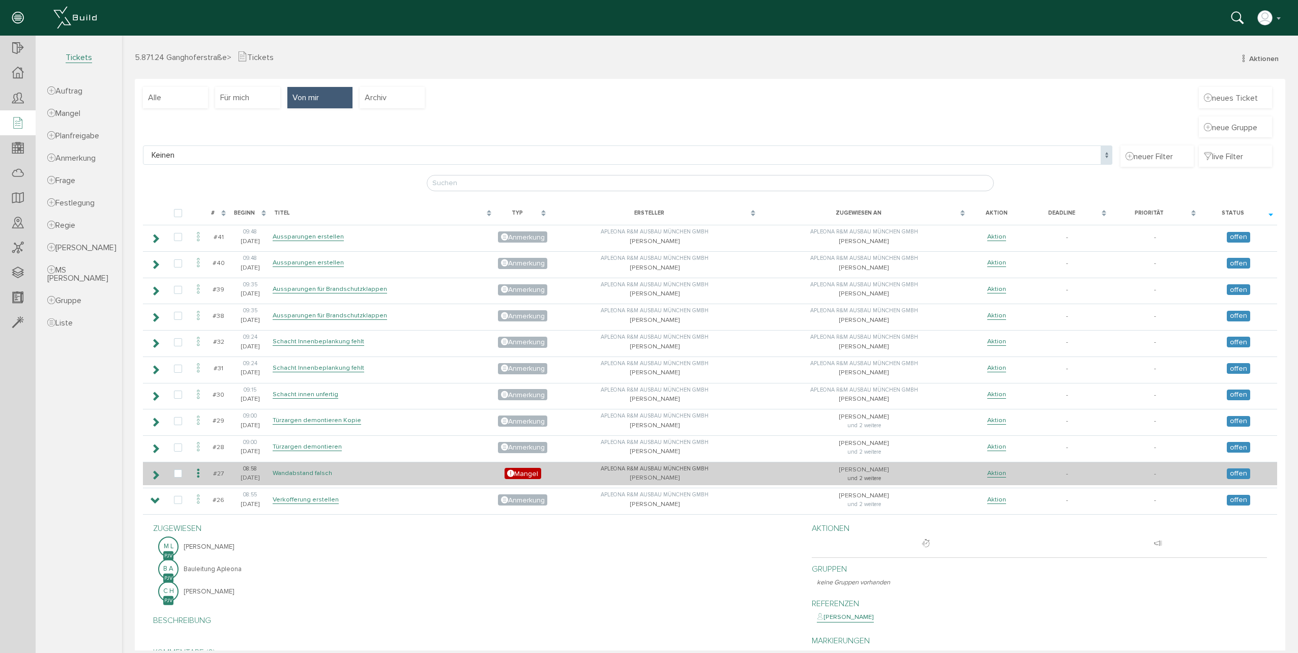
click at [294, 469] on link "Wandabstand falsch" at bounding box center [303, 473] width 60 height 9
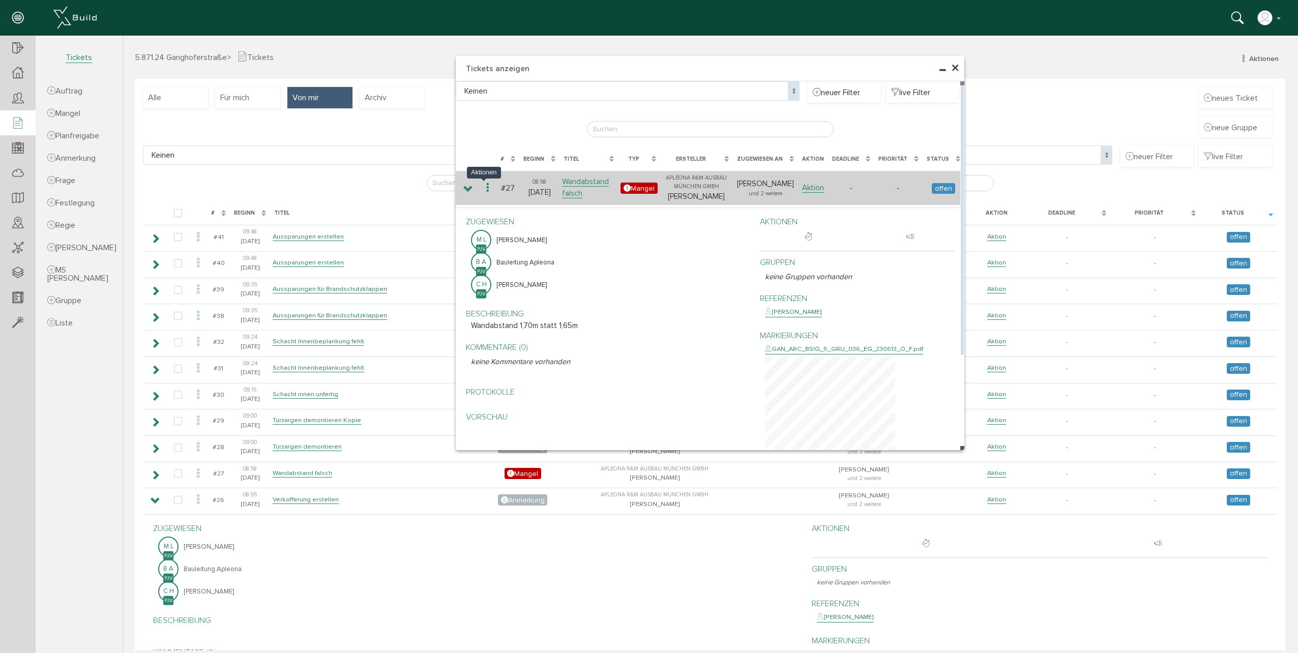
click at [484, 186] on icon at bounding box center [488, 188] width 12 height 14
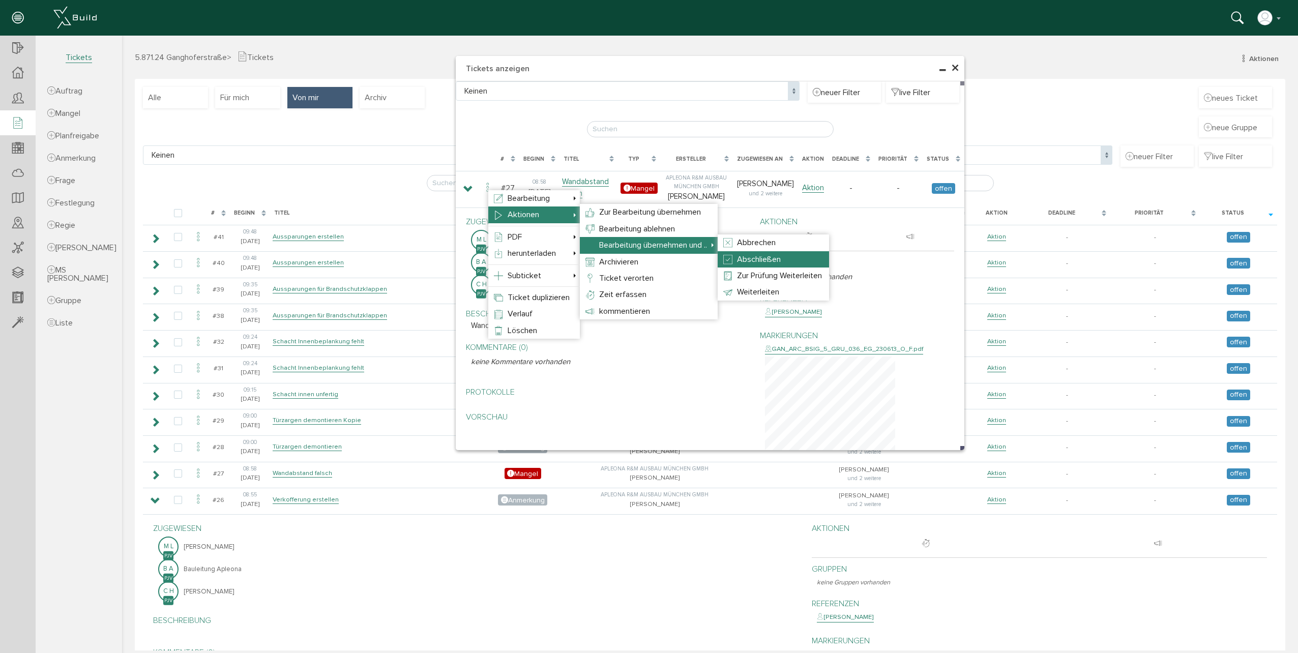
click at [749, 256] on span "Abschließen" at bounding box center [759, 259] width 44 height 10
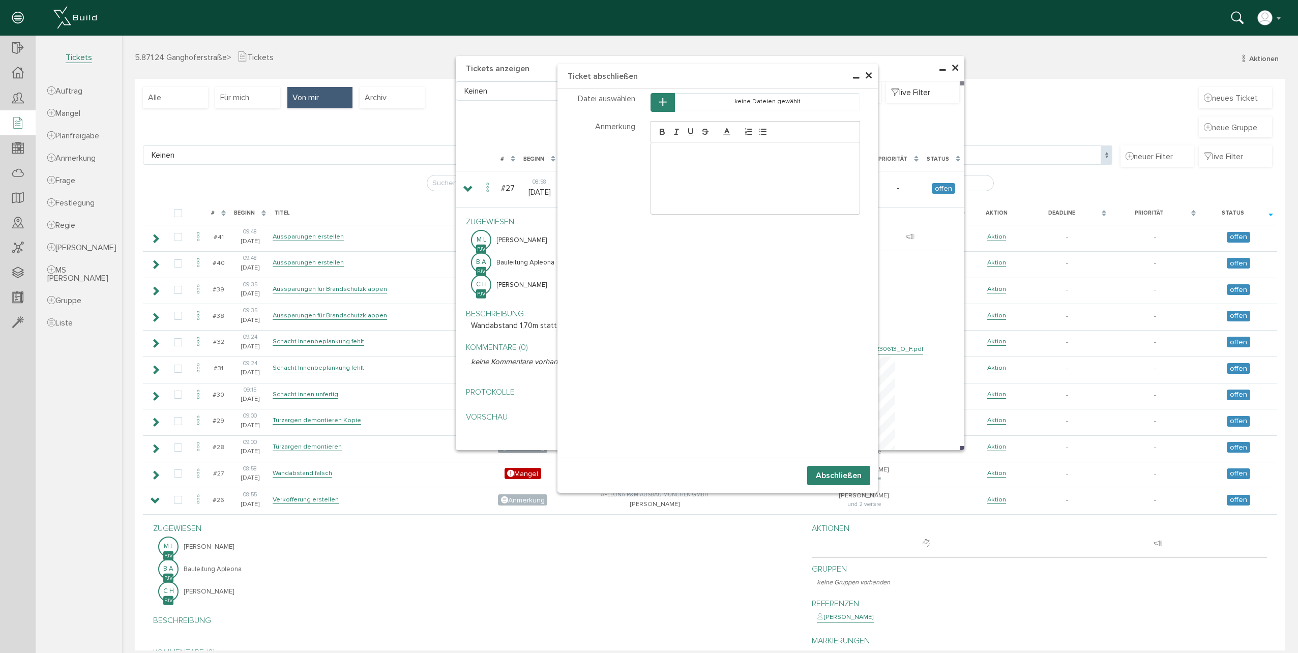
click at [697, 164] on div at bounding box center [755, 178] width 209 height 72
click at [842, 476] on button "Abschließen" at bounding box center [838, 475] width 63 height 19
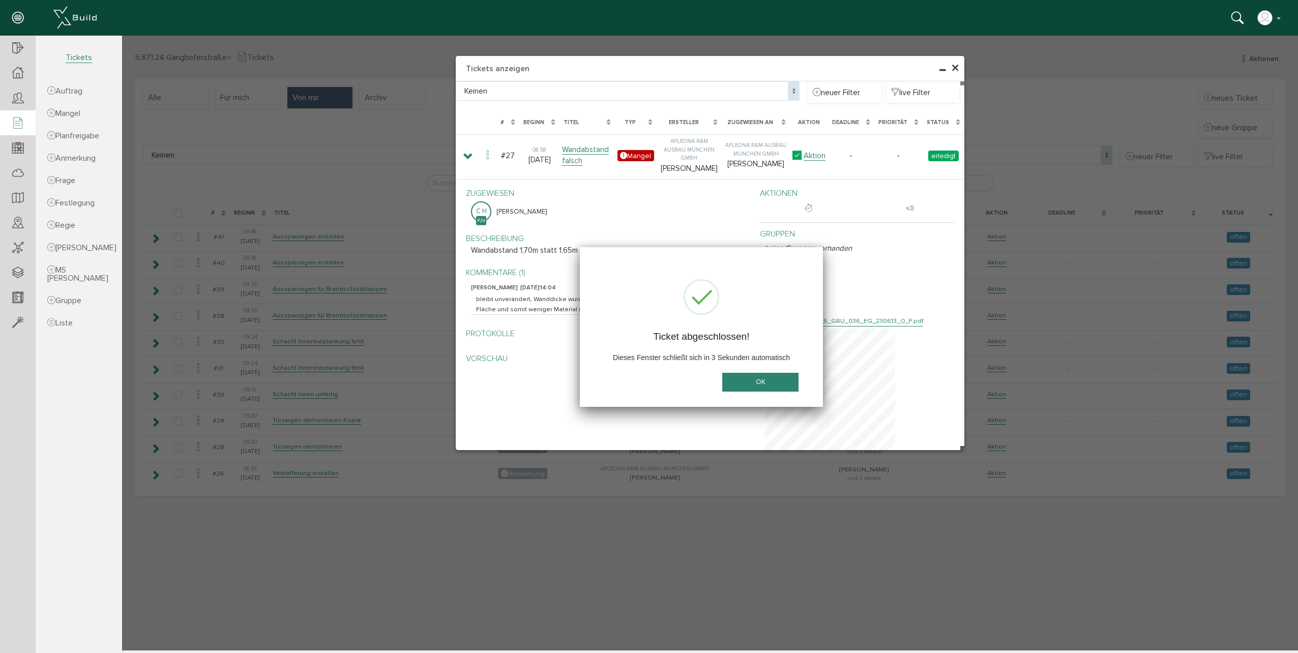
click at [776, 386] on button "OK" at bounding box center [760, 382] width 76 height 19
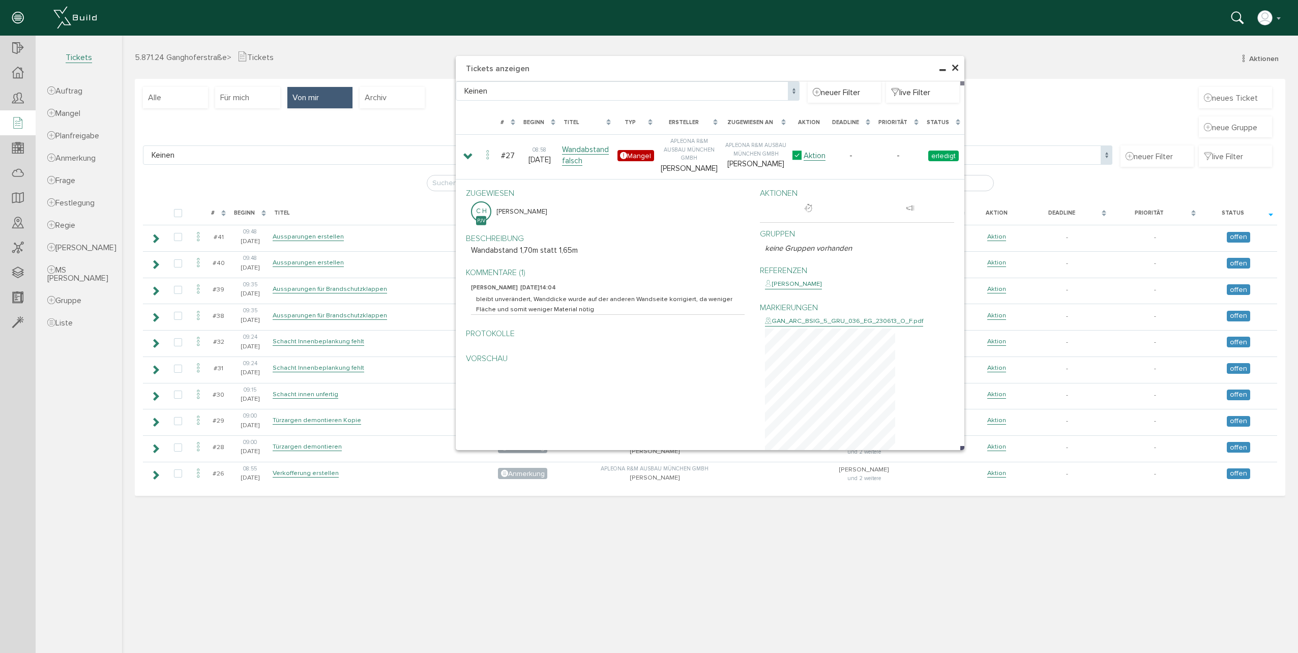
click at [953, 63] on span "×" at bounding box center [955, 68] width 8 height 20
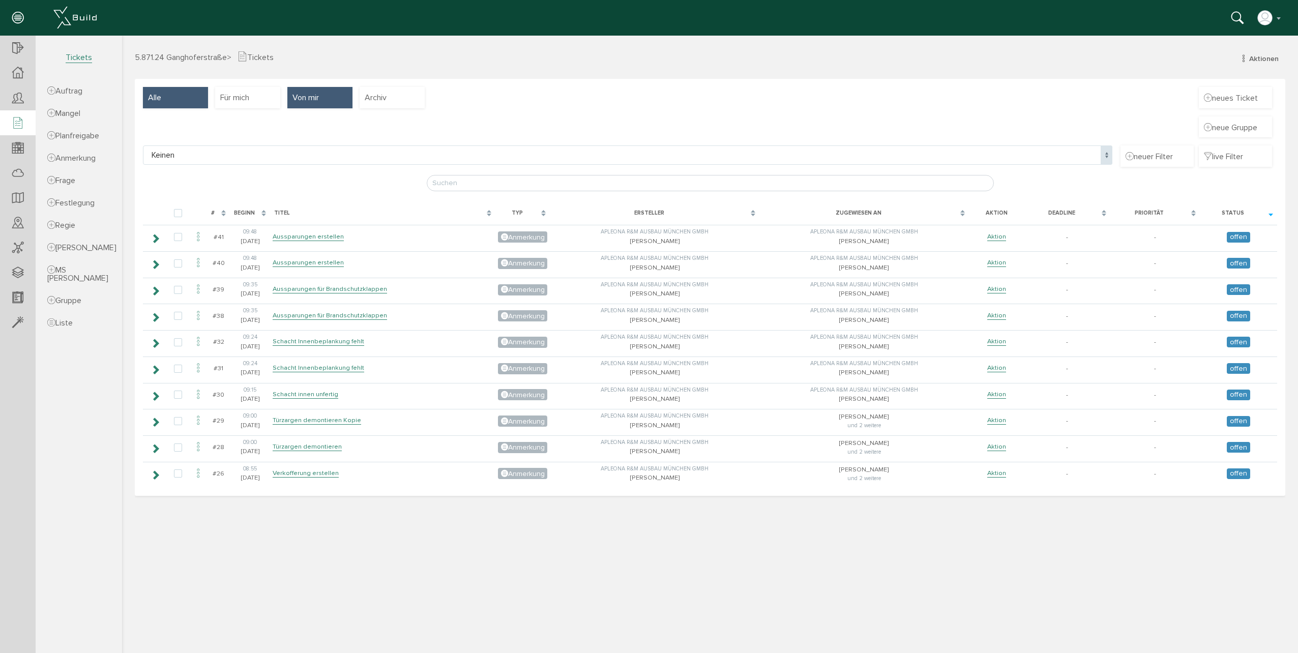
click at [200, 101] on div "Alle" at bounding box center [175, 97] width 65 height 21
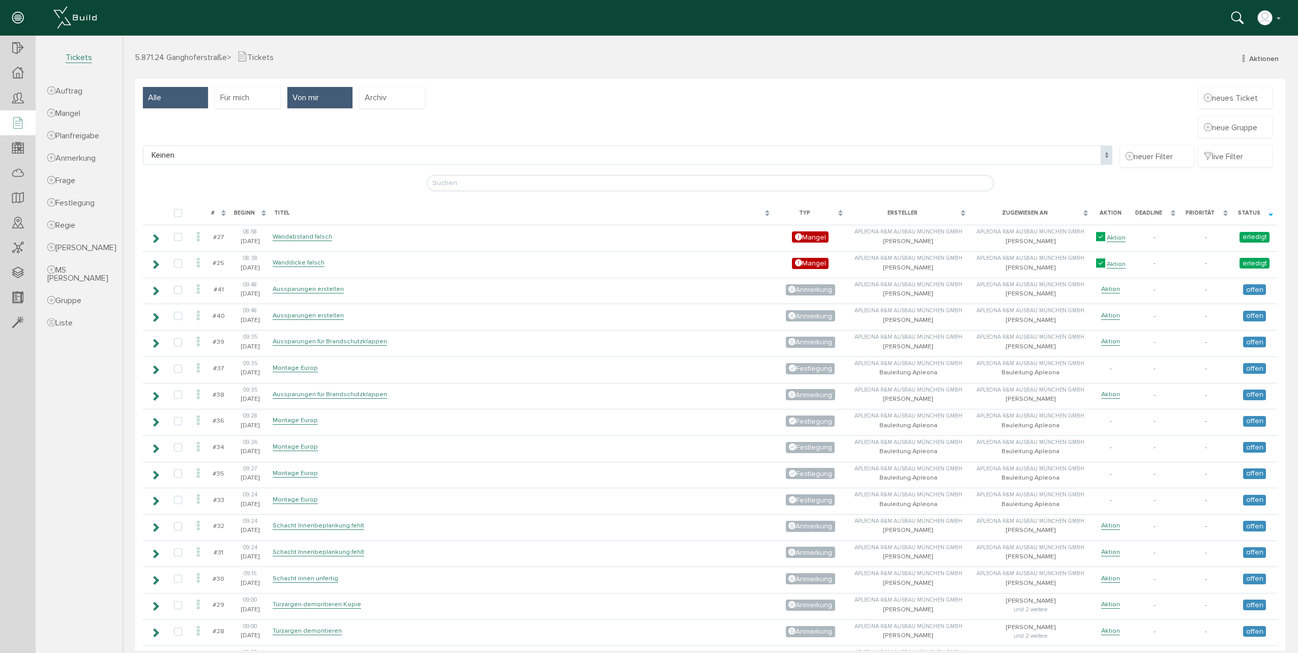
click at [317, 96] on span "Von mir" at bounding box center [305, 97] width 26 height 11
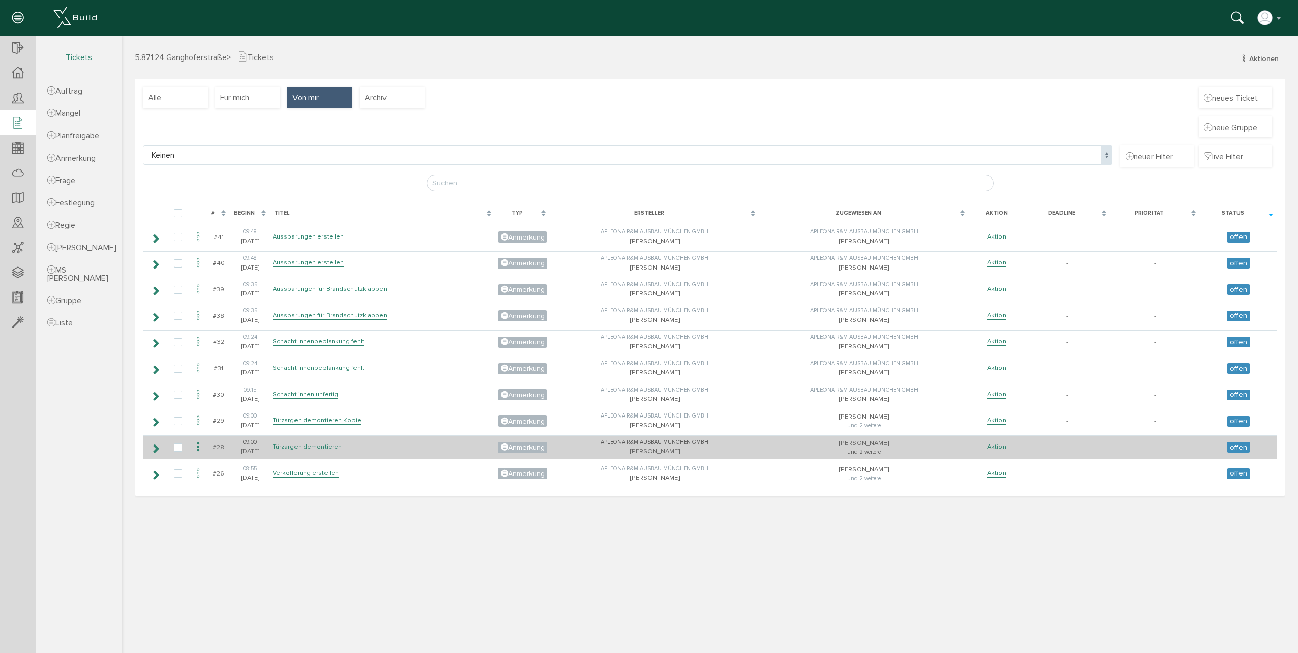
click at [155, 453] on icon at bounding box center [156, 448] width 10 height 8
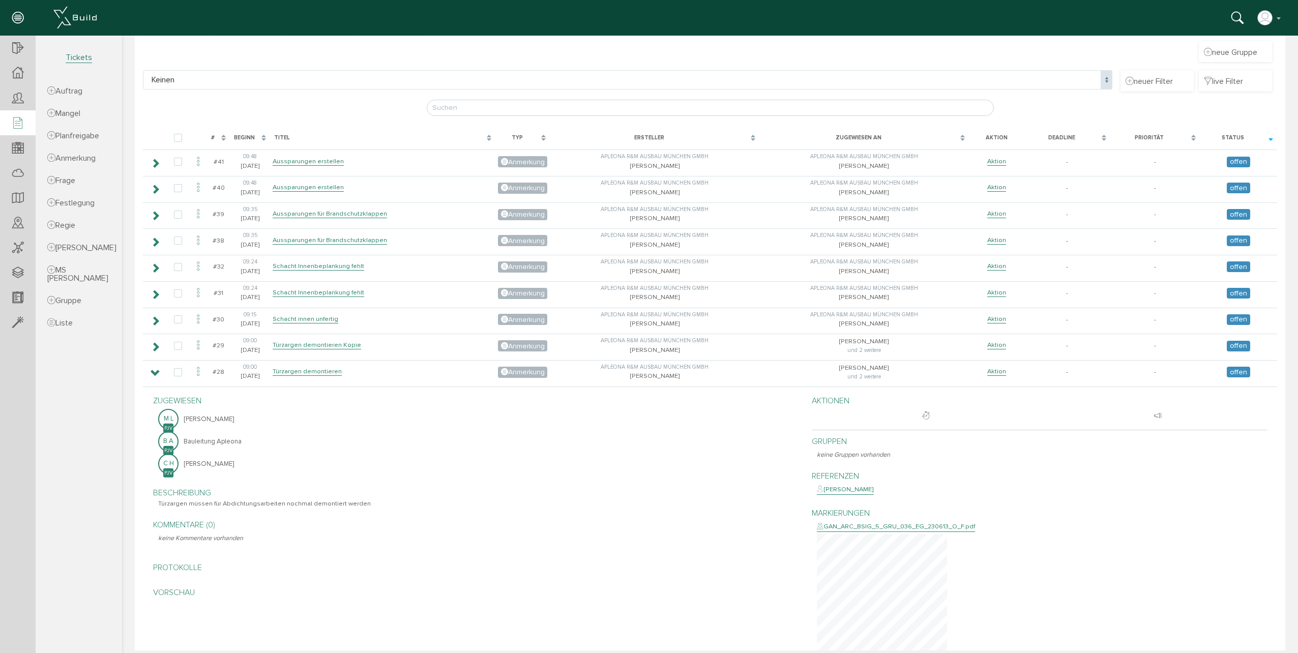
scroll to position [102, 0]
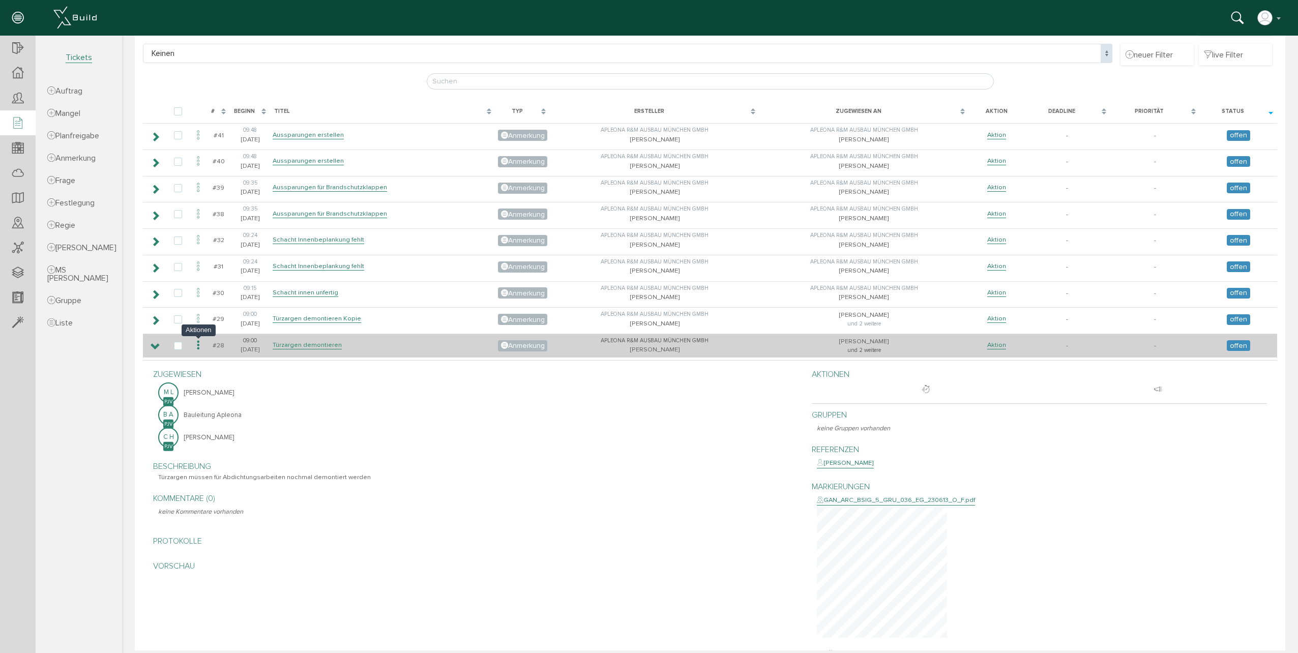
click at [197, 347] on icon at bounding box center [198, 346] width 12 height 14
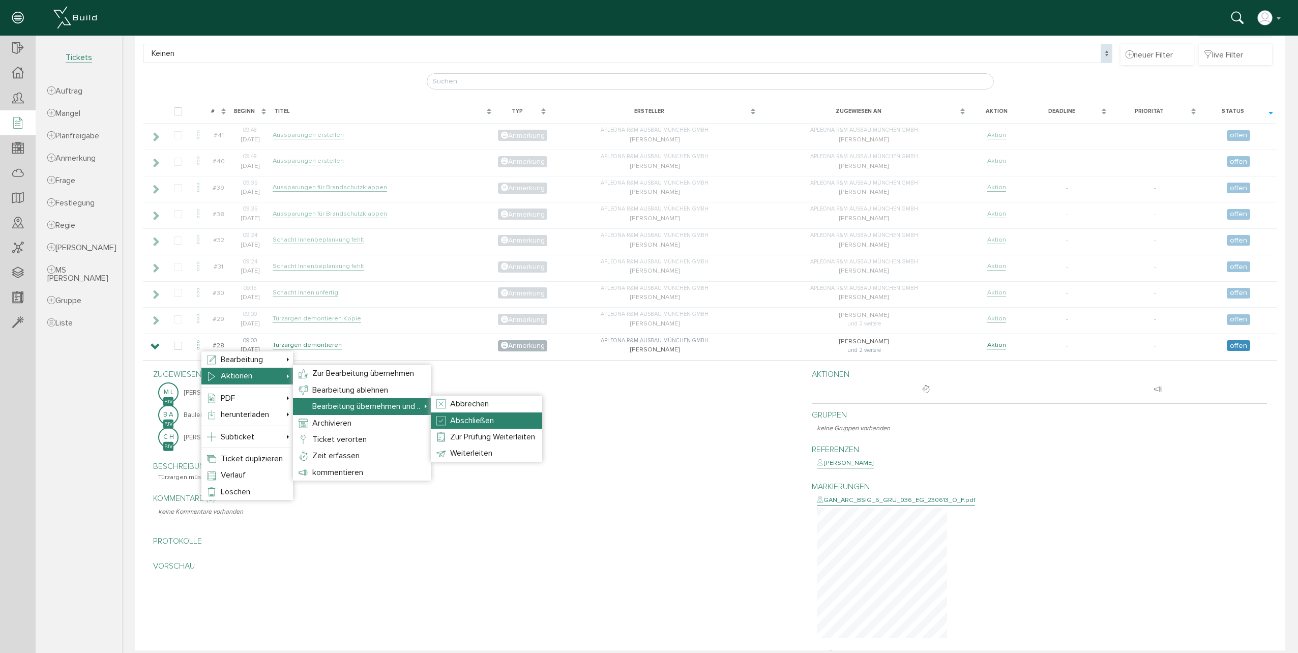
click at [475, 416] on span "Abschließen" at bounding box center [472, 421] width 44 height 10
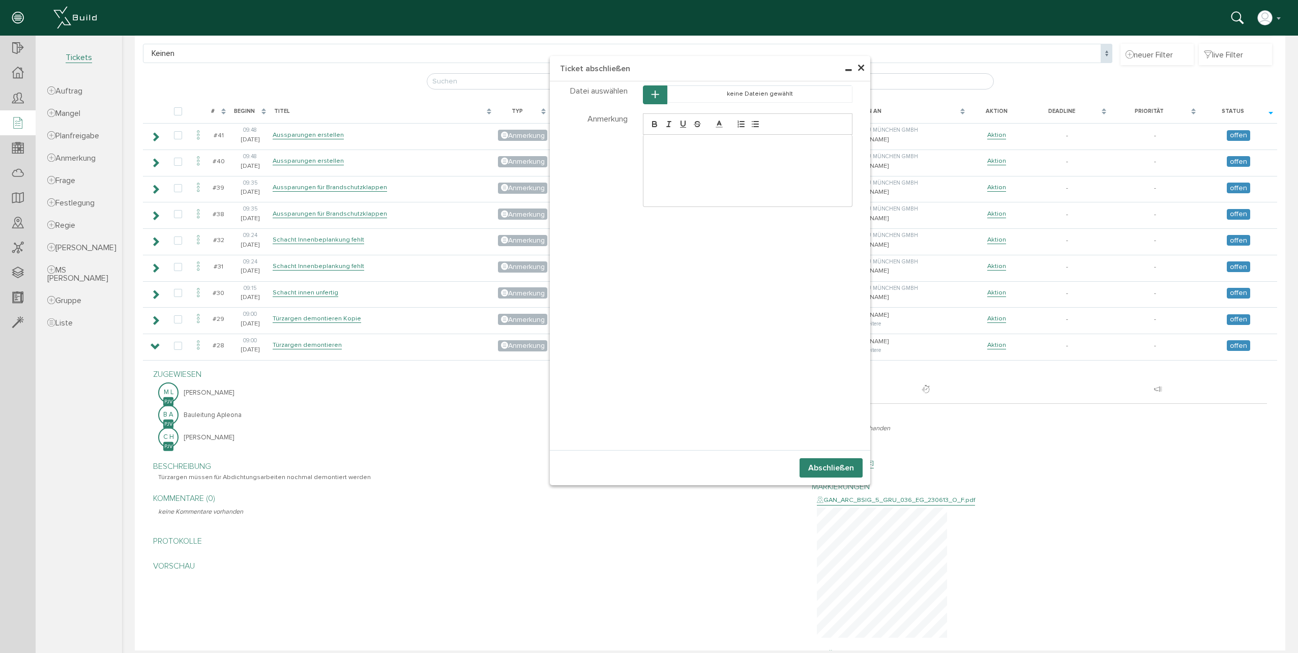
click at [822, 464] on button "Abschließen" at bounding box center [830, 467] width 63 height 19
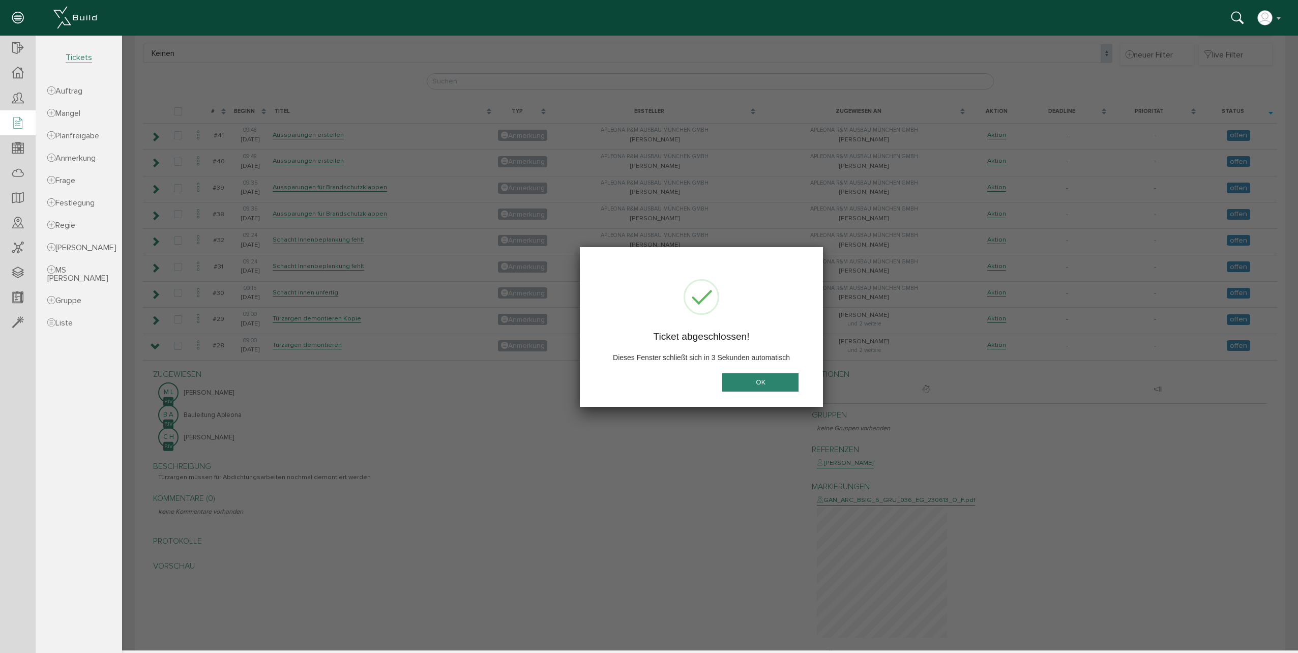
scroll to position [0, 0]
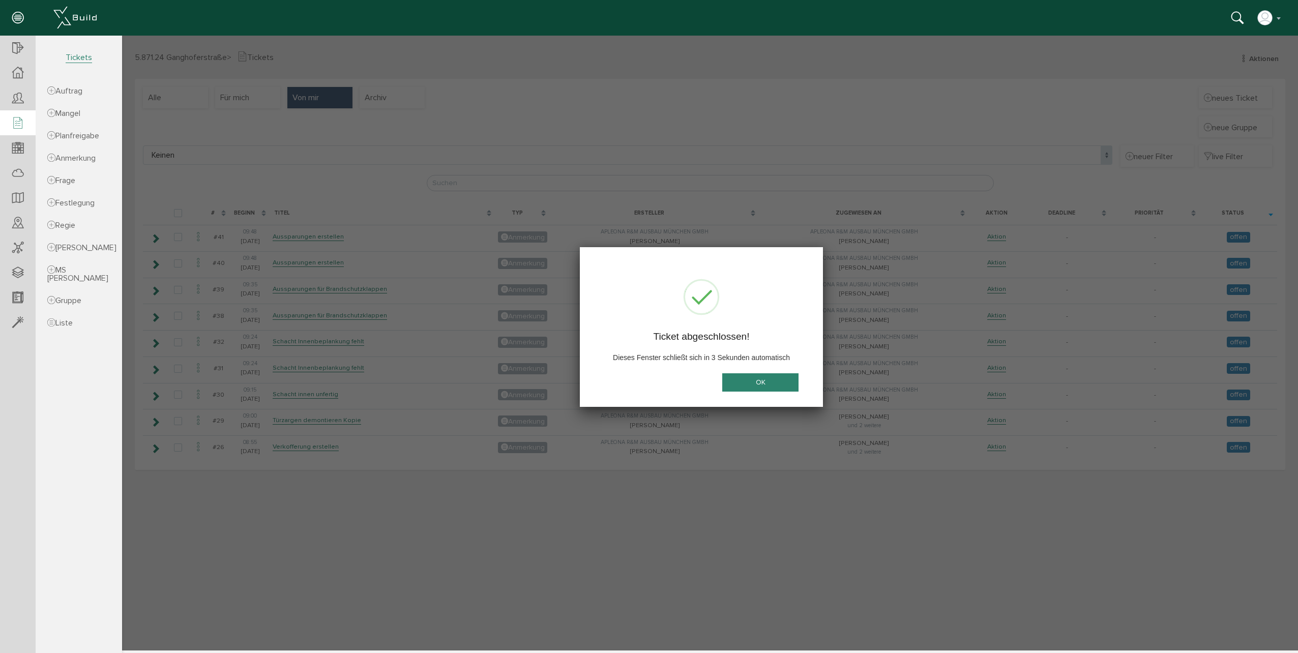
click at [757, 378] on button "OK" at bounding box center [760, 382] width 76 height 19
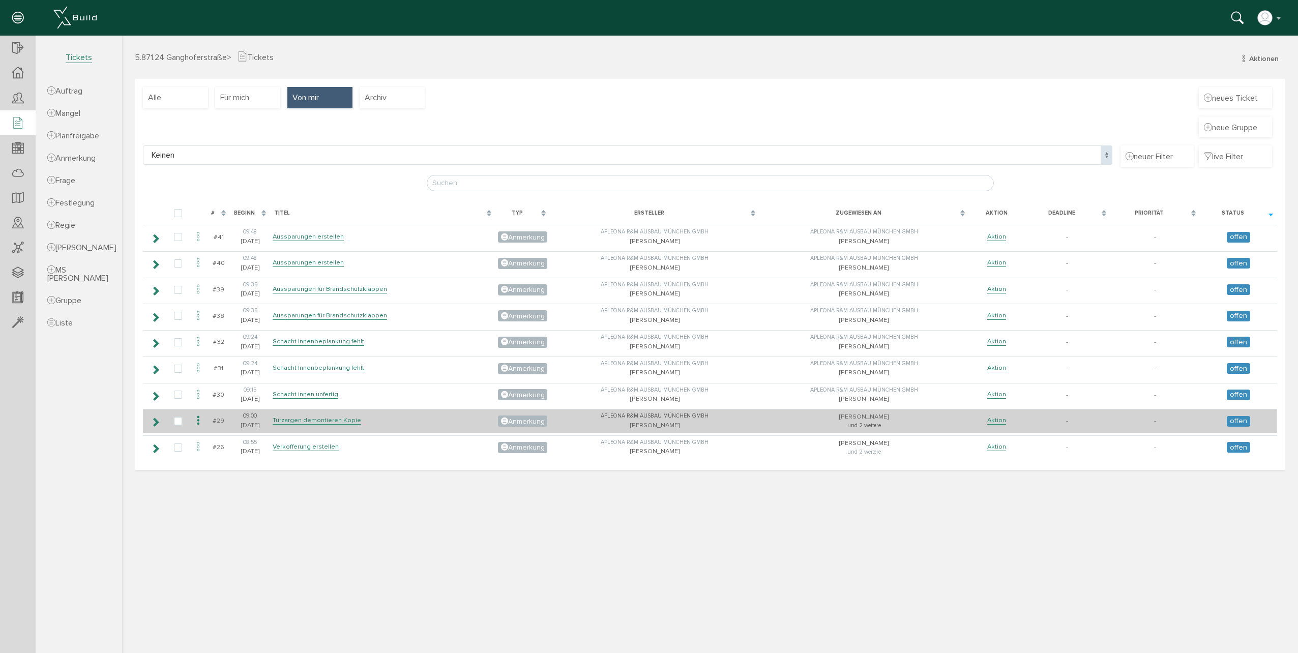
click at [154, 424] on icon at bounding box center [156, 422] width 10 height 8
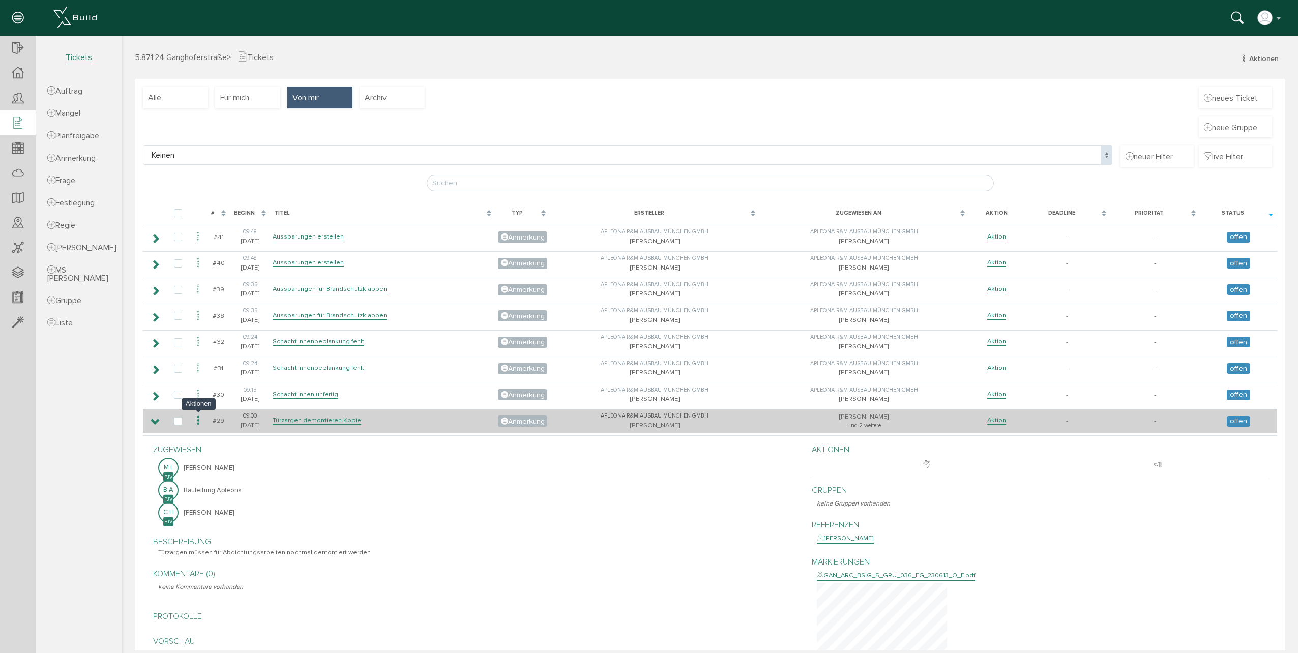
click at [196, 423] on icon at bounding box center [198, 421] width 12 height 14
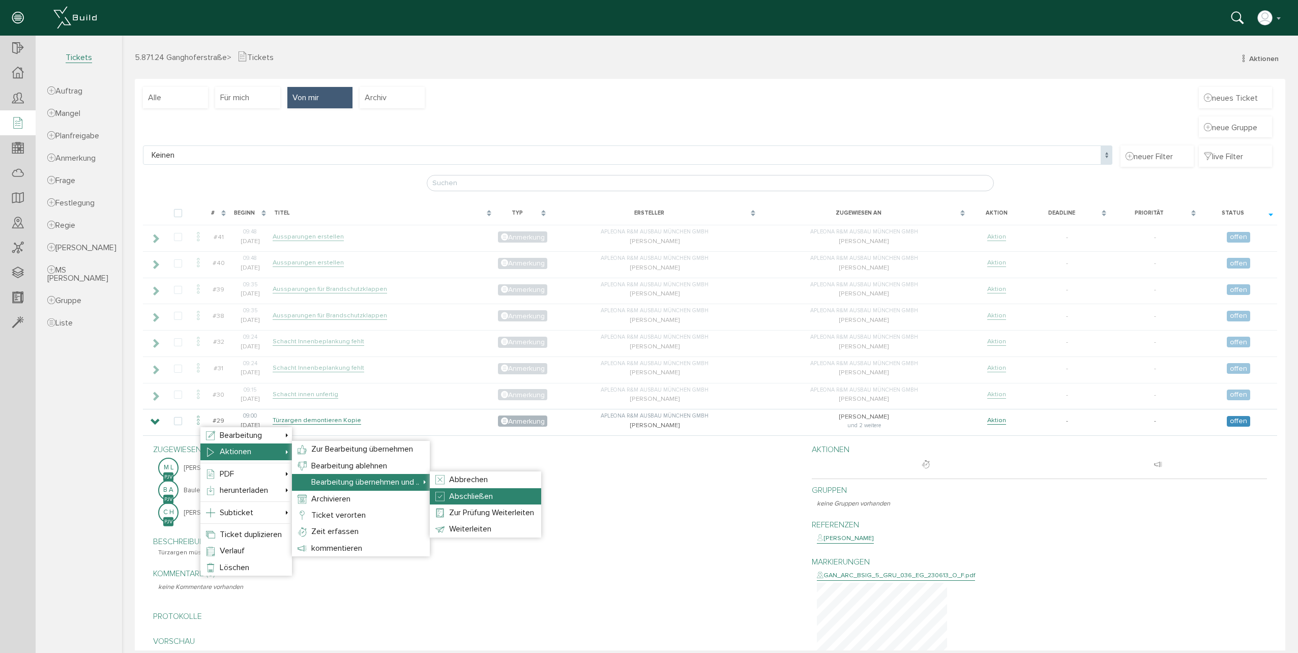
click at [465, 496] on span "Abschließen" at bounding box center [471, 496] width 44 height 10
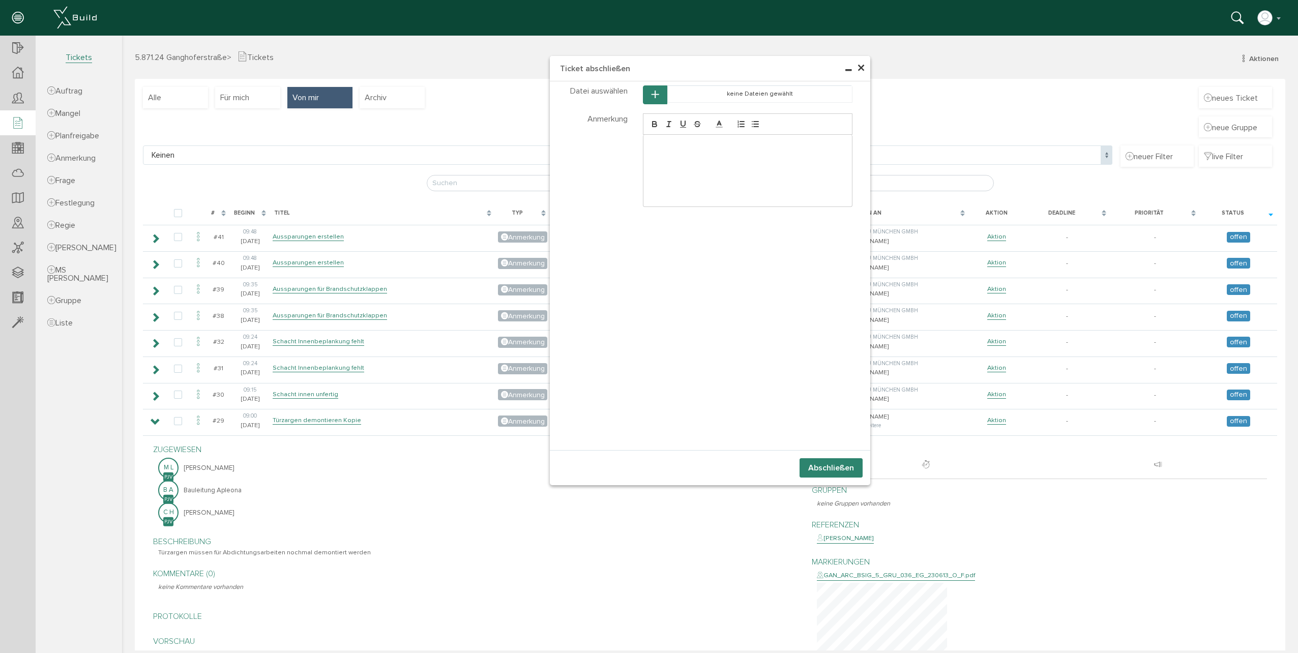
click at [818, 468] on button "Abschließen" at bounding box center [830, 467] width 63 height 19
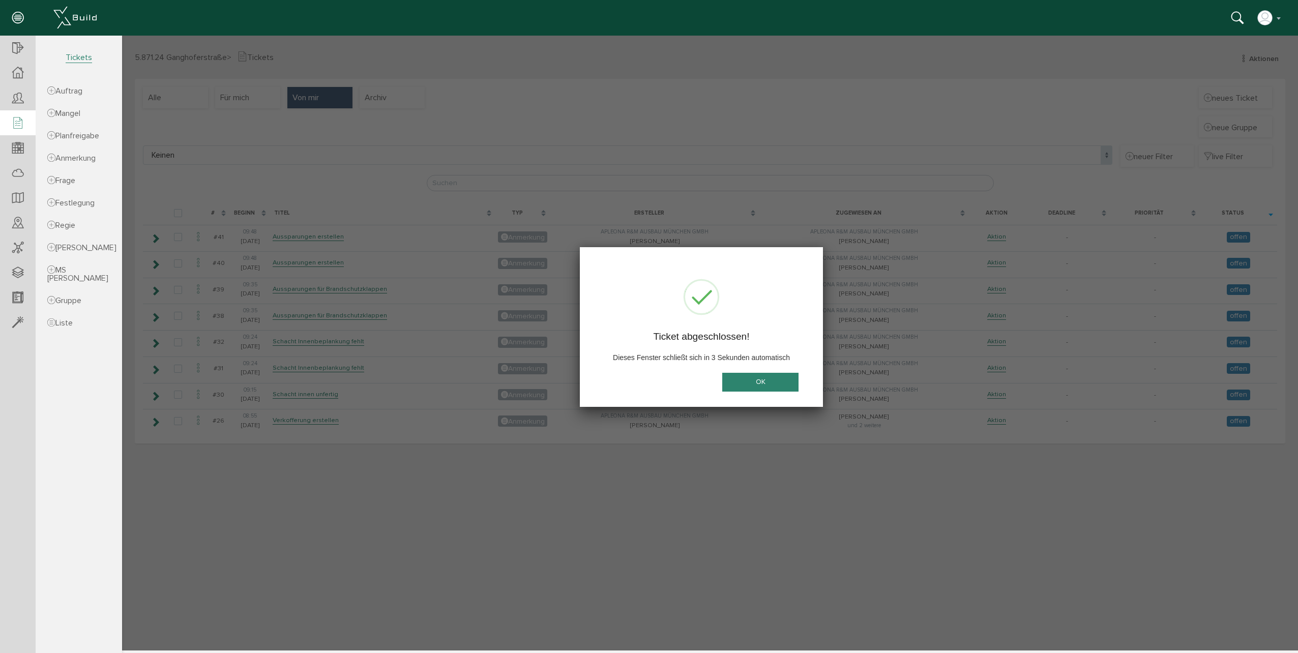
click at [342, 466] on div at bounding box center [710, 343] width 1176 height 615
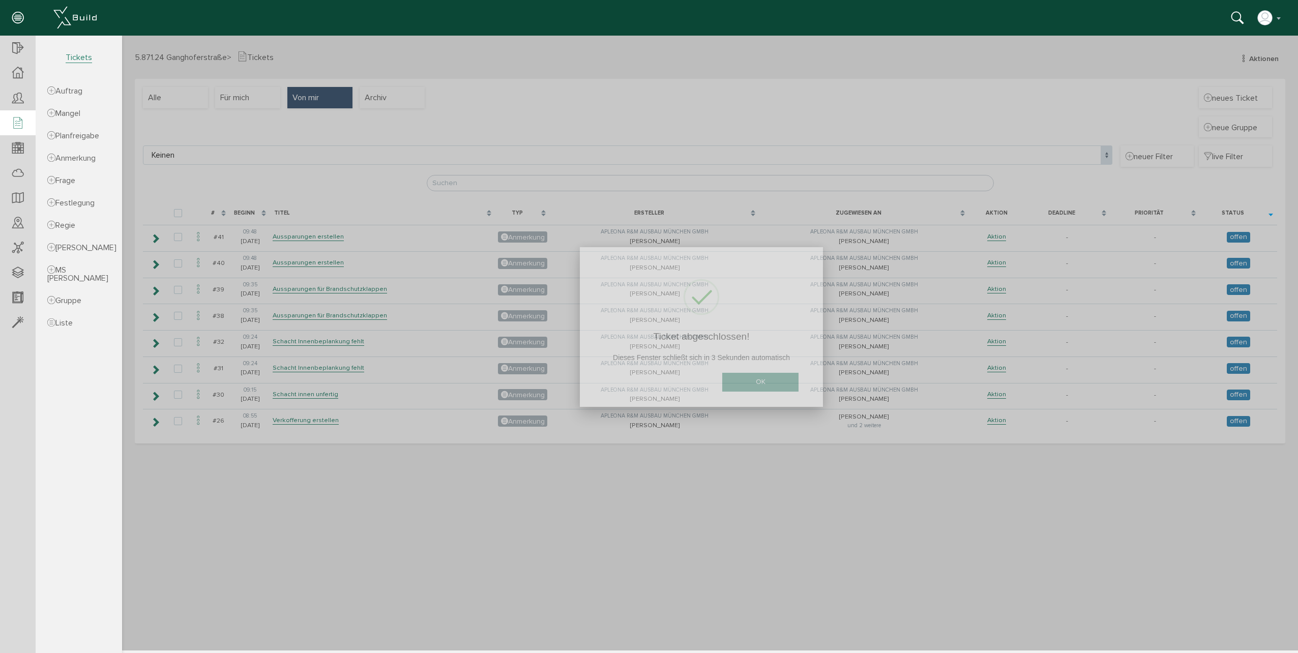
click at [762, 36] on body "erweiterte Suche Datum durchsuchen Deadline durchsuchen Vorgängerversionen durc…" at bounding box center [710, 36] width 1176 height 0
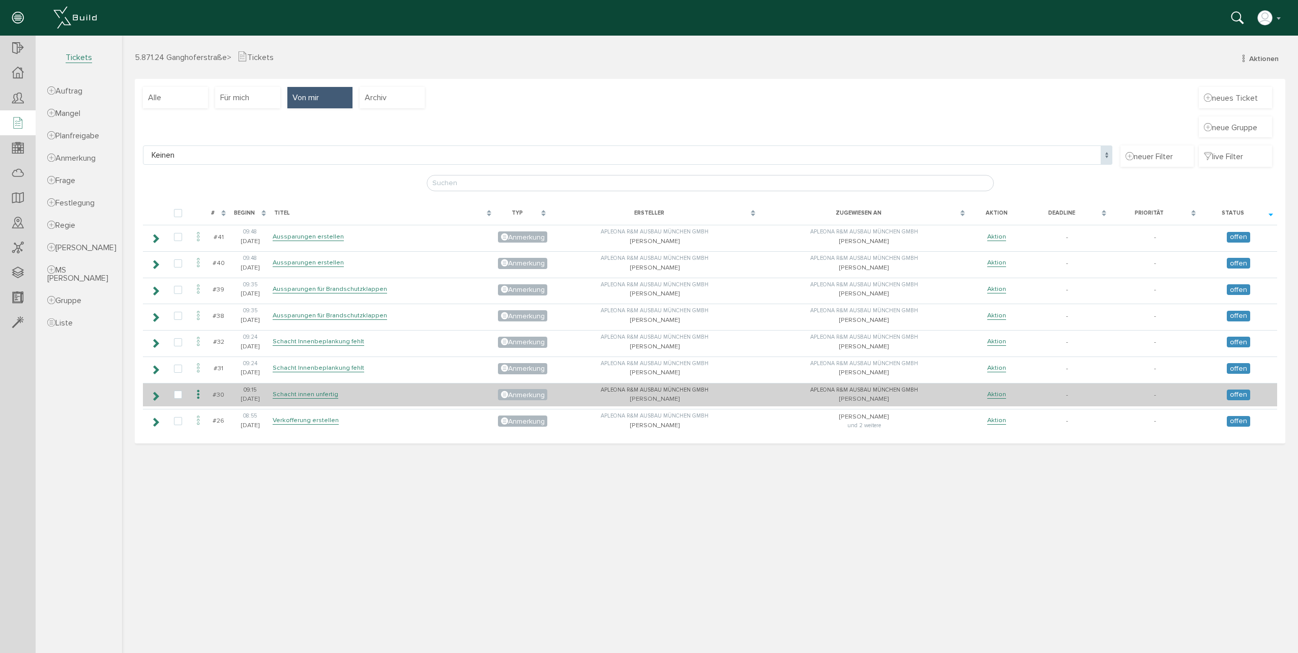
click at [156, 395] on icon at bounding box center [156, 396] width 10 height 8
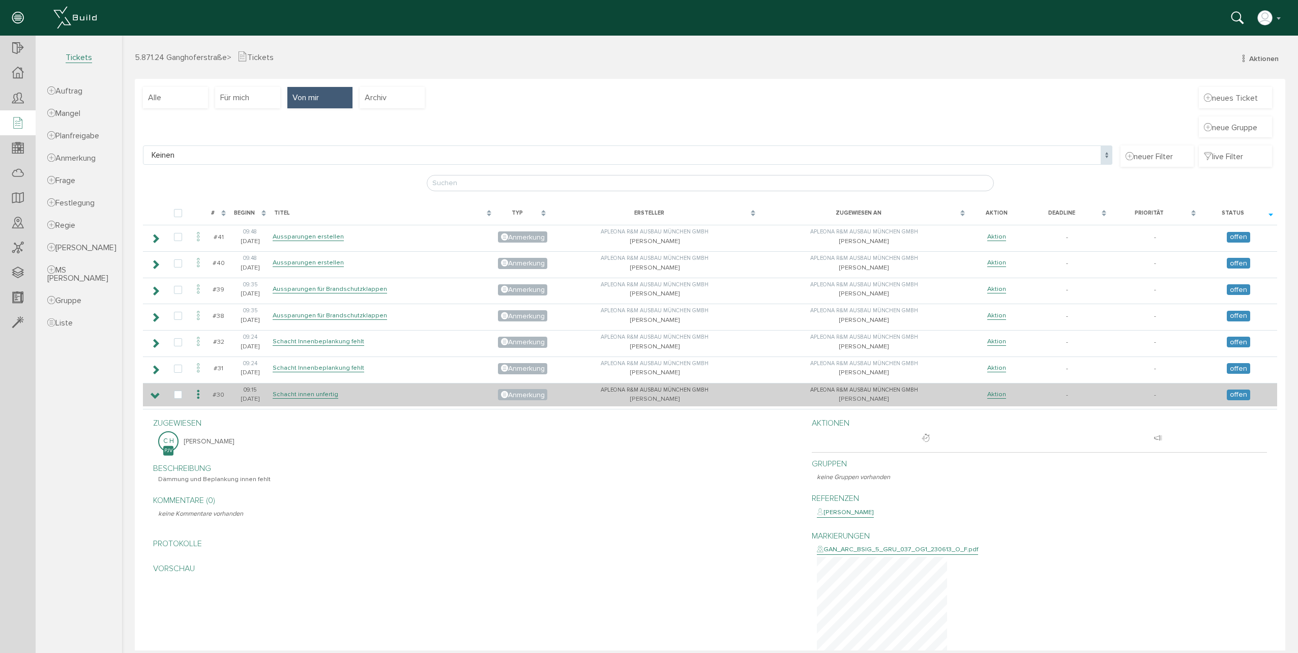
click at [153, 394] on icon at bounding box center [156, 396] width 10 height 8
